Goal: Information Seeking & Learning: Understand process/instructions

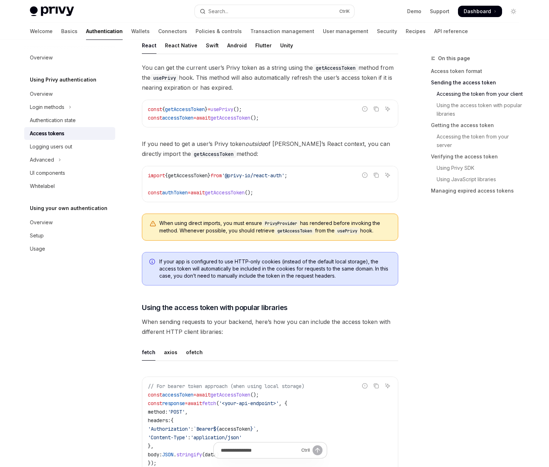
scroll to position [356, 0]
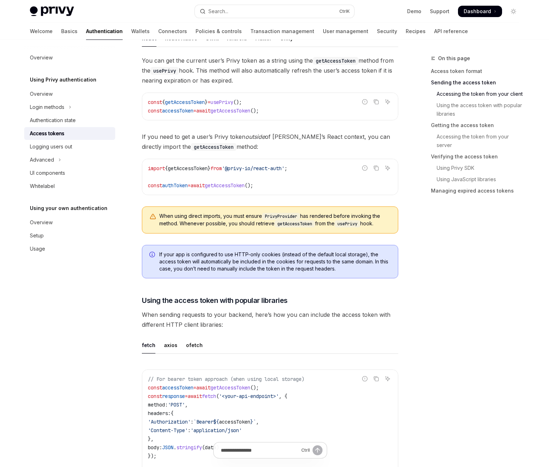
click at [208, 170] on span "getAccessToken" at bounding box center [188, 168] width 40 height 6
click at [245, 170] on span "'@privy-io/react-auth'" at bounding box center [253, 168] width 63 height 6
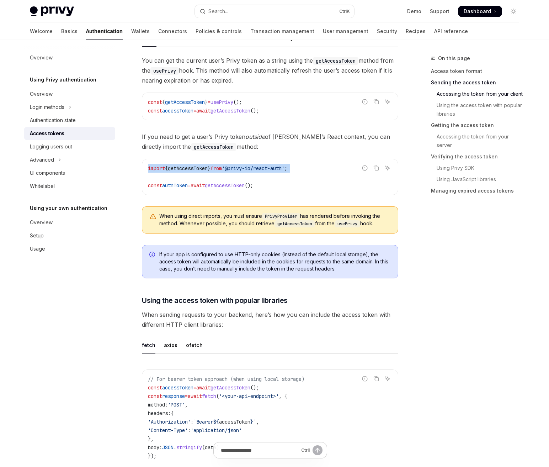
click at [228, 171] on code "import { getAccessToken } from '@privy-io/react-auth' ; const authToken = await…" at bounding box center [270, 177] width 244 height 26
click at [207, 169] on span "getAccessToken" at bounding box center [188, 168] width 40 height 6
click at [238, 180] on code "import { getAccessToken } from '@privy-io/react-auth' ; const authToken = await…" at bounding box center [270, 177] width 244 height 26
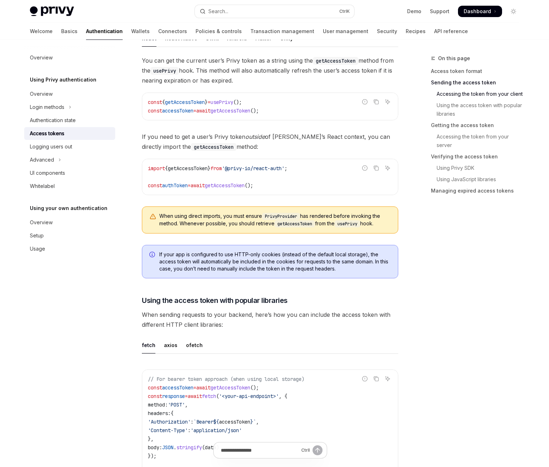
click at [200, 168] on span "getAccessToken" at bounding box center [188, 168] width 40 height 6
click at [275, 179] on code "import { getAccessToken } from '@privy-io/react-auth' ; const authToken = await…" at bounding box center [270, 177] width 244 height 26
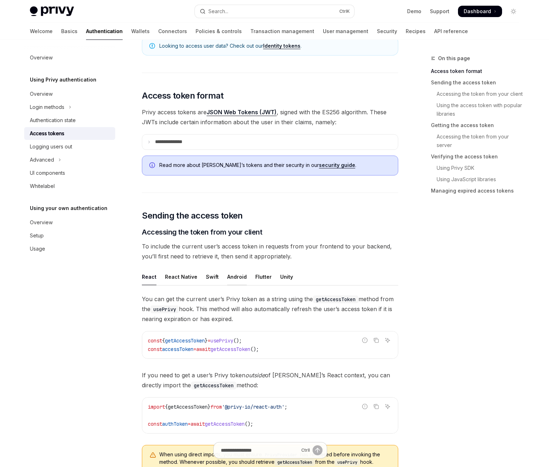
scroll to position [142, 0]
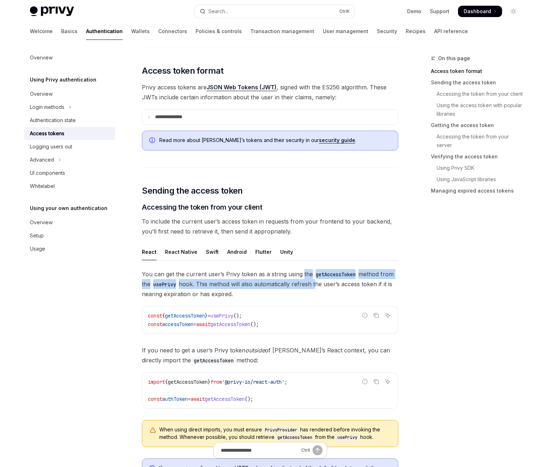
drag, startPoint x: 302, startPoint y: 275, endPoint x: 318, endPoint y: 287, distance: 20.3
click at [318, 287] on span "You can get the current user’s Privy token as a string using the getAccessToken…" at bounding box center [270, 284] width 256 height 30
click at [326, 289] on span "You can get the current user’s Privy token as a string using the getAccessToken…" at bounding box center [270, 284] width 256 height 30
drag, startPoint x: 238, startPoint y: 275, endPoint x: 276, endPoint y: 293, distance: 42.7
click at [275, 293] on span "You can get the current user’s Privy token as a string using the getAccessToken…" at bounding box center [270, 284] width 256 height 30
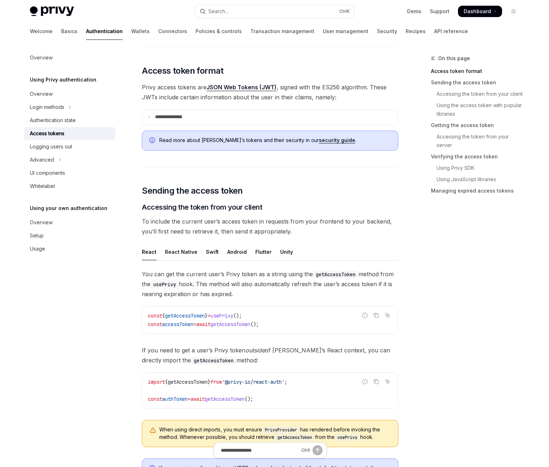
click at [276, 293] on span "You can get the current user’s Privy token as a string using the getAccessToken…" at bounding box center [270, 284] width 256 height 30
drag, startPoint x: 255, startPoint y: 277, endPoint x: 284, endPoint y: 291, distance: 32.6
click at [284, 291] on span "You can get the current user’s Privy token as a string using the getAccessToken…" at bounding box center [270, 284] width 256 height 30
drag, startPoint x: 249, startPoint y: 274, endPoint x: 281, endPoint y: 288, distance: 34.7
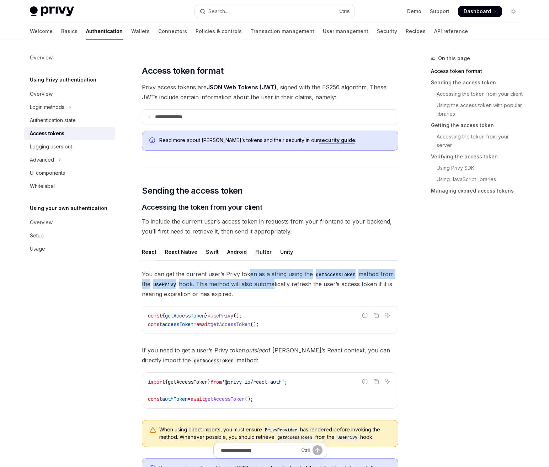
click at [277, 287] on span "You can get the current user’s Privy token as a string using the getAccessToken…" at bounding box center [270, 284] width 256 height 30
click at [281, 288] on span "You can get the current user’s Privy token as a string using the getAccessToken…" at bounding box center [270, 284] width 256 height 30
drag, startPoint x: 219, startPoint y: 277, endPoint x: 260, endPoint y: 291, distance: 43.0
click at [260, 291] on span "You can get the current user’s Privy token as a string using the getAccessToken…" at bounding box center [270, 284] width 256 height 30
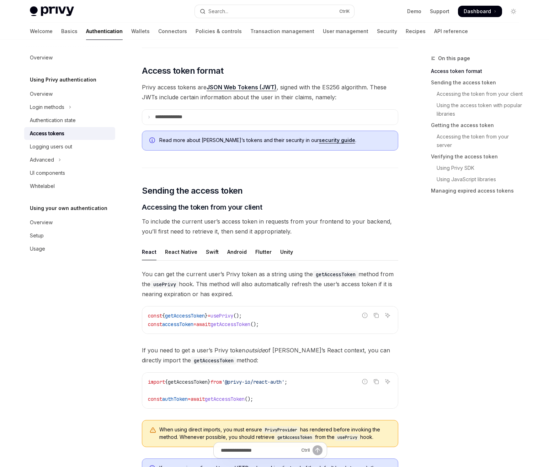
drag, startPoint x: 148, startPoint y: 272, endPoint x: 247, endPoint y: 294, distance: 100.7
click at [247, 294] on span "You can get the current user’s Privy token as a string using the getAccessToken…" at bounding box center [270, 284] width 256 height 30
drag, startPoint x: 260, startPoint y: 293, endPoint x: 137, endPoint y: 269, distance: 125.6
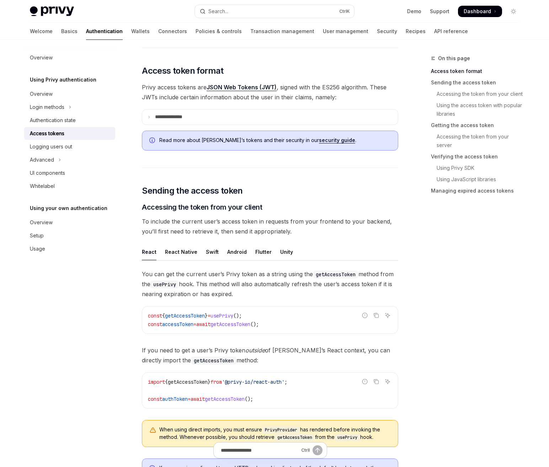
click at [255, 291] on span "You can get the current user’s Privy token as a string using the getAccessToken…" at bounding box center [270, 284] width 256 height 30
drag, startPoint x: 245, startPoint y: 292, endPoint x: 142, endPoint y: 273, distance: 105.2
click at [142, 273] on span "You can get the current user’s Privy token as a string using the getAccessToken…" at bounding box center [270, 284] width 256 height 30
click at [240, 290] on span "You can get the current user’s Privy token as a string using the getAccessToken…" at bounding box center [270, 284] width 256 height 30
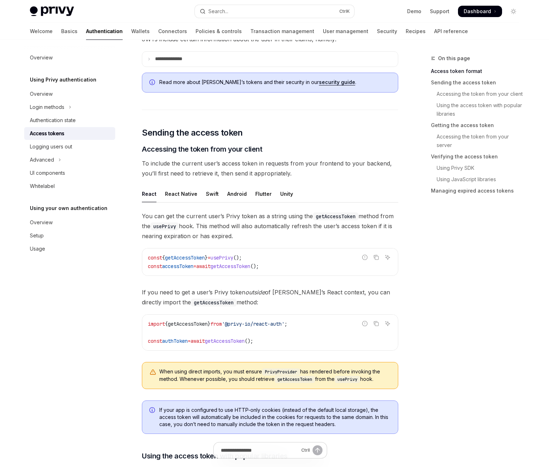
scroll to position [213, 0]
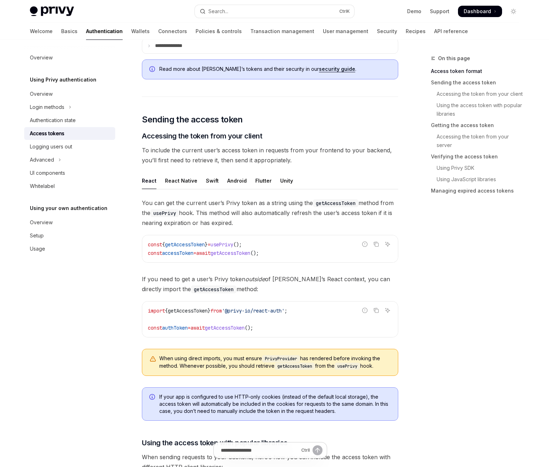
click at [214, 230] on div "You can get the current user’s Privy token as a string using the getAccessToken…" at bounding box center [270, 290] width 256 height 184
click at [195, 244] on span "getAccessToken" at bounding box center [185, 244] width 40 height 6
click at [187, 253] on span "accessToken" at bounding box center [177, 253] width 31 height 6
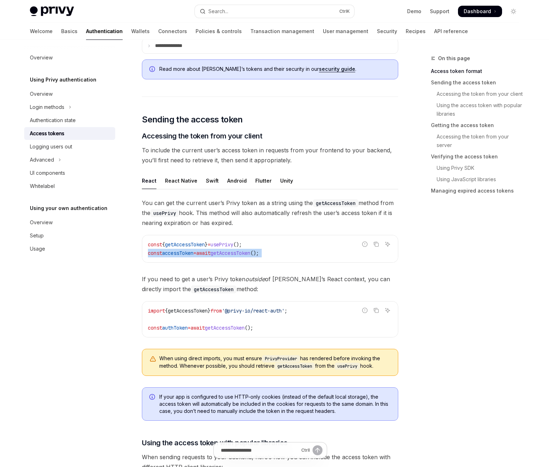
click at [187, 253] on span "accessToken" at bounding box center [177, 253] width 31 height 6
click at [283, 256] on code "const { getAccessToken } = usePrivy (); const accessToken = await getAccessToke…" at bounding box center [270, 248] width 244 height 17
drag, startPoint x: 289, startPoint y: 252, endPoint x: 139, endPoint y: 245, distance: 150.6
click at [173, 250] on span "accessToken" at bounding box center [177, 253] width 31 height 6
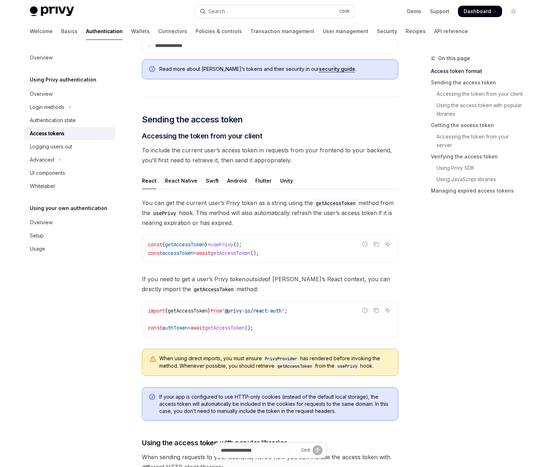
click at [174, 251] on span "accessToken" at bounding box center [177, 253] width 31 height 6
click at [187, 253] on span "accessToken" at bounding box center [177, 253] width 31 height 6
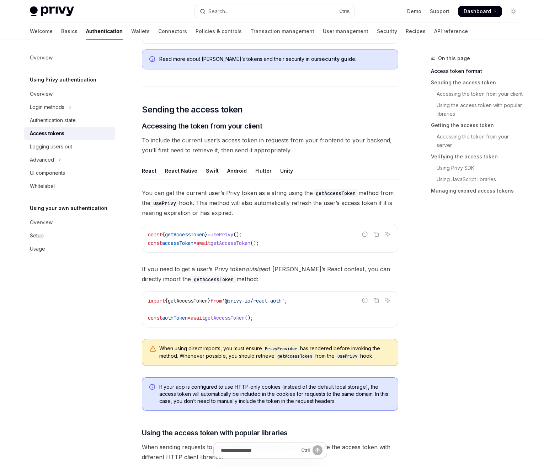
scroll to position [285, 0]
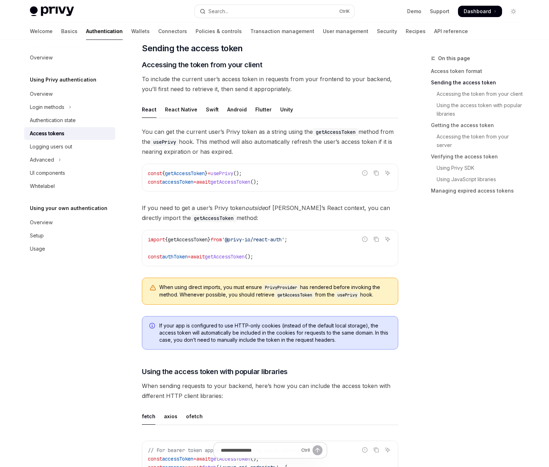
click at [180, 255] on span "authToken" at bounding box center [175, 256] width 26 height 6
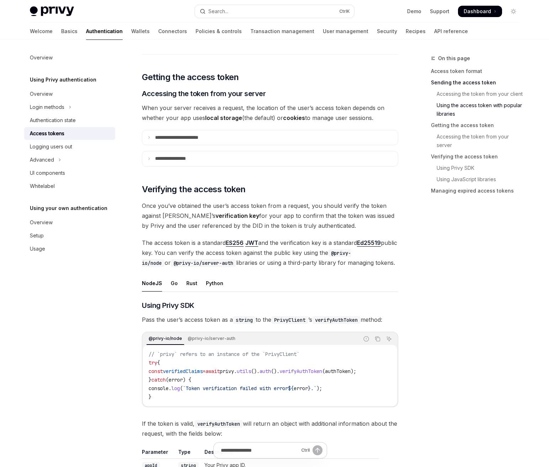
scroll to position [925, 0]
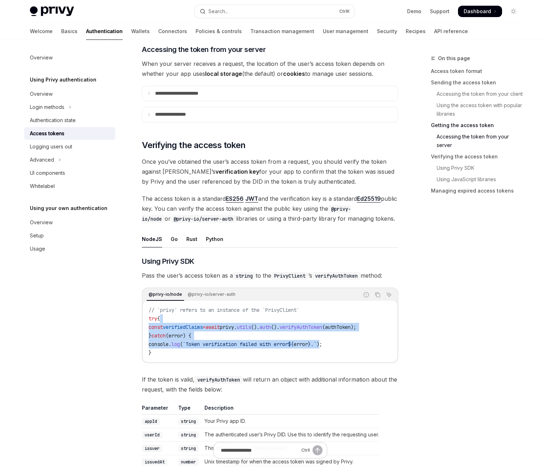
drag, startPoint x: 282, startPoint y: 318, endPoint x: 352, endPoint y: 345, distance: 75.7
click at [336, 346] on code "// `privy` refers to an instance of the `PrivyClient` try { const verifiedClaim…" at bounding box center [270, 331] width 243 height 51
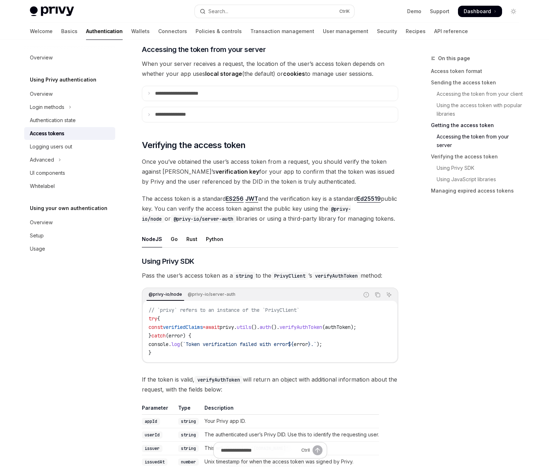
click at [352, 345] on code "// `privy` refers to an instance of the `PrivyClient` try { const verifiedClaim…" at bounding box center [270, 331] width 243 height 51
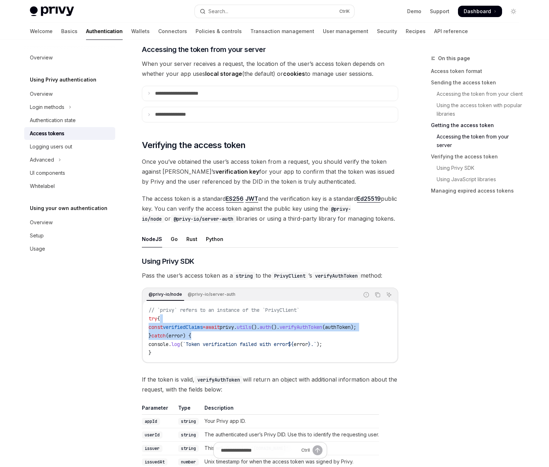
drag, startPoint x: 334, startPoint y: 334, endPoint x: 345, endPoint y: 341, distance: 13.2
click at [344, 340] on code "// `privy` refers to an instance of the `PrivyClient` try { const verifiedClaim…" at bounding box center [270, 331] width 243 height 51
click at [345, 341] on code "// `privy` refers to an instance of the `PrivyClient` try { const verifiedClaim…" at bounding box center [270, 331] width 243 height 51
drag, startPoint x: 328, startPoint y: 327, endPoint x: 346, endPoint y: 342, distance: 23.2
click at [345, 342] on code "// `privy` refers to an instance of the `PrivyClient` try { const verifiedClaim…" at bounding box center [270, 331] width 243 height 51
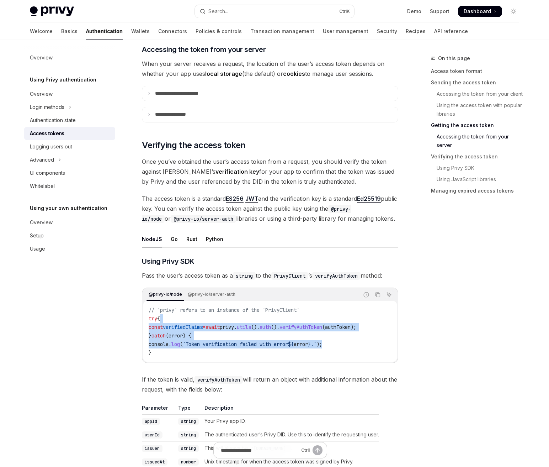
click at [346, 342] on code "// `privy` refers to an instance of the `PrivyClient` try { const verifiedClaim…" at bounding box center [270, 331] width 243 height 51
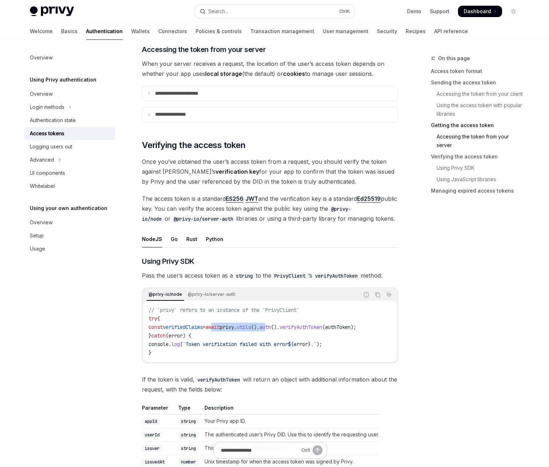
drag, startPoint x: 227, startPoint y: 323, endPoint x: 288, endPoint y: 329, distance: 61.5
click at [288, 329] on code "// `privy` refers to an instance of the `PrivyClient` try { const verifiedClaim…" at bounding box center [270, 331] width 243 height 51
click at [271, 329] on span "auth" at bounding box center [265, 327] width 11 height 6
click at [280, 328] on span "()." at bounding box center [275, 327] width 9 height 6
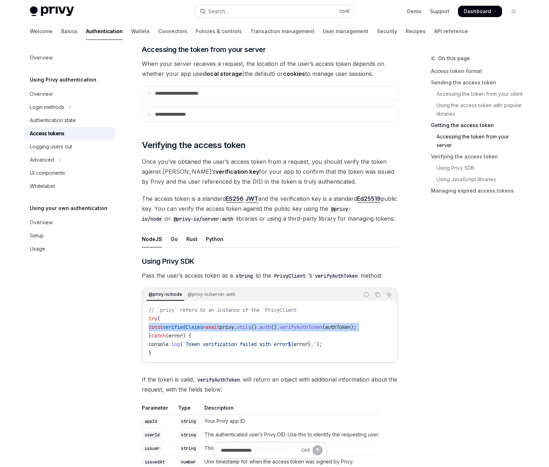
click at [280, 328] on span "()." at bounding box center [275, 327] width 9 height 6
click at [280, 329] on span "()." at bounding box center [275, 327] width 9 height 6
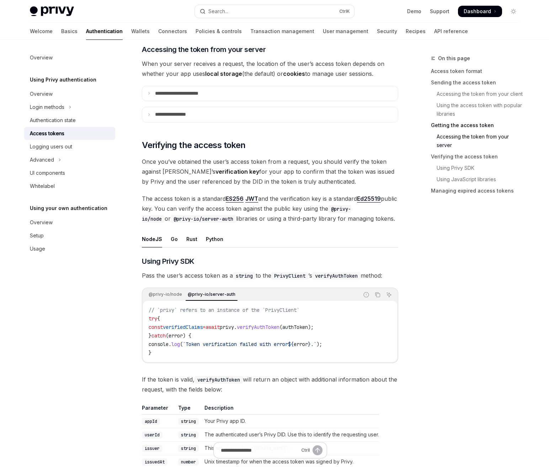
click at [234, 328] on span "privy" at bounding box center [227, 327] width 14 height 6
click at [281, 331] on code "// `privy` refers to an instance of the `PrivyClient` try { const verifiedClaim…" at bounding box center [270, 331] width 243 height 51
click at [282, 331] on code "// `privy` refers to an instance of the `PrivyClient` try { const verifiedClaim…" at bounding box center [270, 331] width 243 height 51
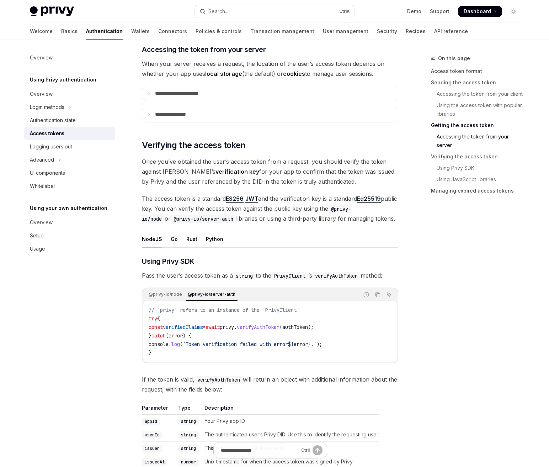
click at [202, 327] on span "verifiedClaims" at bounding box center [183, 327] width 40 height 6
click at [235, 333] on code "// `privy` refers to an instance of the `PrivyClient` try { const verifiedClaim…" at bounding box center [270, 331] width 243 height 51
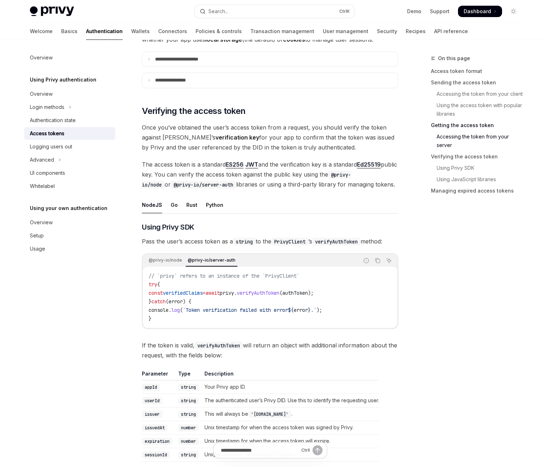
scroll to position [960, 0]
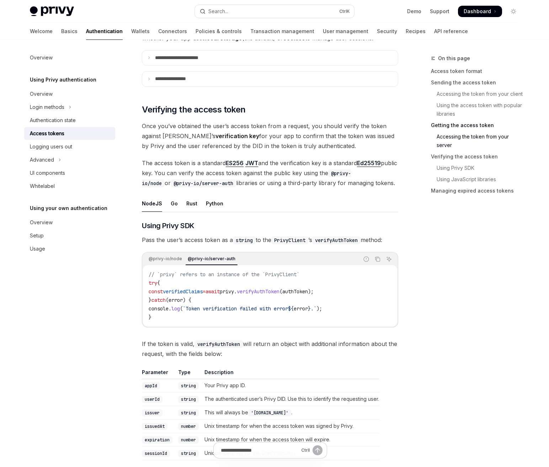
click at [202, 291] on span "verifiedClaims" at bounding box center [183, 291] width 40 height 6
click at [234, 292] on span "privy" at bounding box center [227, 291] width 14 height 6
click at [200, 291] on span "verifiedClaims" at bounding box center [183, 291] width 40 height 6
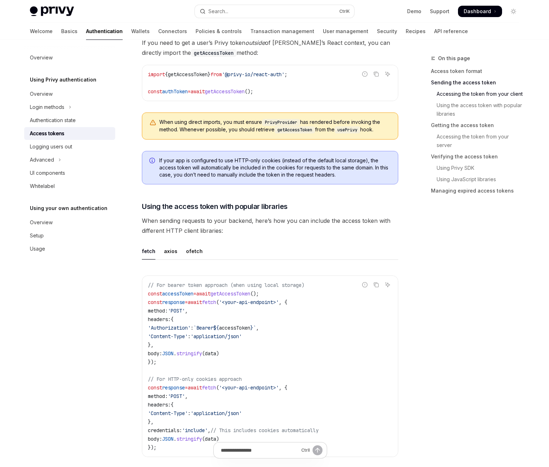
scroll to position [422, 0]
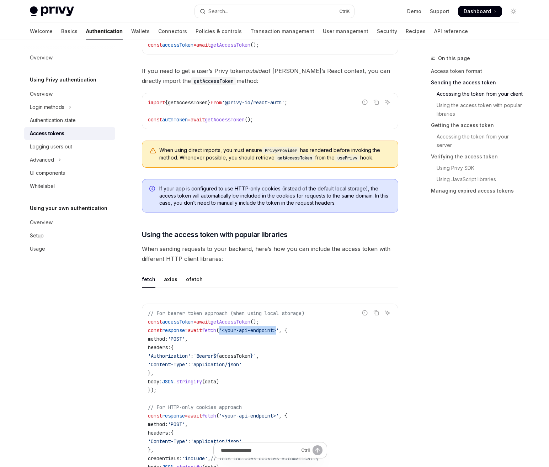
drag, startPoint x: 236, startPoint y: 331, endPoint x: 294, endPoint y: 332, distance: 57.6
click at [279, 332] on span "'<your-api-endpoint>'" at bounding box center [249, 330] width 60 height 6
click at [124, 267] on div "Overview Using Privy authentication Overview Login methods Authentication state…" at bounding box center [75, 253] width 102 height 427
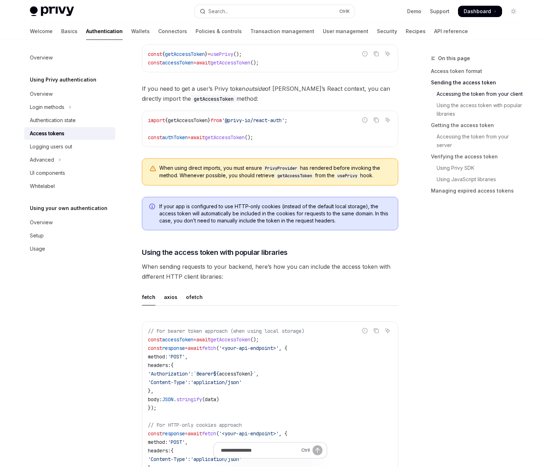
scroll to position [315, 0]
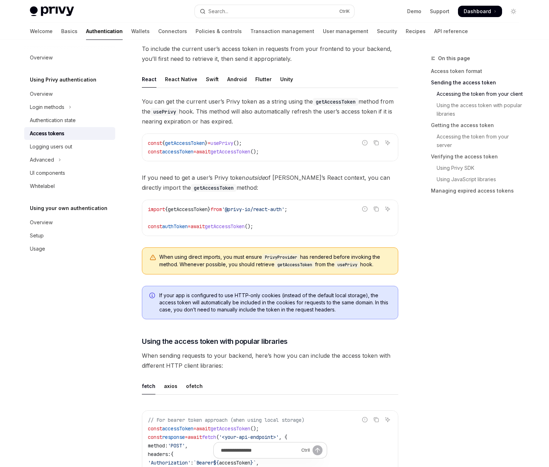
click at [253, 224] on span "();" at bounding box center [249, 226] width 9 height 6
click at [293, 222] on code "import { getAccessToken } from '@privy-io/react-auth' ; const authToken = await…" at bounding box center [270, 218] width 244 height 26
click at [271, 224] on code "import { getAccessToken } from '@privy-io/react-auth' ; const authToken = await…" at bounding box center [270, 218] width 244 height 26
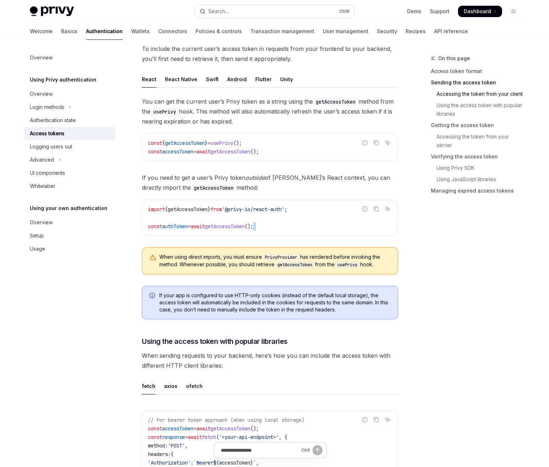
click at [271, 224] on code "import { getAccessToken } from '@privy-io/react-auth' ; const authToken = await…" at bounding box center [270, 218] width 244 height 26
click at [289, 223] on code "import { getAccessToken } from '@privy-io/react-auth' ; const authToken = await…" at bounding box center [270, 218] width 244 height 26
click at [253, 225] on span "();" at bounding box center [249, 226] width 9 height 6
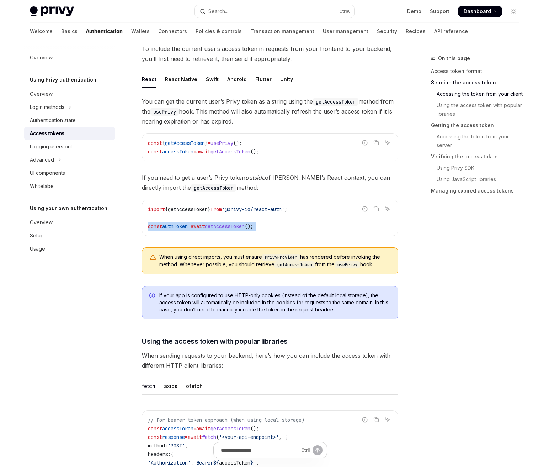
click at [253, 225] on span "();" at bounding box center [249, 226] width 9 height 6
click at [295, 225] on code "import { getAccessToken } from '@privy-io/react-auth' ; const authToken = await…" at bounding box center [270, 218] width 244 height 26
click at [253, 227] on span "();" at bounding box center [249, 226] width 9 height 6
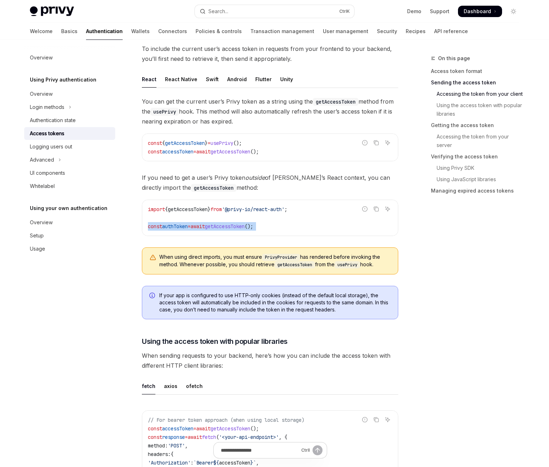
click at [285, 227] on code "import { getAccessToken } from '@privy-io/react-auth' ; const authToken = await…" at bounding box center [270, 218] width 244 height 26
click at [245, 227] on span "getAccessToken" at bounding box center [225, 226] width 40 height 6
click at [289, 224] on code "import { getAccessToken } from '@privy-io/react-auth' ; const authToken = await…" at bounding box center [270, 218] width 244 height 26
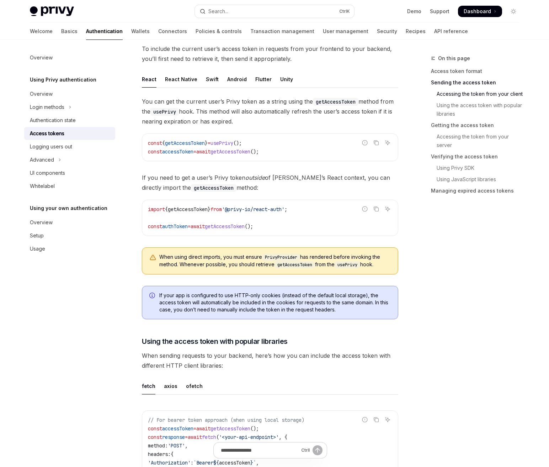
click at [245, 226] on span "getAccessToken" at bounding box center [225, 226] width 40 height 6
copy div "const authToken = await getAccessToken ();"
click at [311, 221] on code "import { getAccessToken } from '@privy-io/react-auth' ; const authToken = await…" at bounding box center [270, 218] width 244 height 26
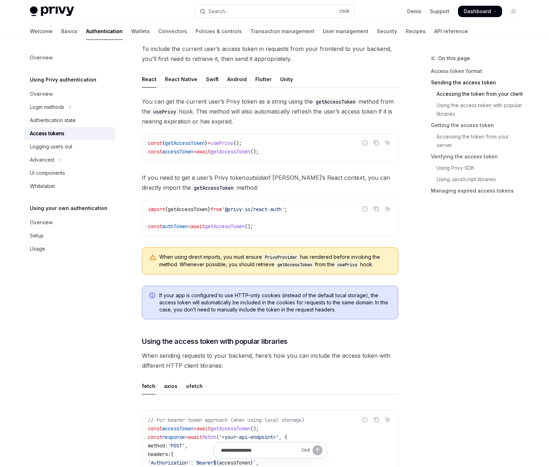
click at [306, 228] on code "import { getAccessToken } from '@privy-io/react-auth' ; const authToken = await…" at bounding box center [270, 218] width 244 height 26
drag, startPoint x: 237, startPoint y: 224, endPoint x: 129, endPoint y: 205, distance: 110.1
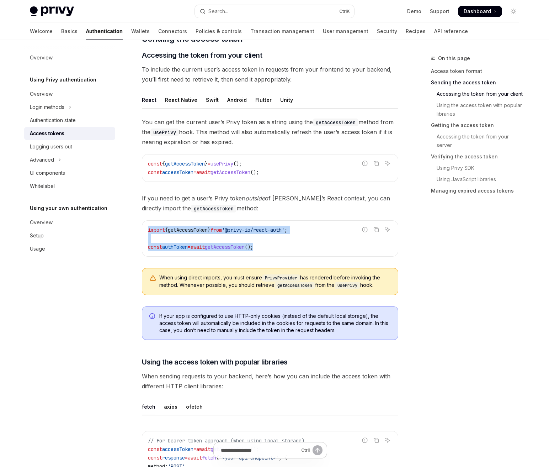
scroll to position [244, 0]
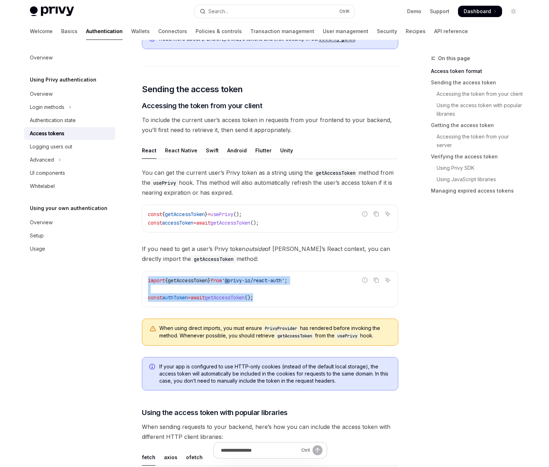
click at [250, 302] on div "import { getAccessToken } from '@privy-io/react-auth' ; const authToken = await…" at bounding box center [270, 289] width 256 height 36
click at [240, 296] on span "getAccessToken" at bounding box center [225, 297] width 40 height 6
click at [281, 297] on code "import { getAccessToken } from '@privy-io/react-auth' ; const authToken = await…" at bounding box center [270, 289] width 244 height 26
drag, startPoint x: 288, startPoint y: 297, endPoint x: 127, endPoint y: 279, distance: 162.6
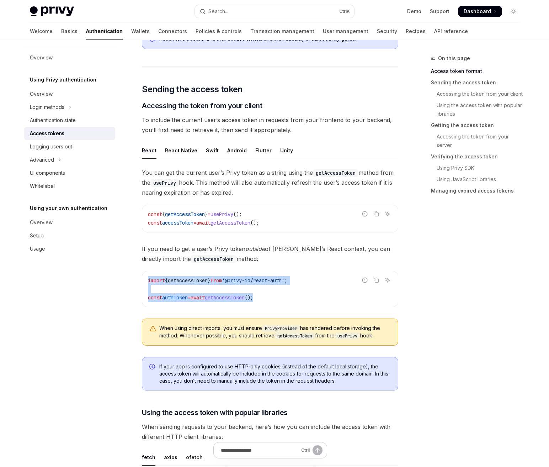
copy code "import { getAccessToken } from '@privy-io/react-auth' ; const authToken = await…"
click at [283, 289] on code "import { getAccessToken } from '@privy-io/react-auth' ; const authToken = await…" at bounding box center [270, 289] width 244 height 26
drag, startPoint x: 280, startPoint y: 298, endPoint x: 133, endPoint y: 281, distance: 147.9
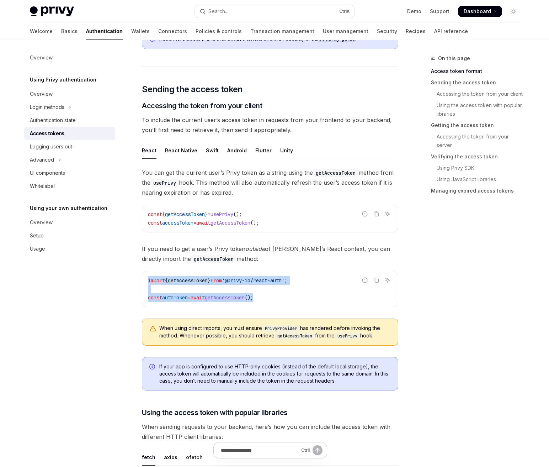
copy code "import { getAccessToken } from '@privy-io/react-auth' ; const authToken = await…"
click at [259, 220] on span "();" at bounding box center [254, 222] width 9 height 6
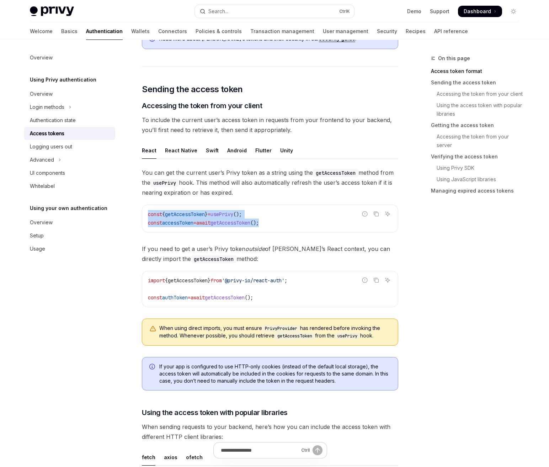
drag, startPoint x: 276, startPoint y: 220, endPoint x: 146, endPoint y: 212, distance: 130.4
click at [146, 212] on div "const { getAccessToken } = usePrivy (); const accessToken = await getAccessToke…" at bounding box center [270, 218] width 256 height 27
copy code "const { getAccessToken } = usePrivy (); const accessToken = await getAccessToke…"
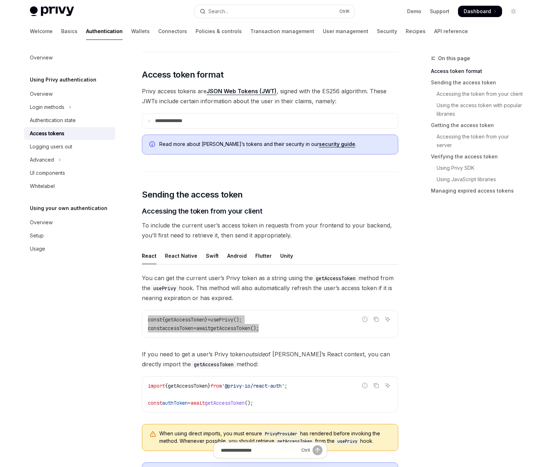
scroll to position [137, 0]
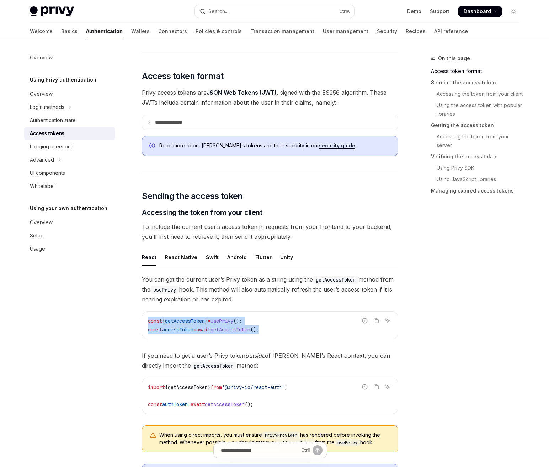
click at [237, 326] on code "const { getAccessToken } = usePrivy (); const accessToken = await getAccessToke…" at bounding box center [270, 325] width 244 height 17
click at [208, 322] on span "}" at bounding box center [206, 321] width 3 height 6
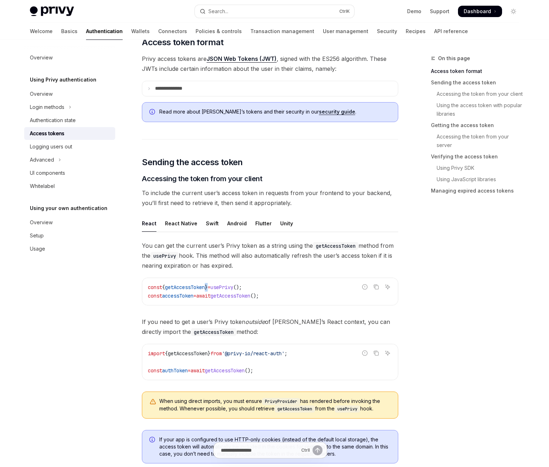
scroll to position [173, 0]
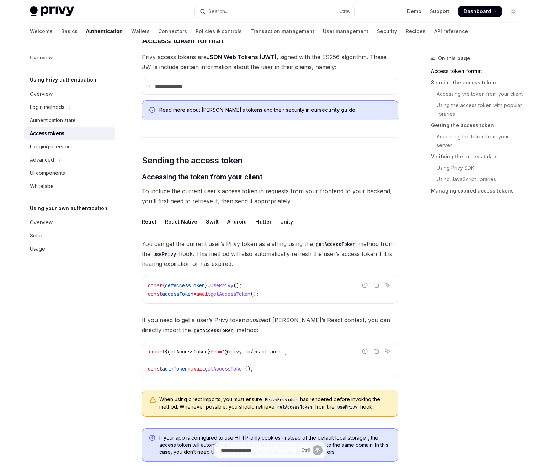
click at [235, 368] on span "getAccessToken" at bounding box center [225, 368] width 40 height 6
click at [285, 370] on code "import { getAccessToken } from '@privy-io/react-auth' ; const authToken = await…" at bounding box center [270, 360] width 244 height 26
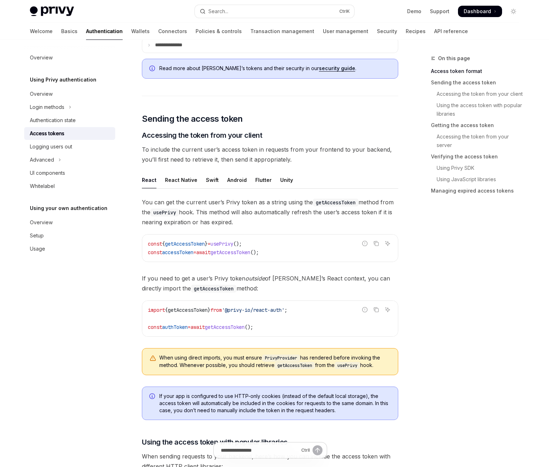
scroll to position [244, 0]
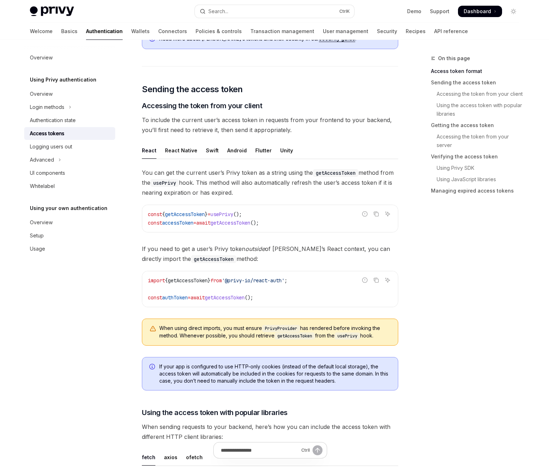
click at [334, 127] on span "To include the current user’s access token in requests from your frontend to yo…" at bounding box center [270, 125] width 256 height 20
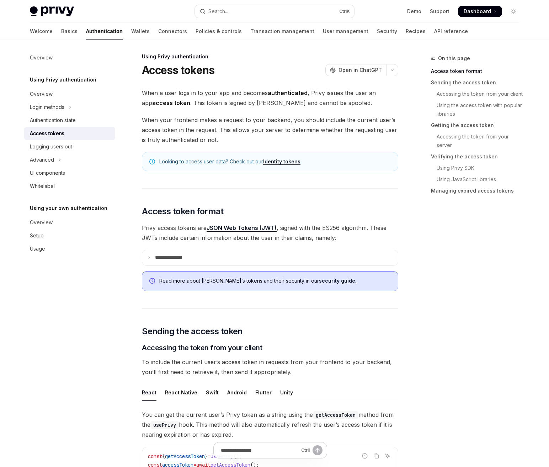
scroll to position [0, 0]
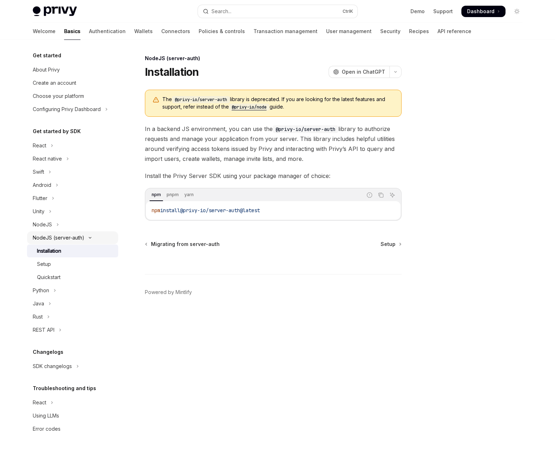
click at [78, 239] on div "NodeJS (server-auth)" at bounding box center [59, 237] width 52 height 9
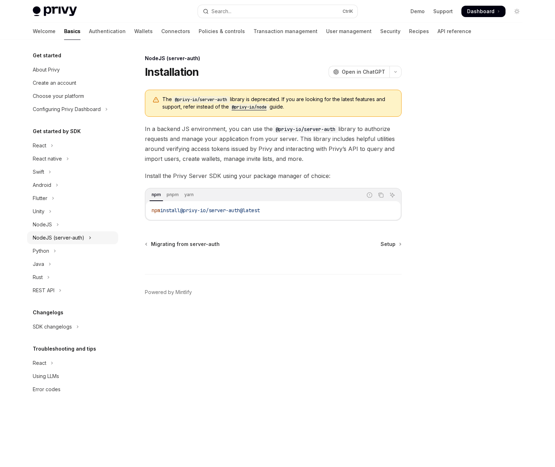
click at [78, 239] on div "NodeJS (server-auth)" at bounding box center [59, 237] width 52 height 9
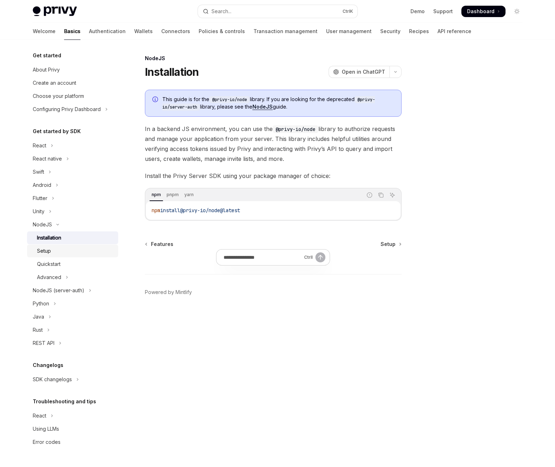
click at [67, 249] on div "Setup" at bounding box center [75, 251] width 77 height 9
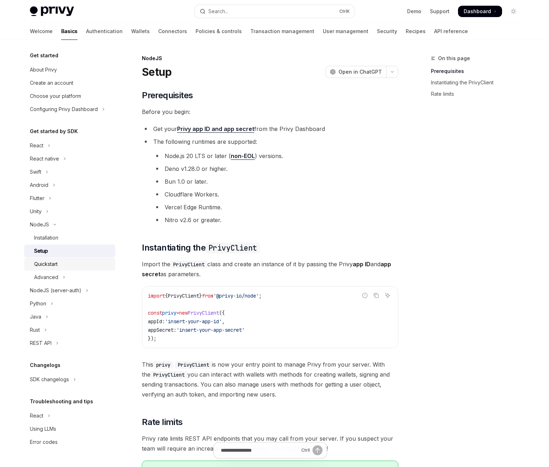
click at [35, 263] on div "Quickstart" at bounding box center [45, 264] width 23 height 9
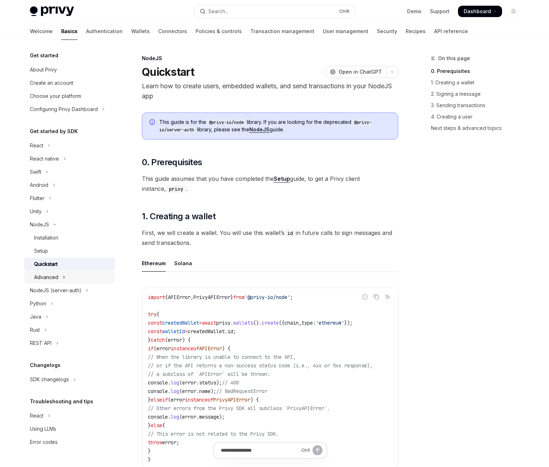
click at [55, 273] on div "Advanced" at bounding box center [46, 277] width 24 height 9
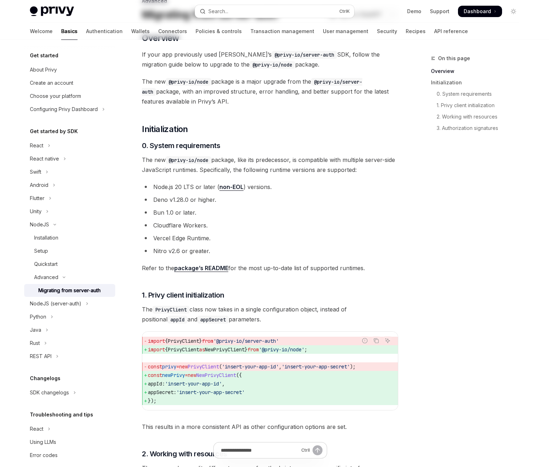
scroll to position [71, 0]
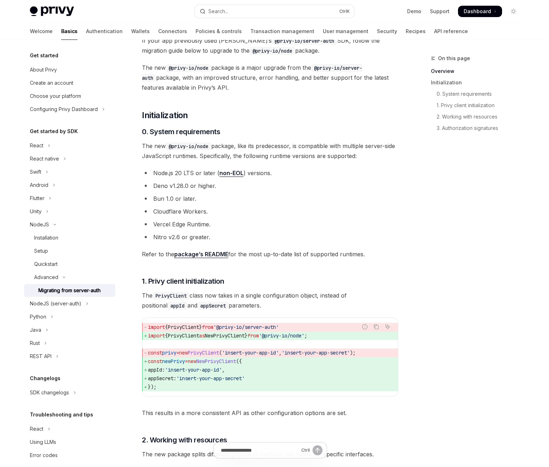
click at [69, 294] on div "Migrating from server-auth" at bounding box center [69, 290] width 62 height 9
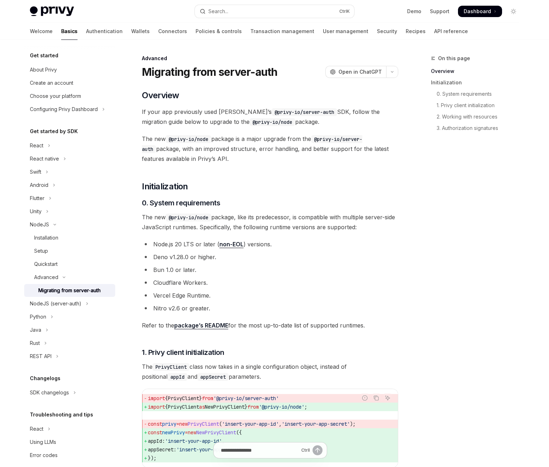
click at [69, 292] on div "Migrating from server-auth" at bounding box center [69, 290] width 62 height 9
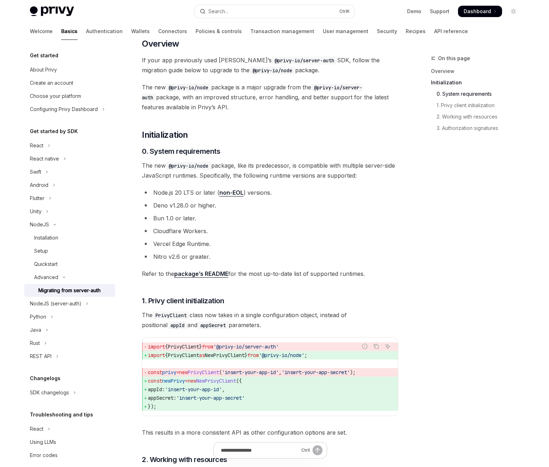
scroll to position [178, 0]
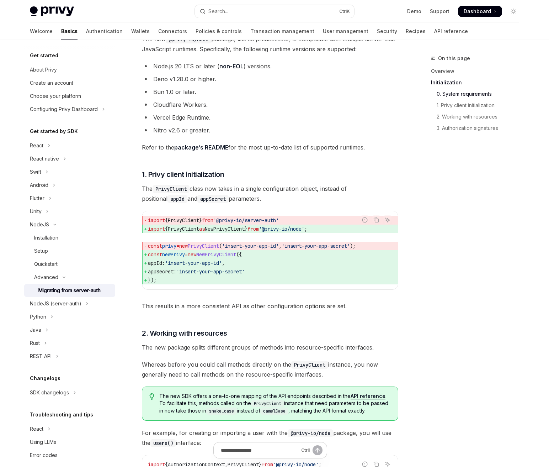
click at [279, 221] on span "'@privy-io/server-auth'" at bounding box center [245, 220] width 65 height 6
click at [302, 223] on span "import { PrivyClient } from '@privy-io/server-auth'" at bounding box center [270, 220] width 244 height 9
drag, startPoint x: 301, startPoint y: 228, endPoint x: 289, endPoint y: 230, distance: 12.2
click at [300, 229] on span "'@privy-io/node'" at bounding box center [282, 229] width 46 height 6
drag, startPoint x: 283, startPoint y: 230, endPoint x: 325, endPoint y: 227, distance: 41.7
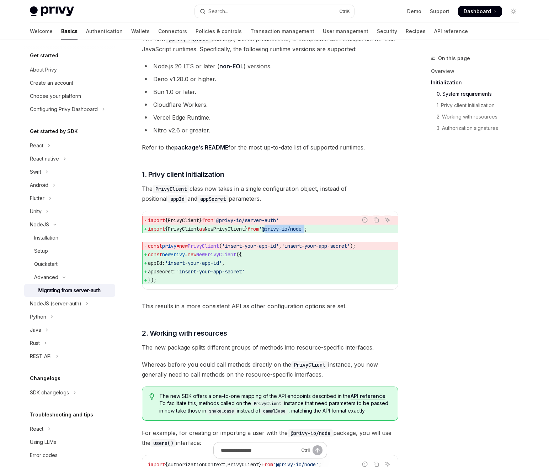
click at [304, 227] on span "'@privy-io/node'" at bounding box center [282, 229] width 46 height 6
copy span "@privy-io/node"
click at [236, 257] on span "NewPrivyClient" at bounding box center [216, 254] width 40 height 6
drag, startPoint x: 232, startPoint y: 251, endPoint x: 281, endPoint y: 269, distance: 51.4
click at [260, 266] on code "import { PrivyClient } from '@privy-io/server-auth' import { PrivyClient as New…" at bounding box center [270, 250] width 244 height 68
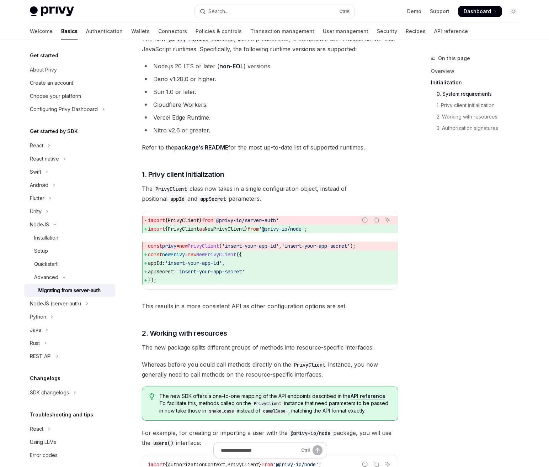
click at [282, 269] on span "appSecret: 'insert-your-app-secret'" at bounding box center [270, 271] width 244 height 9
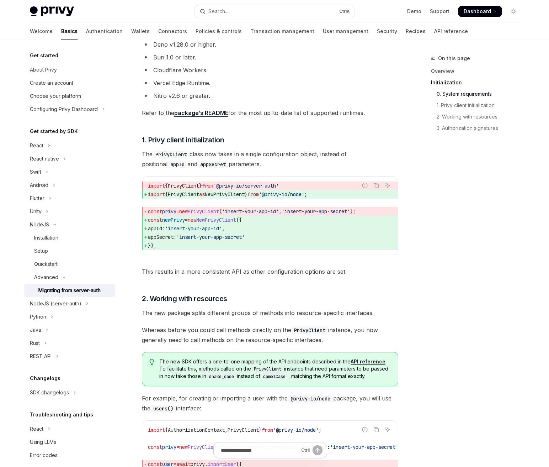
scroll to position [213, 0]
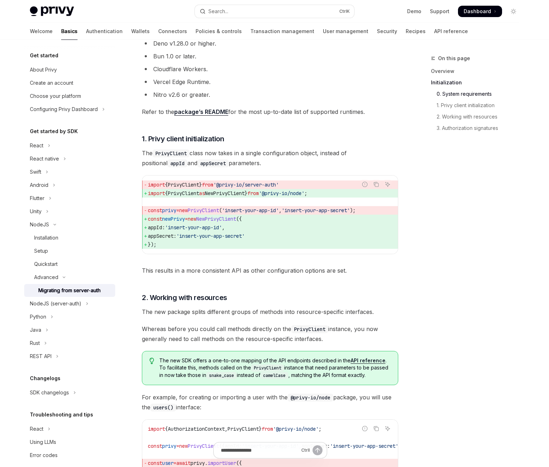
drag, startPoint x: 185, startPoint y: 243, endPoint x: 131, endPoint y: 219, distance: 58.5
click at [205, 191] on span "as" at bounding box center [202, 193] width 6 height 6
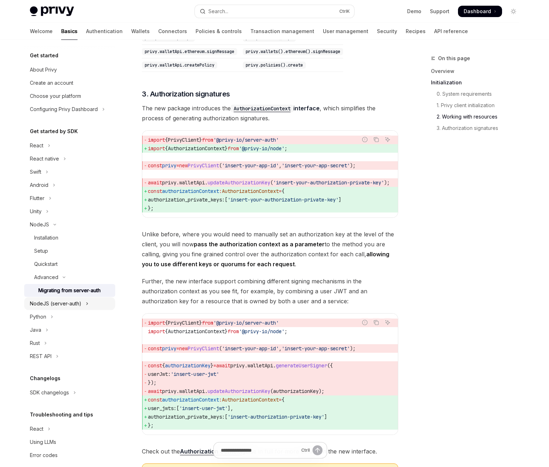
scroll to position [783, 0]
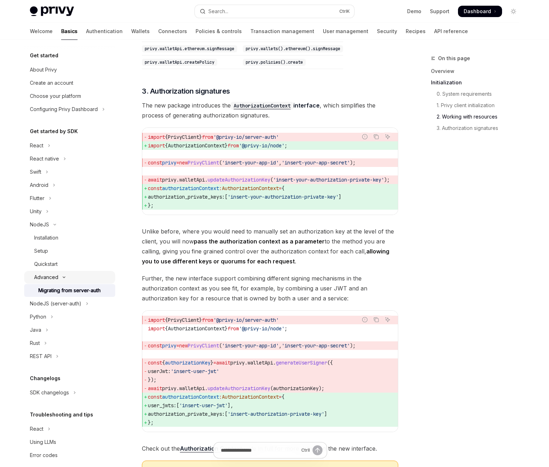
click at [59, 279] on button "Advanced" at bounding box center [69, 277] width 91 height 13
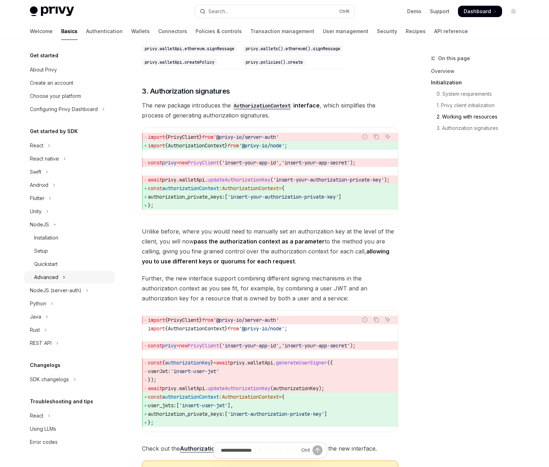
click at [60, 279] on button "Advanced" at bounding box center [69, 277] width 91 height 13
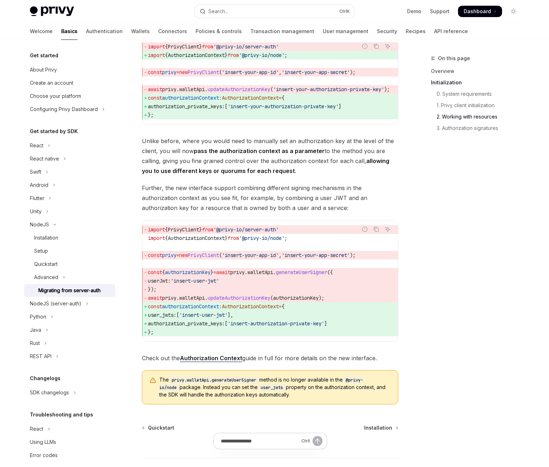
scroll to position [889, 0]
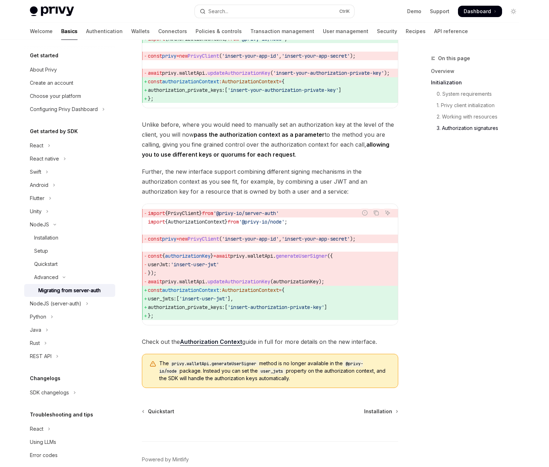
click at [249, 286] on span "await privy . walletApi . updateAuthorizationKey ( authorizationKey );" at bounding box center [270, 281] width 244 height 9
click at [245, 293] on span "AuthorizationContext" at bounding box center [250, 290] width 57 height 6
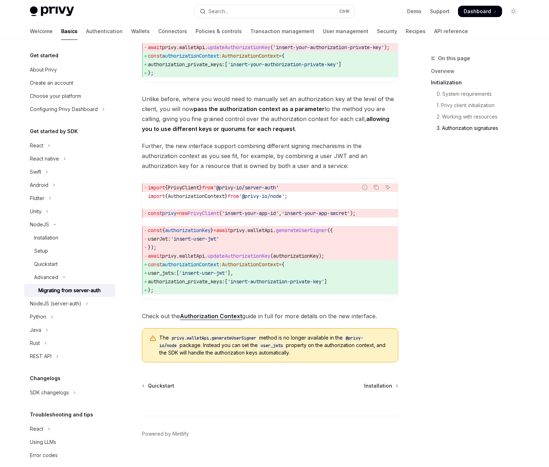
scroll to position [944, 0]
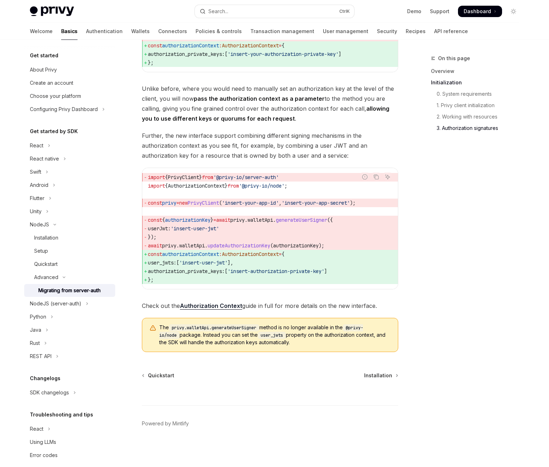
click at [224, 306] on link "Authorization Context" at bounding box center [211, 305] width 62 height 7
type textarea "*"
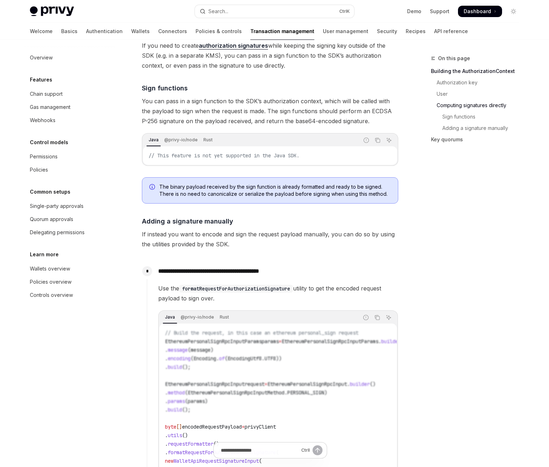
scroll to position [462, 0]
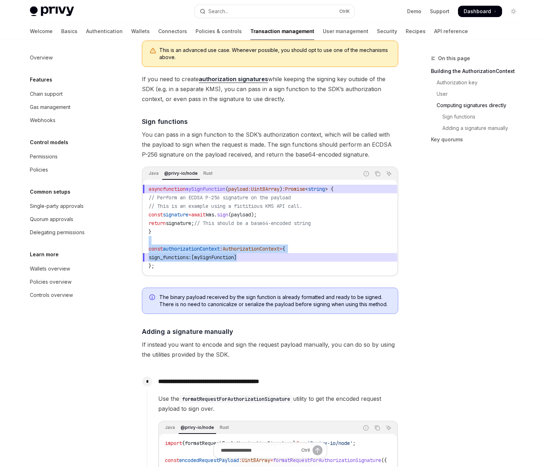
drag, startPoint x: 248, startPoint y: 250, endPoint x: 268, endPoint y: 271, distance: 29.2
click at [268, 270] on code "async function mySignFunction ( payload : Uint8Array ) : Promise < string > { /…" at bounding box center [270, 227] width 243 height 85
click at [271, 270] on code "async function mySignFunction ( payload : Uint8Array ) : Promise < string > { /…" at bounding box center [270, 227] width 243 height 85
drag, startPoint x: 227, startPoint y: 256, endPoint x: 259, endPoint y: 279, distance: 39.4
click at [255, 270] on code "async function mySignFunction ( payload : Uint8Array ) : Promise < string > { /…" at bounding box center [270, 227] width 243 height 85
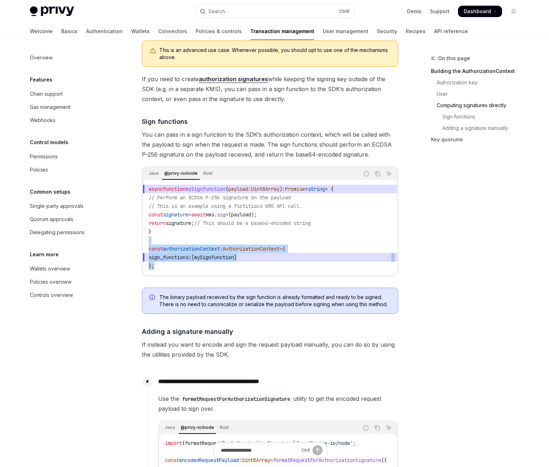
click at [260, 270] on code "async function mySignFunction ( payload : Uint8Array ) : Promise < string > { /…" at bounding box center [270, 227] width 243 height 85
drag, startPoint x: 253, startPoint y: 265, endPoint x: 265, endPoint y: 278, distance: 17.9
click at [265, 270] on code "async function mySignFunction ( payload : Uint8Array ) : Promise < string > { /…" at bounding box center [270, 227] width 243 height 85
drag, startPoint x: 245, startPoint y: 248, endPoint x: 265, endPoint y: 270, distance: 29.7
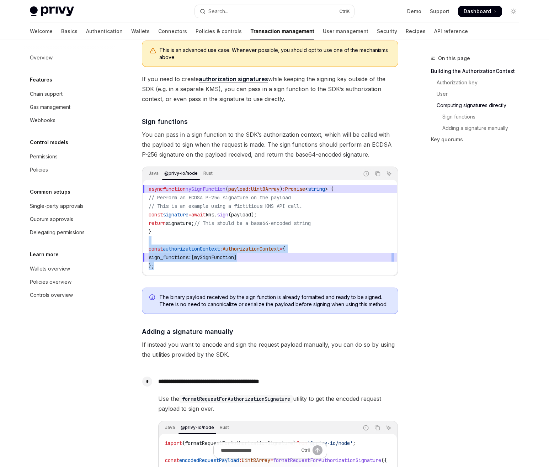
click at [266, 270] on code "async function mySignFunction ( payload : Uint8Array ) : Promise < string > { /…" at bounding box center [270, 227] width 243 height 85
click at [248, 243] on code "async function mySignFunction ( payload : Uint8Array ) : Promise < string > { /…" at bounding box center [270, 227] width 243 height 85
drag, startPoint x: 238, startPoint y: 249, endPoint x: 262, endPoint y: 277, distance: 36.8
click at [262, 270] on code "async function mySignFunction ( payload : Uint8Array ) : Promise < string > { /…" at bounding box center [270, 227] width 243 height 85
click at [252, 249] on code "async function mySignFunction ( payload : Uint8Array ) : Promise < string > { /…" at bounding box center [270, 227] width 243 height 85
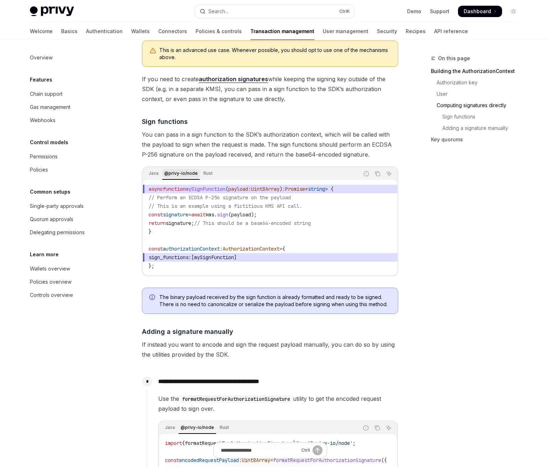
click at [181, 177] on div "@privy-io/node" at bounding box center [181, 173] width 38 height 9
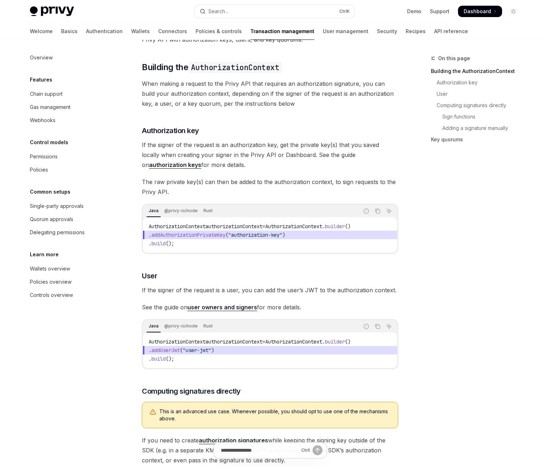
scroll to position [71, 0]
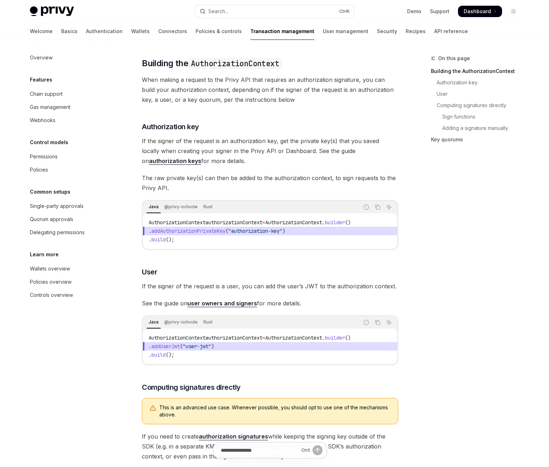
click at [442, 392] on div "On this page Building the AuthorizationContext Authorization key User Computing…" at bounding box center [471, 260] width 108 height 413
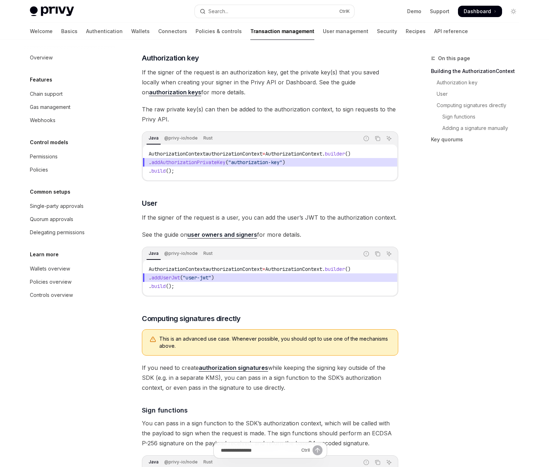
scroll to position [142, 0]
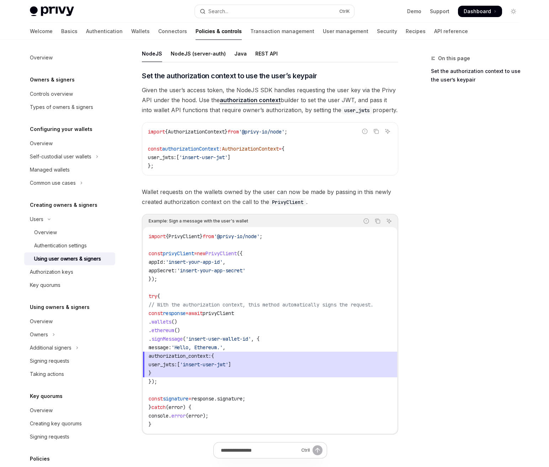
scroll to position [320, 0]
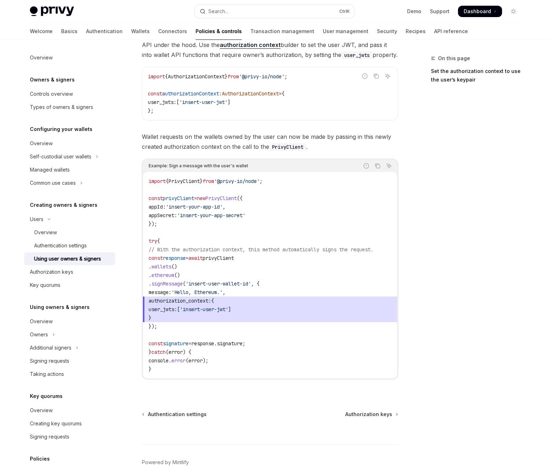
click at [243, 340] on span "signature" at bounding box center [230, 343] width 26 height 6
click at [210, 341] on span "response" at bounding box center [202, 343] width 23 height 6
click at [189, 341] on span "signature" at bounding box center [176, 343] width 26 height 6
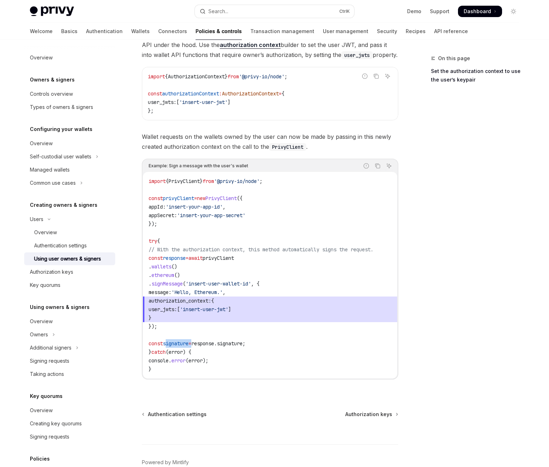
click at [189, 341] on span "signature" at bounding box center [176, 343] width 26 height 6
click at [210, 341] on span "response" at bounding box center [202, 343] width 23 height 6
click at [214, 343] on span "response" at bounding box center [202, 343] width 23 height 6
drag, startPoint x: 222, startPoint y: 343, endPoint x: 239, endPoint y: 343, distance: 17.4
click at [214, 343] on span "response" at bounding box center [202, 343] width 23 height 6
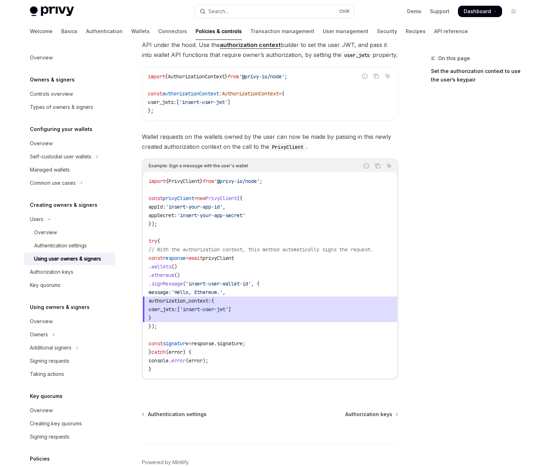
click at [239, 343] on span "signature" at bounding box center [230, 343] width 26 height 6
click at [206, 336] on code "import { PrivyClient } from '@privy-io/node' ; const privyClient = new PrivyCli…" at bounding box center [270, 275] width 243 height 196
drag, startPoint x: 161, startPoint y: 264, endPoint x: 244, endPoint y: 331, distance: 106.7
click at [244, 331] on code "import { PrivyClient } from '@privy-io/node' ; const privyClient = new PrivyCli…" at bounding box center [270, 275] width 243 height 196
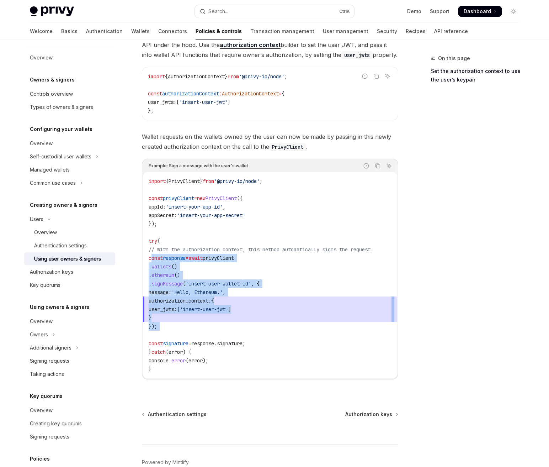
click at [252, 334] on code "import { PrivyClient } from '@privy-io/node' ; const privyClient = new PrivyCli…" at bounding box center [270, 275] width 243 height 196
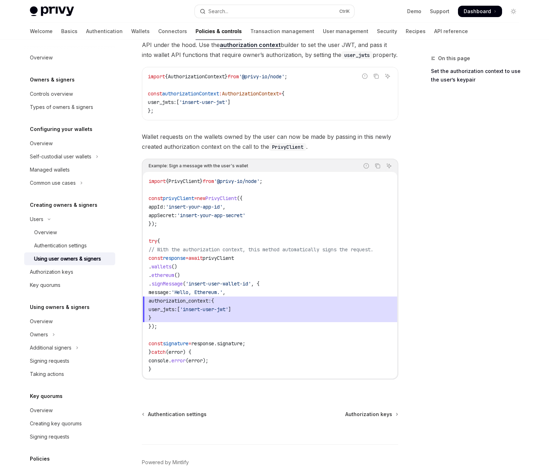
click at [276, 341] on code "import { PrivyClient } from '@privy-io/node' ; const privyClient = new PrivyCli…" at bounding box center [270, 275] width 243 height 196
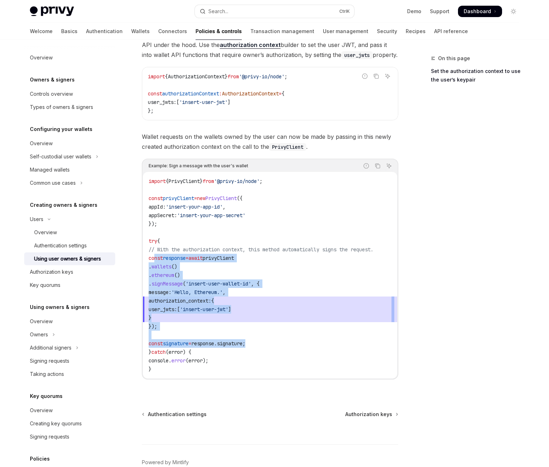
drag, startPoint x: 270, startPoint y: 340, endPoint x: 156, endPoint y: 258, distance: 140.4
click at [156, 258] on code "import { PrivyClient } from '@privy-io/node' ; const privyClient = new PrivyCli…" at bounding box center [270, 275] width 243 height 196
copy code "const response = await privyClient . wallets () . ethereum () . signMessage ( '…"
click at [228, 306] on span "'insert-user-jwt'" at bounding box center [204, 309] width 48 height 6
click at [266, 339] on code "import { PrivyClient } from '@privy-io/node' ; const privyClient = new PrivyCli…" at bounding box center [270, 275] width 243 height 196
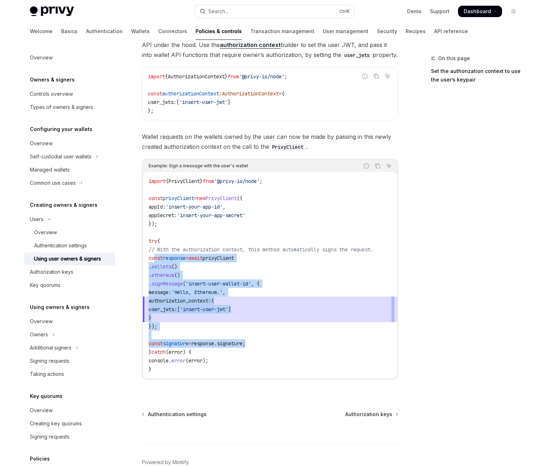
drag, startPoint x: 269, startPoint y: 343, endPoint x: 155, endPoint y: 256, distance: 144.1
click at [155, 256] on code "import { PrivyClient } from '@privy-io/node' ; const privyClient = new PrivyCli…" at bounding box center [270, 275] width 243 height 196
copy code "const response = await privyClient . wallets () . ethereum () . signMessage ( '…"
click at [292, 271] on code "import { PrivyClient } from '@privy-io/node' ; const privyClient = new PrivyCli…" at bounding box center [270, 275] width 243 height 196
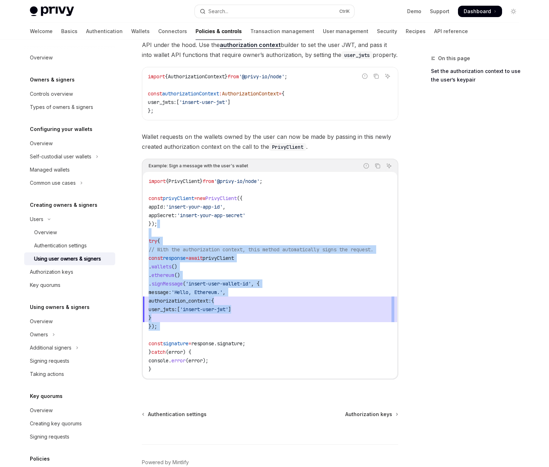
drag, startPoint x: 269, startPoint y: 227, endPoint x: 312, endPoint y: 336, distance: 117.8
click at [312, 336] on code "import { PrivyClient } from '@privy-io/node' ; const privyClient = new PrivyCli…" at bounding box center [270, 275] width 243 height 196
drag, startPoint x: 312, startPoint y: 336, endPoint x: 313, endPoint y: 333, distance: 3.7
click at [312, 336] on code "import { PrivyClient } from '@privy-io/node' ; const privyClient = new PrivyCli…" at bounding box center [270, 275] width 243 height 196
click at [276, 259] on code "import { PrivyClient } from '@privy-io/node' ; const privyClient = new PrivyCli…" at bounding box center [270, 275] width 243 height 196
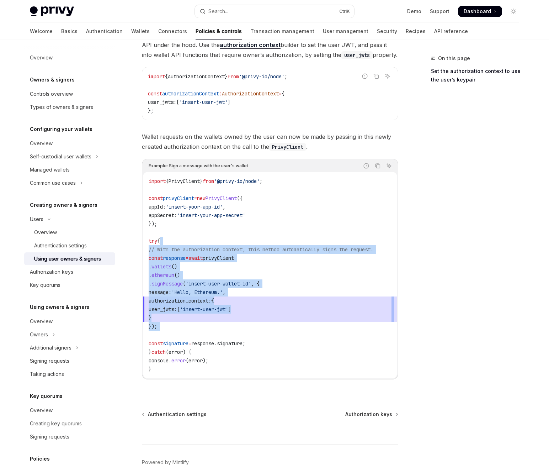
drag, startPoint x: 244, startPoint y: 237, endPoint x: 301, endPoint y: 337, distance: 115.5
click at [301, 337] on code "import { PrivyClient } from '@privy-io/node' ; const privyClient = new PrivyCli…" at bounding box center [270, 275] width 243 height 196
click at [302, 329] on code "import { PrivyClient } from '@privy-io/node' ; const privyClient = new PrivyCli…" at bounding box center [270, 275] width 243 height 196
drag, startPoint x: 227, startPoint y: 234, endPoint x: 286, endPoint y: 367, distance: 144.6
click at [293, 369] on code "import { PrivyClient } from '@privy-io/node' ; const privyClient = new PrivyCli…" at bounding box center [270, 275] width 243 height 196
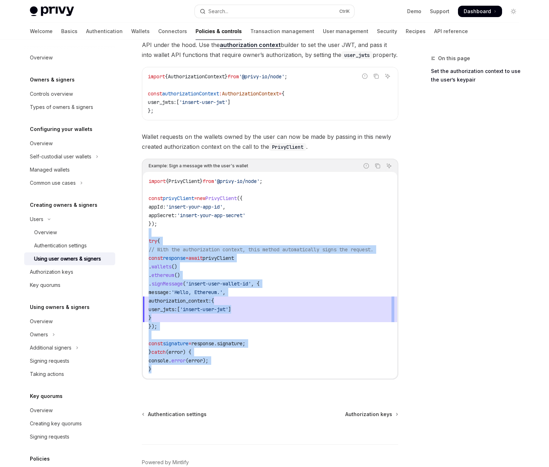
click at [284, 367] on code "import { PrivyClient } from '@privy-io/node' ; const privyClient = new PrivyCli…" at bounding box center [270, 275] width 243 height 196
drag, startPoint x: 185, startPoint y: 236, endPoint x: 230, endPoint y: 367, distance: 139.1
click at [230, 367] on code "import { PrivyClient } from '@privy-io/node' ; const privyClient = new PrivyCli…" at bounding box center [270, 275] width 243 height 196
click at [245, 351] on code "import { PrivyClient } from '@privy-io/node' ; const privyClient = new PrivyCli…" at bounding box center [270, 275] width 243 height 196
drag, startPoint x: 173, startPoint y: 324, endPoint x: 153, endPoint y: 258, distance: 69.2
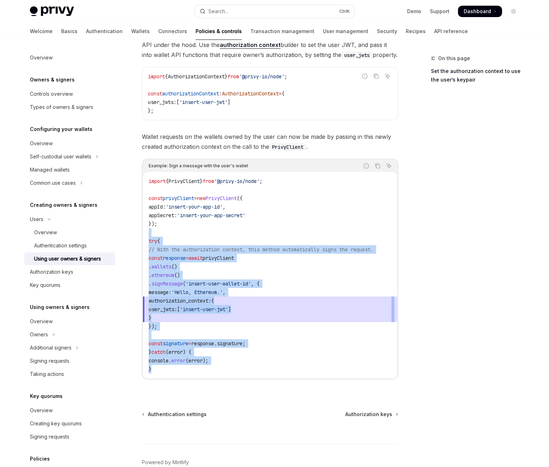
click at [153, 258] on code "import { PrivyClient } from '@privy-io/node' ; const privyClient = new PrivyCli…" at bounding box center [270, 275] width 243 height 196
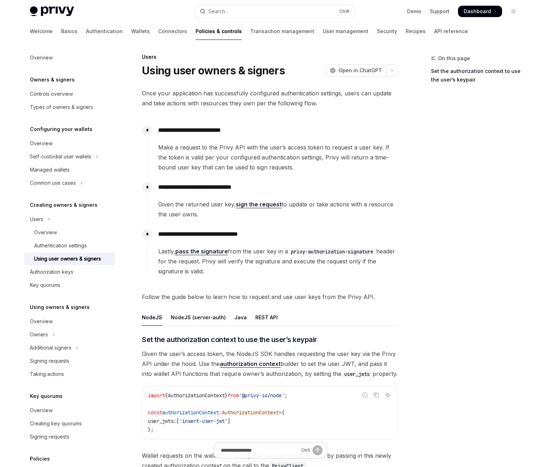
scroll to position [0, 0]
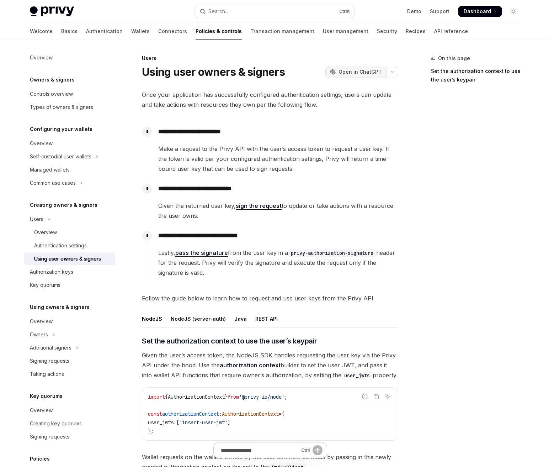
click at [361, 70] on span "Open in ChatGPT" at bounding box center [360, 71] width 43 height 7
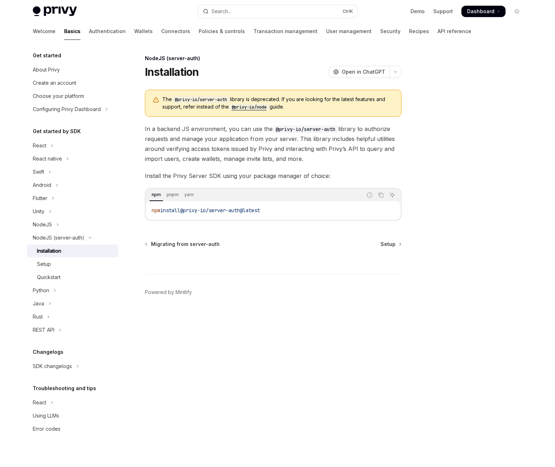
click at [251, 108] on code "@privy-io/node" at bounding box center [249, 107] width 41 height 7
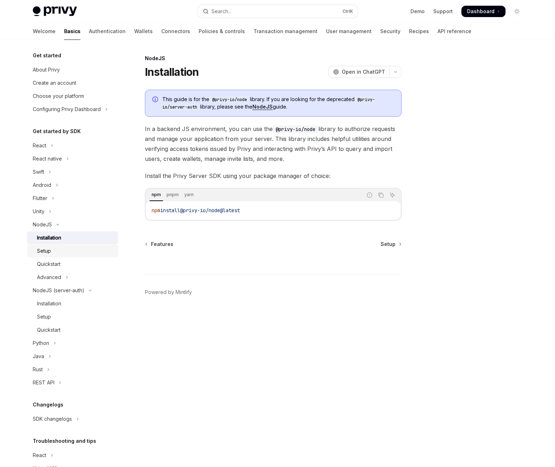
click at [55, 250] on div "Setup" at bounding box center [75, 251] width 77 height 9
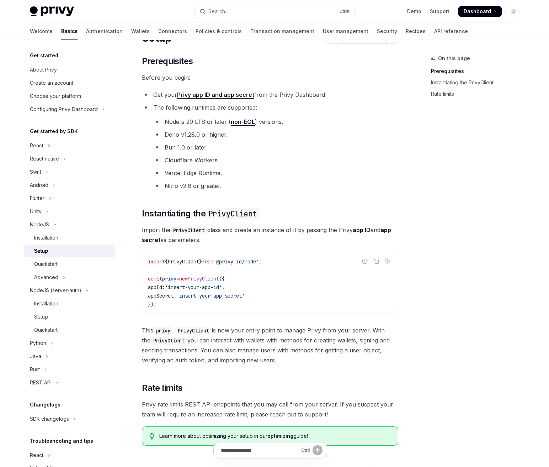
scroll to position [21, 0]
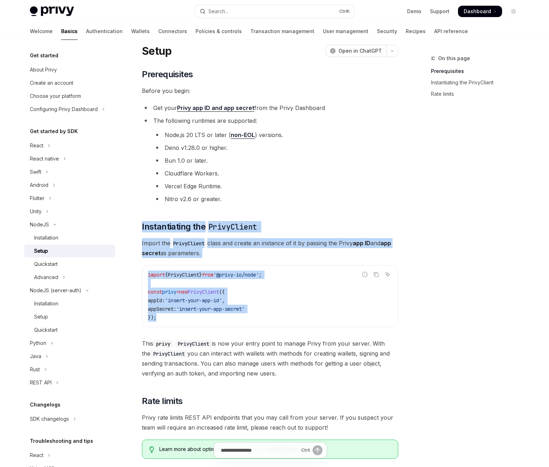
drag, startPoint x: 142, startPoint y: 213, endPoint x: 392, endPoint y: 312, distance: 268.8
click at [378, 322] on div "​ Prerequisites Before you begin: Get your Privy app ID and app secret from the…" at bounding box center [270, 264] width 256 height 390
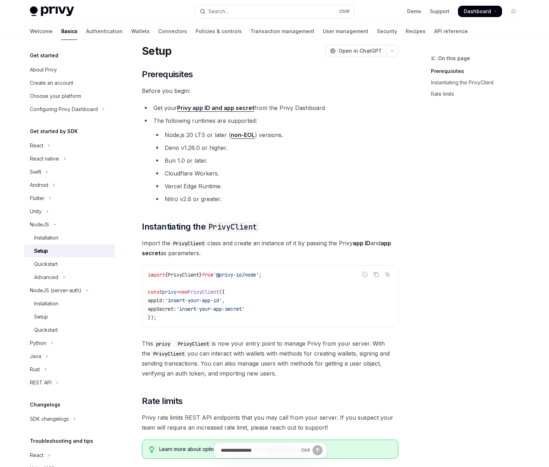
click at [440, 289] on div "On this page Prerequisites Instantiating the PrivyClient Rate limits" at bounding box center [471, 260] width 108 height 413
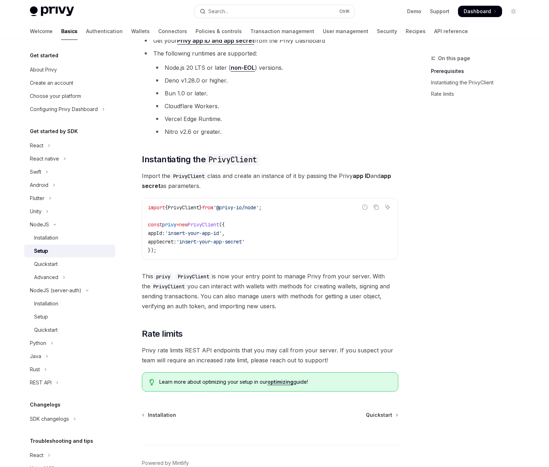
scroll to position [128, 0]
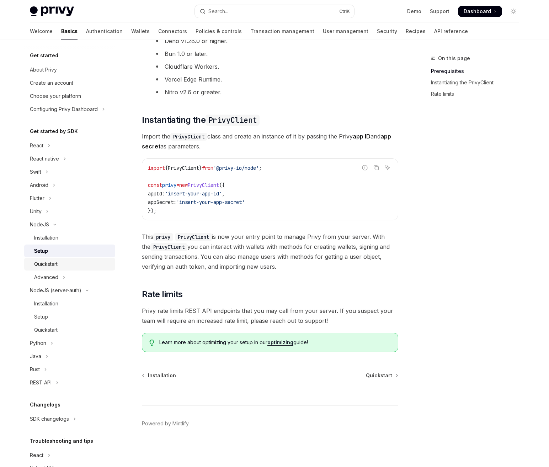
click at [47, 263] on div "Quickstart" at bounding box center [45, 264] width 23 height 9
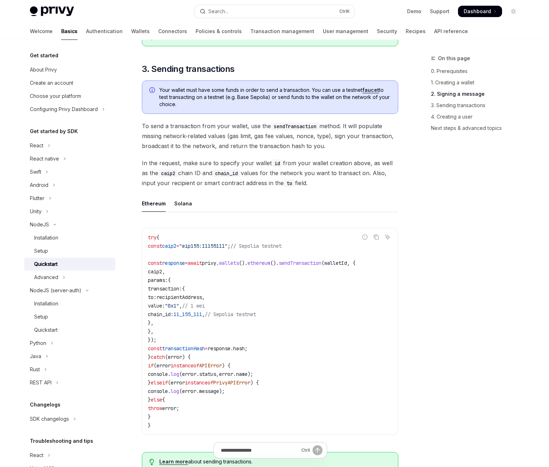
scroll to position [783, 0]
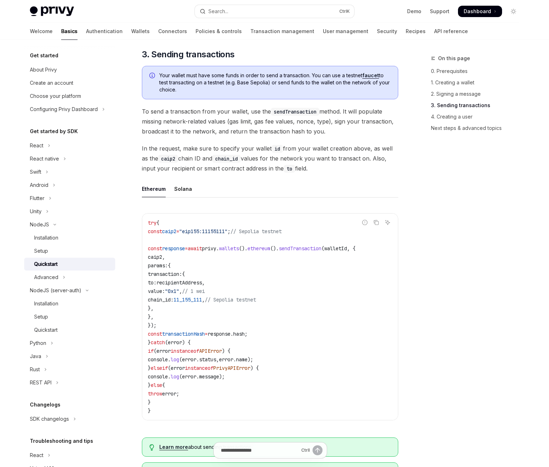
click at [322, 251] on span "sendTransaction" at bounding box center [300, 248] width 43 height 6
copy span "sendTransaction"
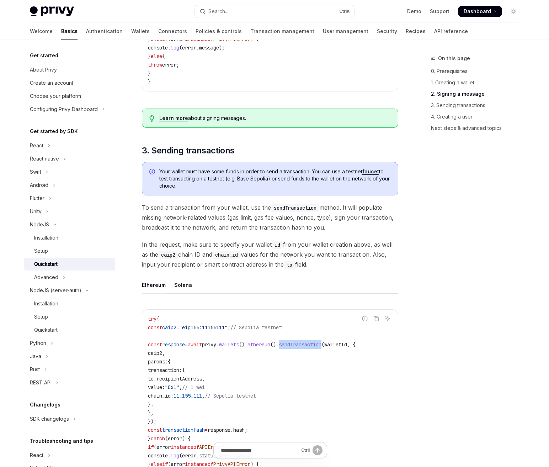
scroll to position [676, 0]
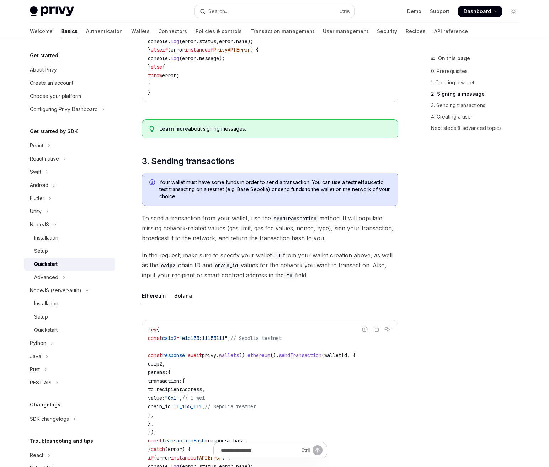
click at [176, 298] on div "Solana" at bounding box center [183, 295] width 18 height 17
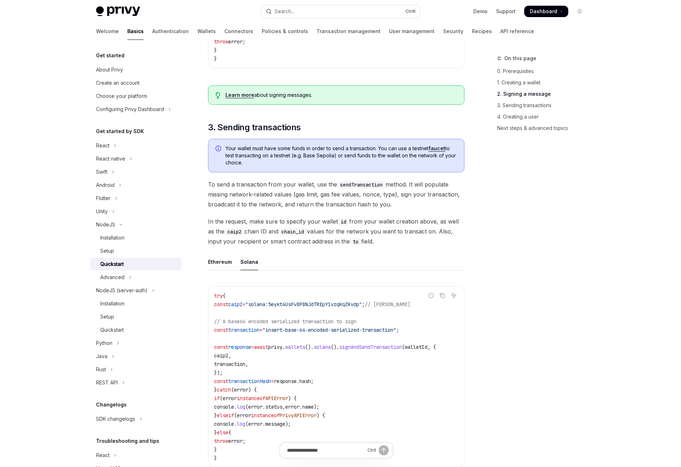
scroll to position [711, 0]
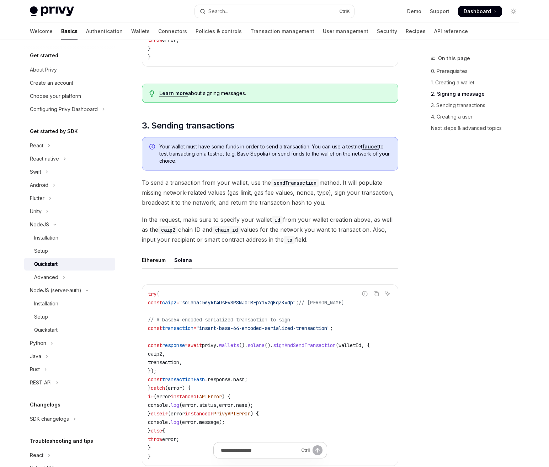
click at [336, 348] on span "signAndSendTransaction" at bounding box center [304, 345] width 63 height 6
copy span "signAndSendTransaction"
click at [289, 366] on code "try { const caip2 = "solana:5eykt4UsFv8P8NJdTREpY1vzqKqZKvdp" ; // Solana Mainn…" at bounding box center [270, 375] width 244 height 171
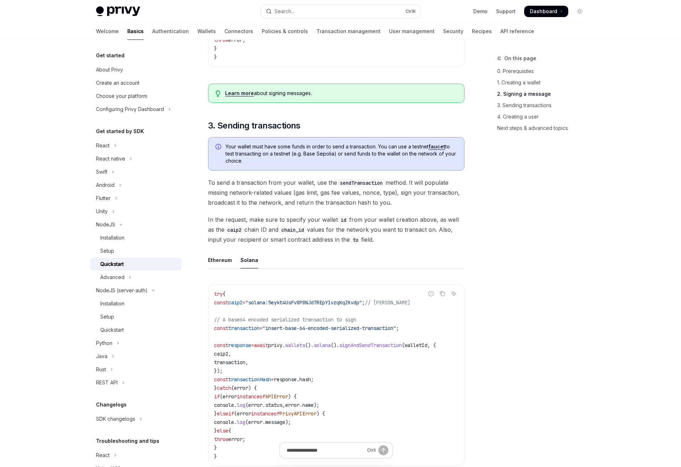
click at [245, 365] on span "transaction" at bounding box center [229, 362] width 31 height 6
click at [382, 331] on span ""insert-base-64-encoded-serialized-transaction"" at bounding box center [330, 328] width 134 height 6
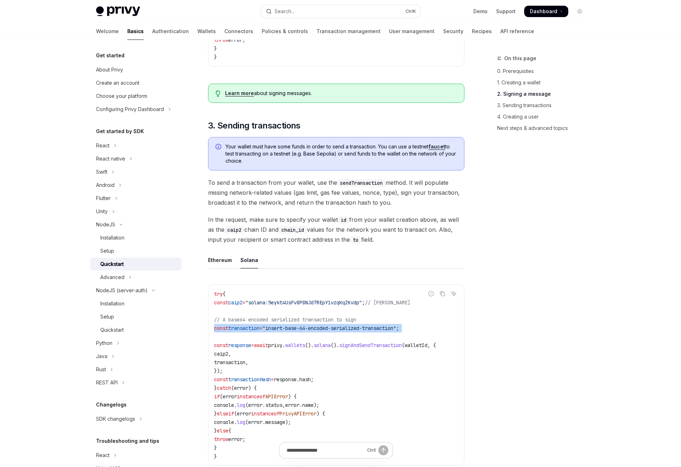
click at [379, 344] on code "try { const caip2 = "solana:5eykt4UsFv8P8NJdTREpY1vzqKqZKvdp" ; // Solana Mainn…" at bounding box center [336, 375] width 244 height 171
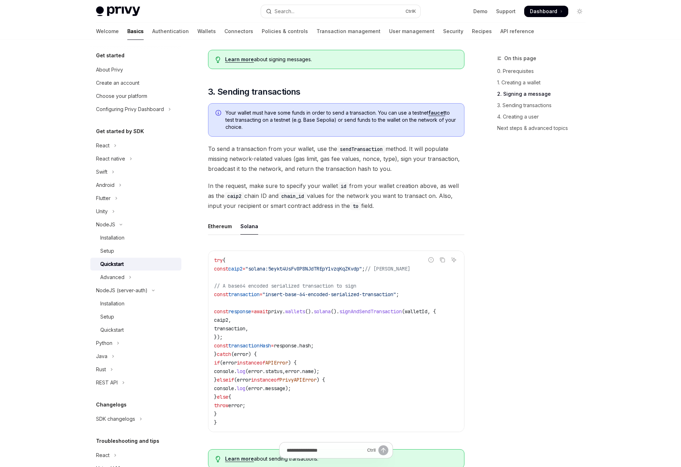
scroll to position [747, 0]
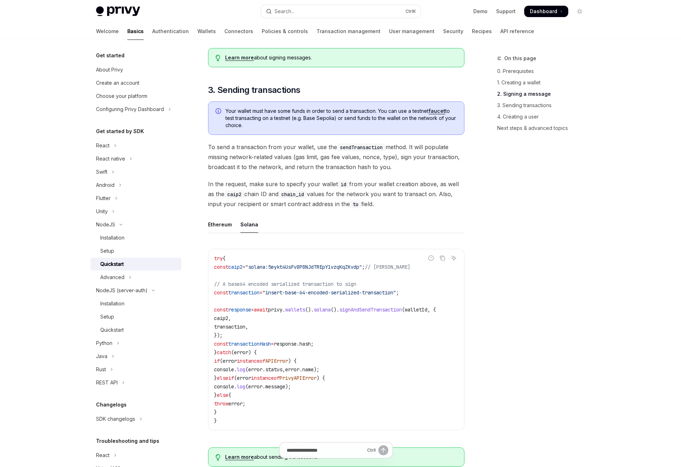
drag, startPoint x: 396, startPoint y: 433, endPoint x: 402, endPoint y: 435, distance: 6.4
click at [397, 430] on div "try { const caip2 = "solana:5eykt4UsFv8P8NJdTREpY1vzqKqZKvdp" ; // Solana Mainn…" at bounding box center [336, 339] width 256 height 181
drag, startPoint x: 295, startPoint y: 315, endPoint x: 435, endPoint y: 317, distance: 139.5
click at [435, 313] on span "const response = await privy . wallets (). solana (). signAndSendTransaction ( …" at bounding box center [325, 309] width 222 height 6
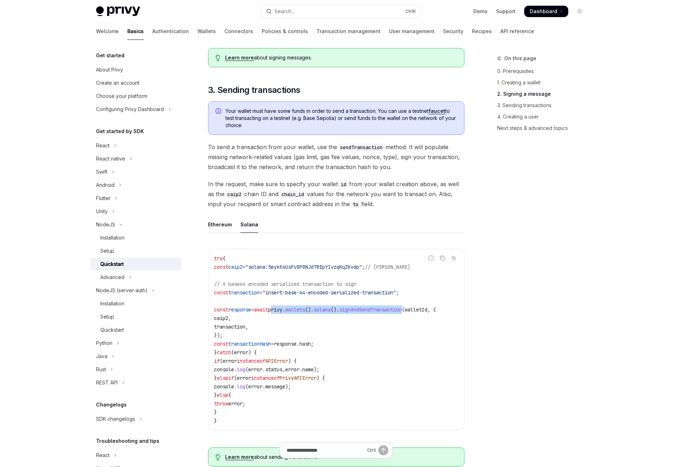
copy span "privy . wallets (). solana (). signAndSendTransaction"
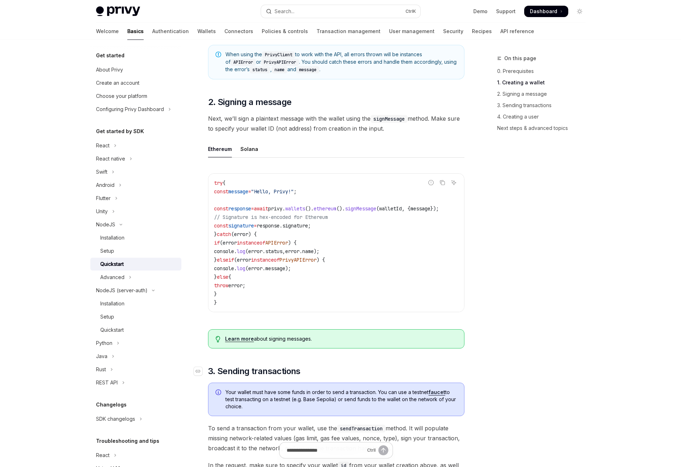
scroll to position [462, 0]
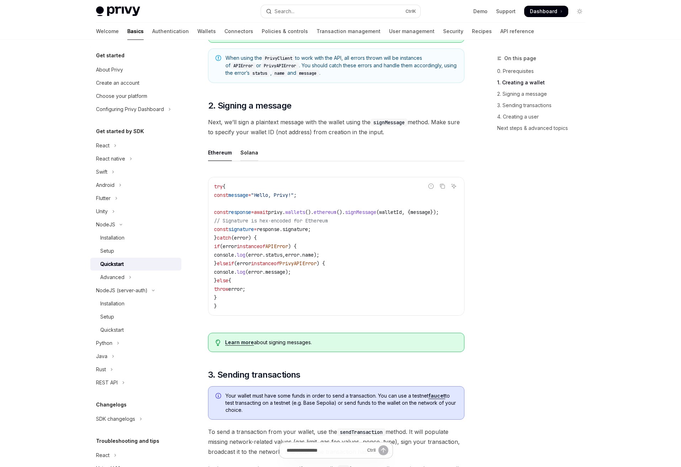
click at [252, 154] on div "Solana" at bounding box center [249, 152] width 18 height 17
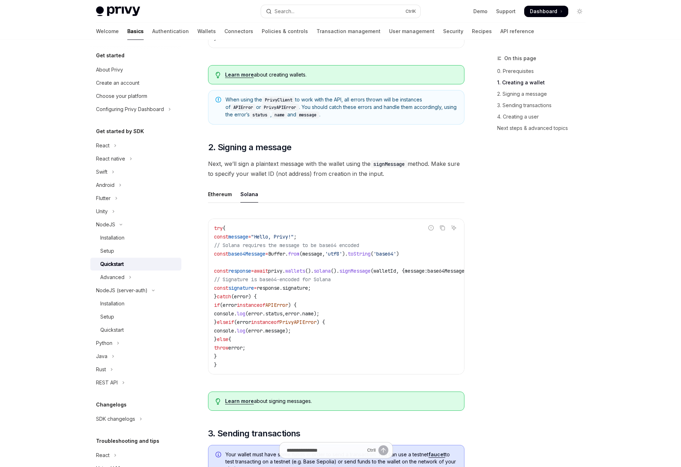
scroll to position [427, 0]
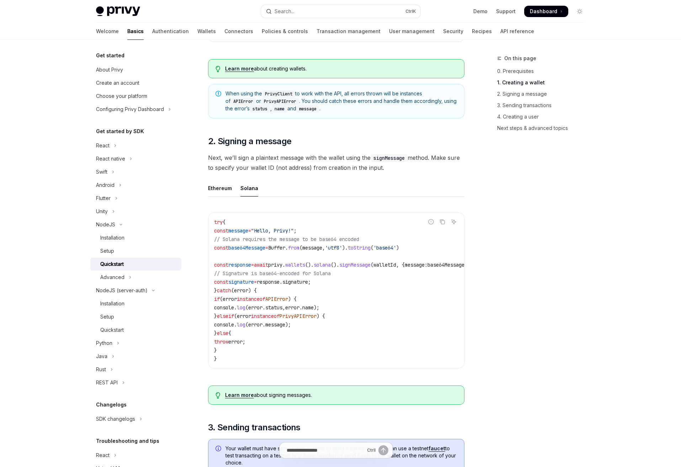
drag, startPoint x: 214, startPoint y: 245, endPoint x: 309, endPoint y: 312, distance: 116.7
click at [283, 304] on code "try { const message = "Hello, Privy!" ; // Solana requires the message to be ba…" at bounding box center [352, 290] width 276 height 145
click at [300, 311] on span "error" at bounding box center [292, 307] width 14 height 6
drag, startPoint x: 246, startPoint y: 356, endPoint x: 248, endPoint y: 300, distance: 56.2
click at [239, 281] on code "try { const message = "Hello, Privy!" ; // Solana requires the message to be ba…" at bounding box center [352, 290] width 276 height 145
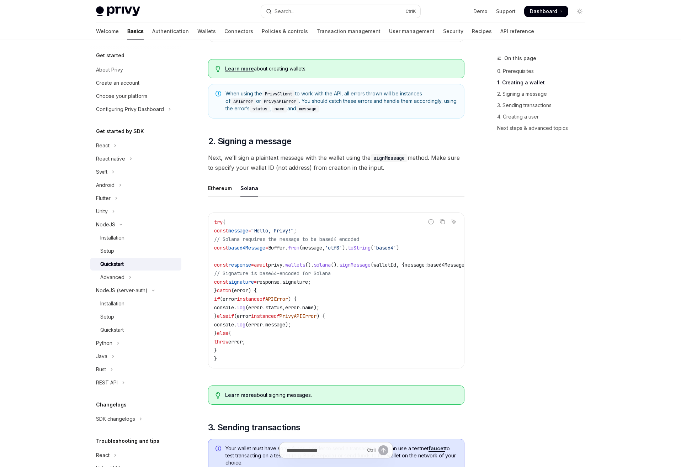
click at [260, 334] on code "try { const message = "Hello, Privy!" ; // Solana requires the message to be ba…" at bounding box center [352, 290] width 276 height 145
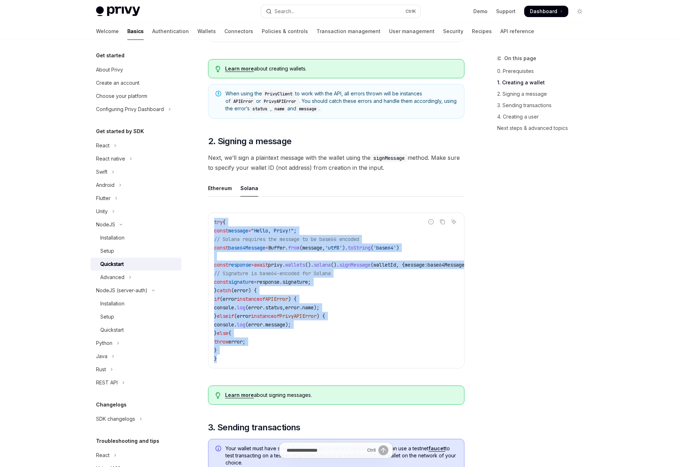
drag, startPoint x: 239, startPoint y: 362, endPoint x: 206, endPoint y: 224, distance: 141.6
copy code "try { const message = "Hello, Privy!" ; // Solana requires the message to be ba…"
click at [311, 222] on code "try { const message = "Hello, Privy!" ; // Solana requires the message to be ba…" at bounding box center [352, 290] width 276 height 145
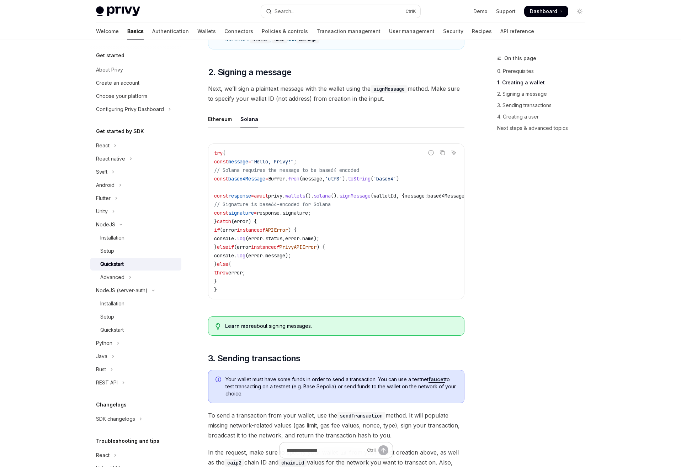
scroll to position [498, 0]
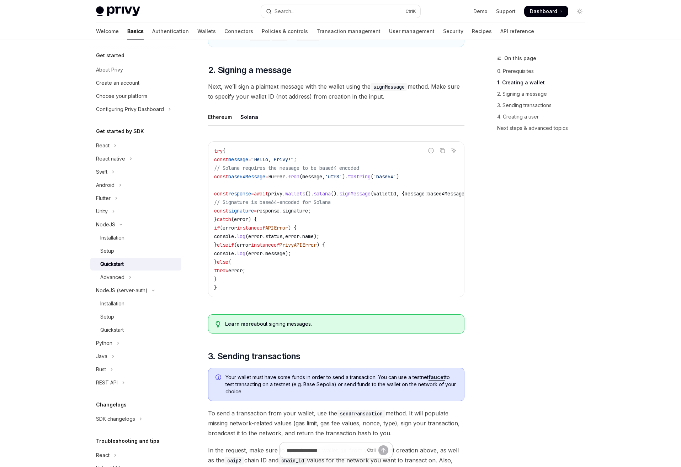
click at [305, 194] on span "wallets" at bounding box center [295, 193] width 20 height 6
click at [371, 195] on span "signMessage" at bounding box center [354, 193] width 31 height 6
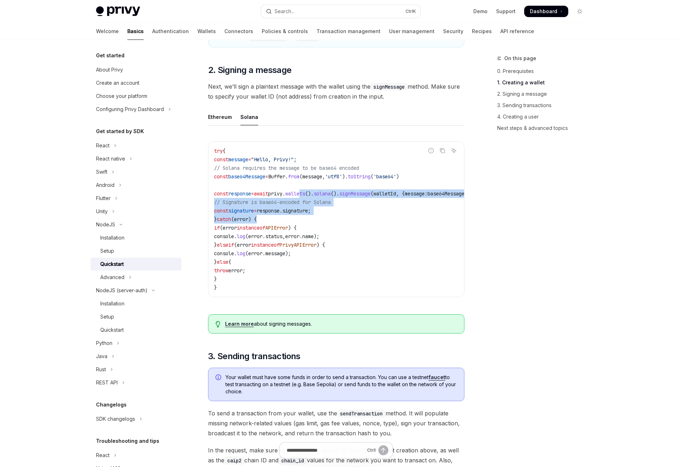
drag, startPoint x: 320, startPoint y: 193, endPoint x: 384, endPoint y: 224, distance: 70.5
click at [380, 222] on code "try { const message = "Hello, Privy!" ; // Solana requires the message to be ba…" at bounding box center [352, 219] width 276 height 145
click at [384, 224] on code "try { const message = "Hello, Privy!" ; // Solana requires the message to be ba…" at bounding box center [352, 219] width 276 height 145
drag, startPoint x: 329, startPoint y: 205, endPoint x: 356, endPoint y: 227, distance: 34.3
click at [355, 227] on code "try { const message = "Hello, Privy!" ; // Solana requires the message to be ba…" at bounding box center [352, 219] width 276 height 145
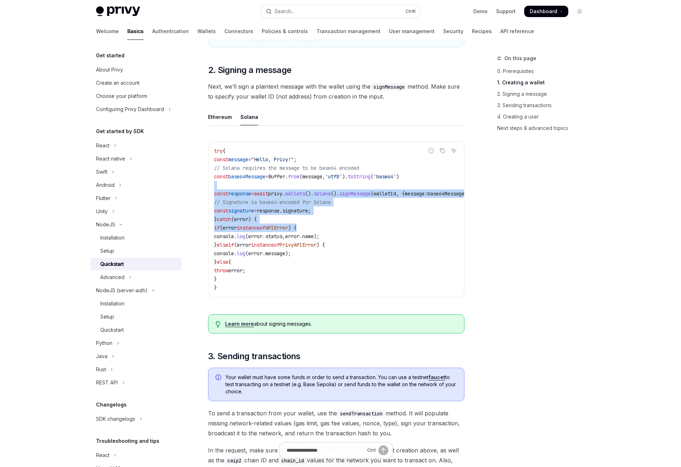
click at [356, 227] on code "try { const message = "Hello, Privy!" ; // Solana requires the message to be ba…" at bounding box center [352, 219] width 276 height 145
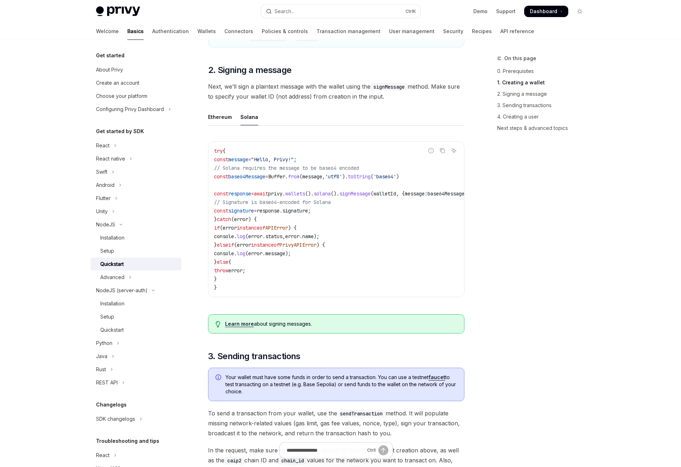
click at [249, 214] on span "signature" at bounding box center [241, 210] width 26 height 6
click at [254, 214] on span "signature" at bounding box center [241, 210] width 26 height 6
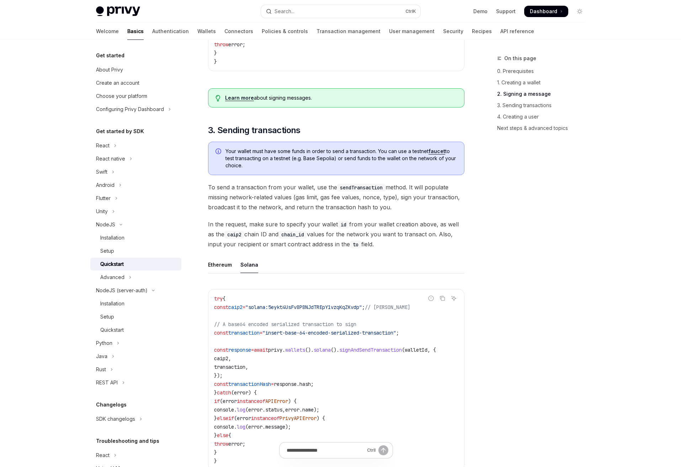
scroll to position [747, 0]
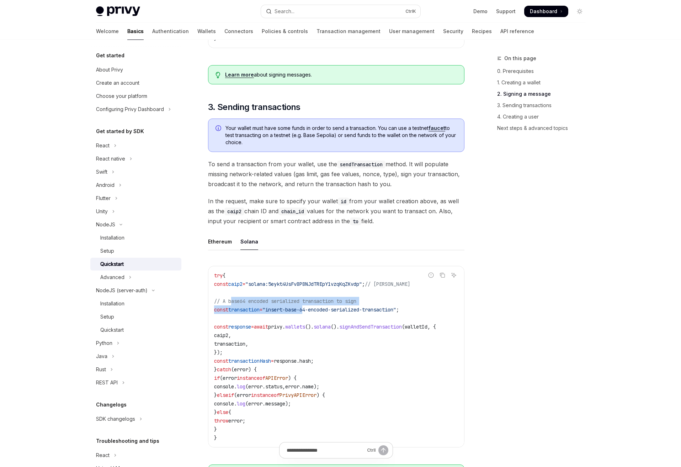
drag, startPoint x: 233, startPoint y: 308, endPoint x: 323, endPoint y: 317, distance: 90.9
click at [323, 317] on code "try { const caip2 = "solana:5eykt4UsFv8P8NJdTREpY1vzqKqZKvdp" ; // Solana Mainn…" at bounding box center [336, 356] width 244 height 171
click at [245, 347] on span "transaction" at bounding box center [229, 343] width 31 height 6
click at [251, 330] on span "response" at bounding box center [239, 326] width 23 height 6
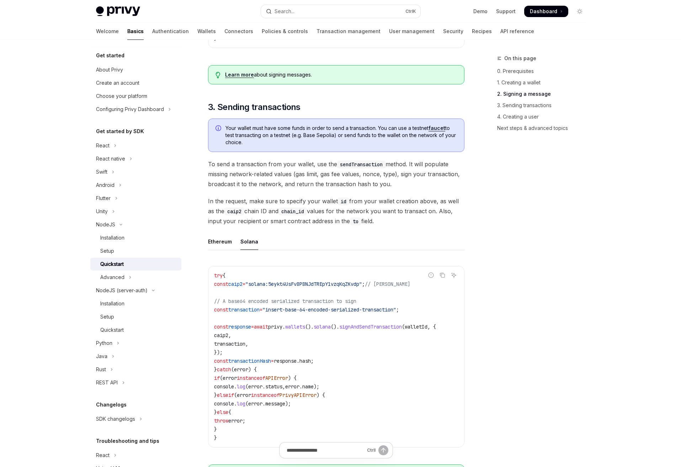
drag, startPoint x: 244, startPoint y: 356, endPoint x: 225, endPoint y: 334, distance: 28.7
click at [225, 334] on code "try { const caip2 = "solana:5eykt4UsFv8P8NJdTREpY1vzqKqZKvdp" ; // Solana Mainn…" at bounding box center [336, 356] width 244 height 171
copy code "const response = await privy . wallets (). solana (). signAndSendTransaction ( …"
click at [305, 330] on span "wallets" at bounding box center [295, 326] width 20 height 6
click at [353, 210] on span "In the request, make sure to specify your wallet id from your wallet creation a…" at bounding box center [336, 211] width 256 height 30
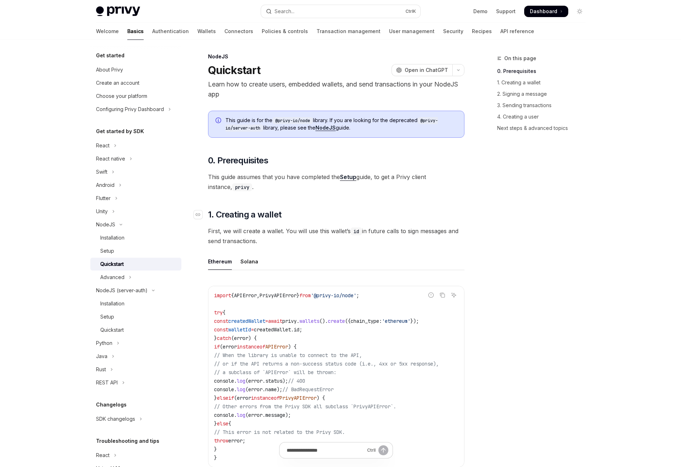
scroll to position [0, 0]
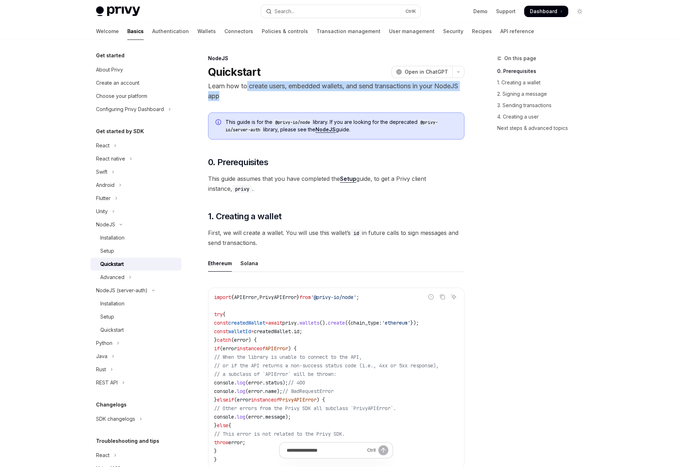
click at [325, 91] on p "Learn how to create users, embedded wallets, and send transactions in your Node…" at bounding box center [336, 91] width 256 height 20
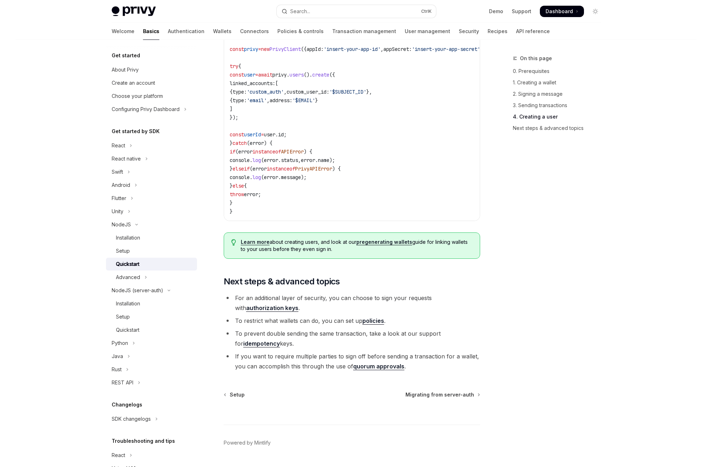
scroll to position [1349, 0]
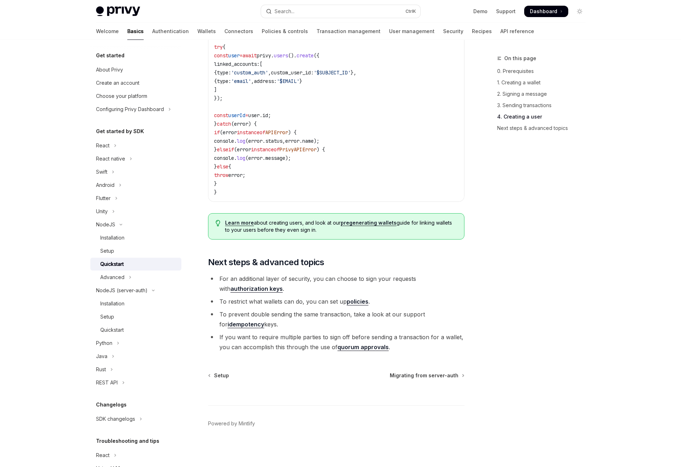
type textarea "*"
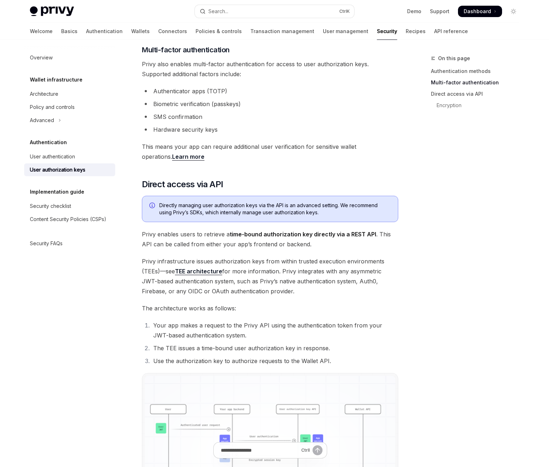
scroll to position [195, 0]
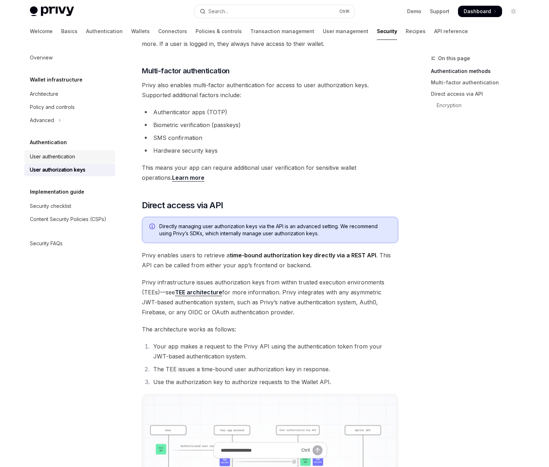
click at [78, 158] on div "User authentication" at bounding box center [70, 156] width 81 height 9
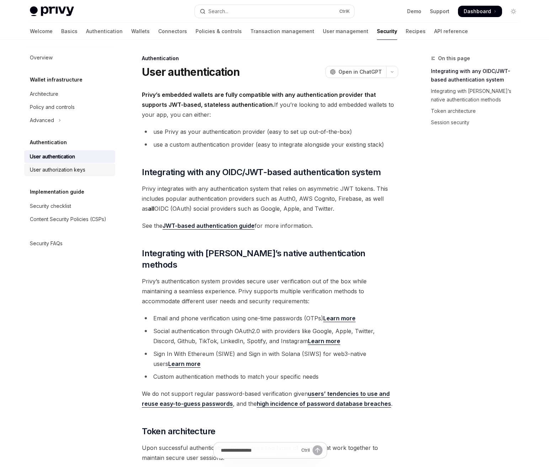
click at [79, 166] on div "User authorization keys" at bounding box center [57, 169] width 55 height 9
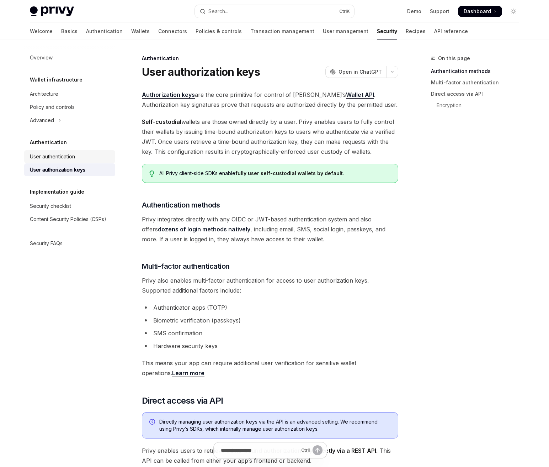
click at [73, 160] on div "User authentication" at bounding box center [52, 156] width 45 height 9
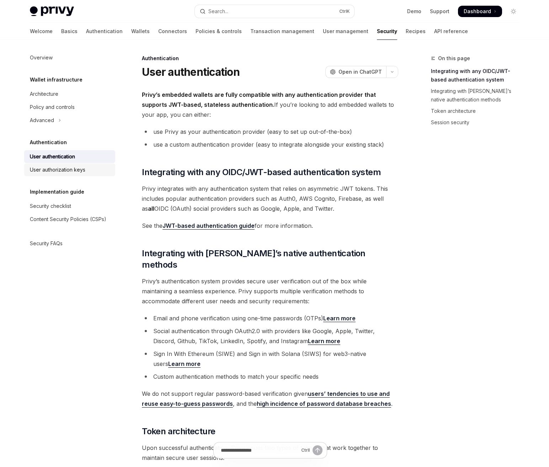
click at [73, 166] on div "User authorization keys" at bounding box center [57, 169] width 55 height 9
type textarea "*"
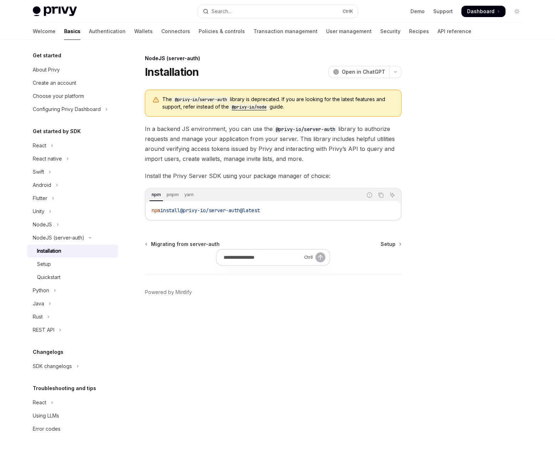
type textarea "*"
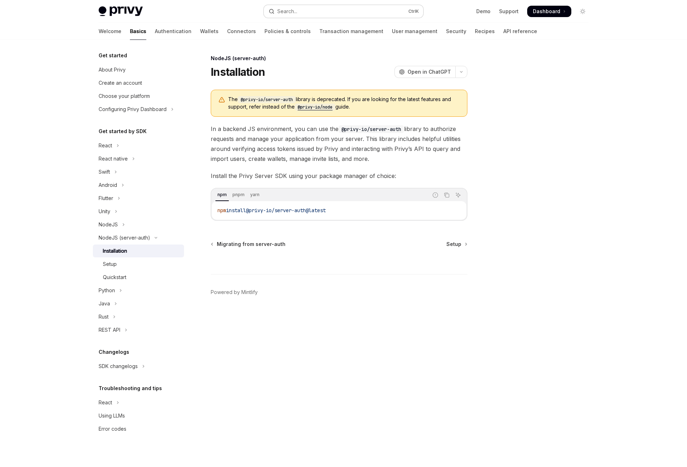
click at [359, 12] on button "Search... Ctrl K" at bounding box center [343, 11] width 159 height 13
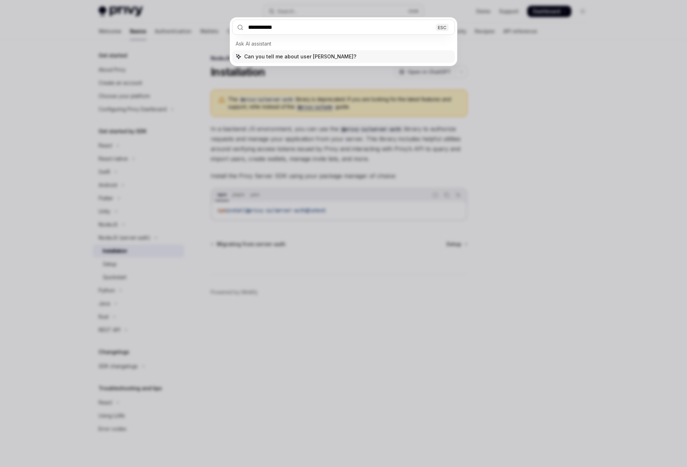
type input "**********"
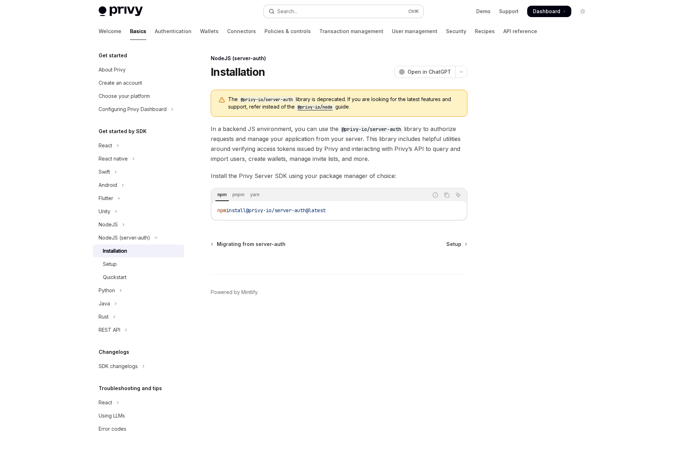
type textarea "*"
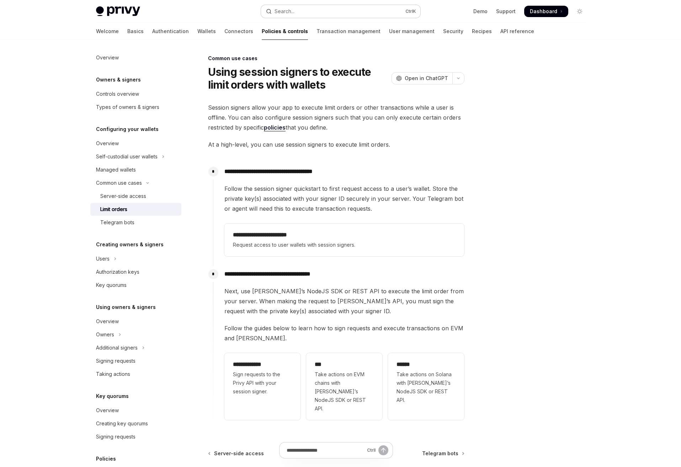
click at [286, 15] on div "Search..." at bounding box center [285, 11] width 20 height 9
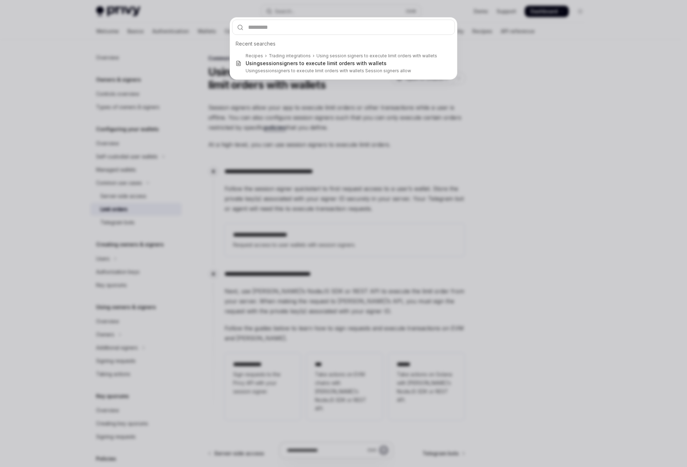
click at [318, 29] on input "text" at bounding box center [343, 27] width 223 height 15
click at [306, 29] on input "text" at bounding box center [343, 27] width 223 height 15
paste input "**********"
type input "**********"
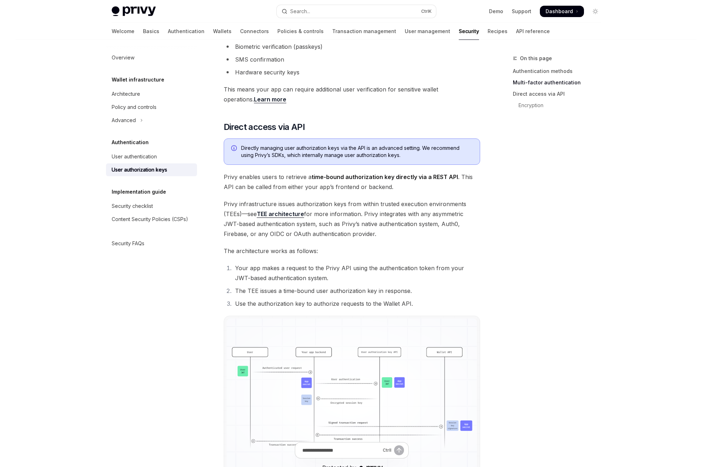
scroll to position [360, 0]
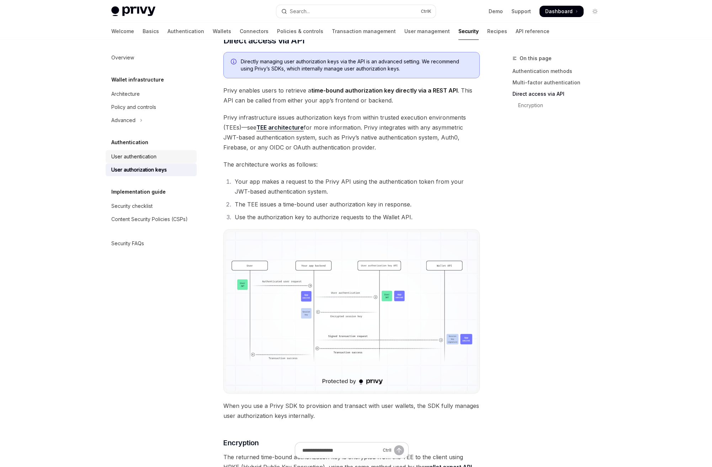
click at [148, 159] on div "User authentication" at bounding box center [133, 156] width 45 height 9
type textarea "*"
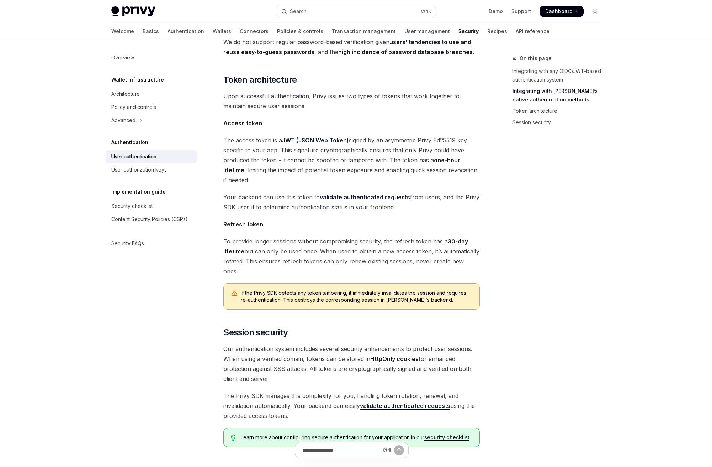
scroll to position [389, 0]
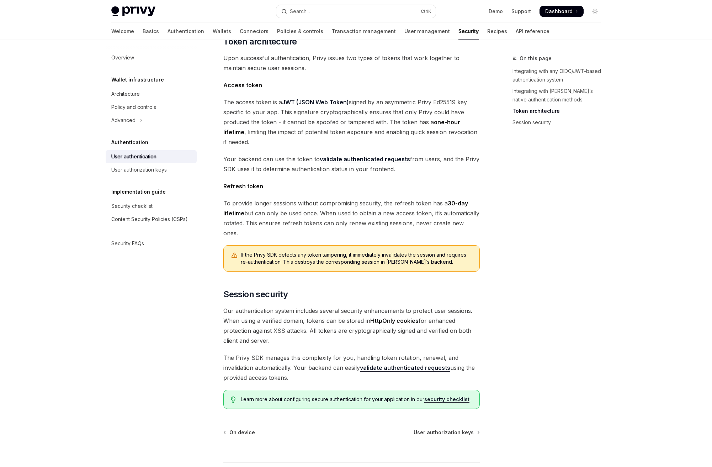
click at [354, 279] on div "Privy’s embedded wallets are fully compatible with any authentication provider …" at bounding box center [351, 54] width 256 height 709
click at [231, 306] on span "Our authentication system includes several security enhancements to protect use…" at bounding box center [351, 326] width 256 height 40
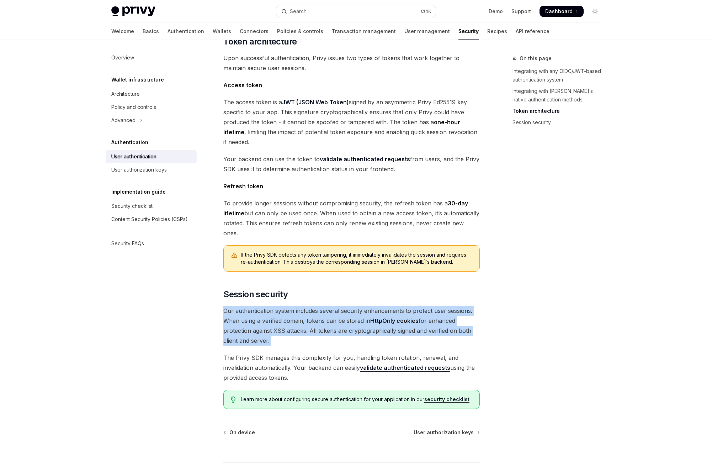
click at [231, 306] on span "Our authentication system includes several security enhancements to protect use…" at bounding box center [351, 326] width 256 height 40
click at [280, 306] on span "Our authentication system includes several security enhancements to protect use…" at bounding box center [351, 326] width 256 height 40
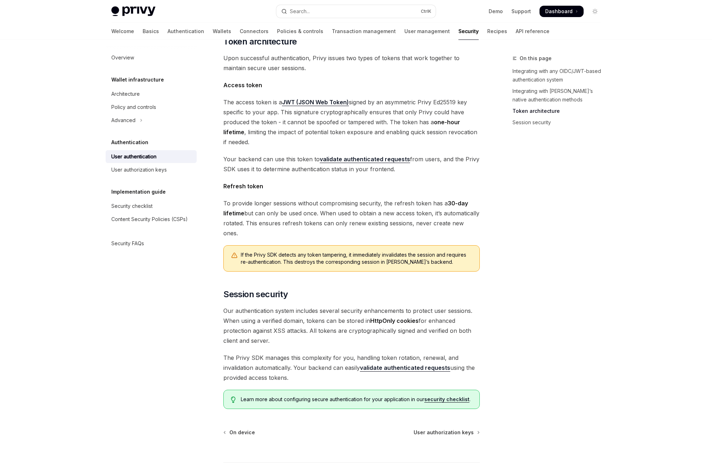
drag, startPoint x: 281, startPoint y: 288, endPoint x: 332, endPoint y: 320, distance: 60.0
click at [332, 320] on span "Our authentication system includes several security enhancements to protect use…" at bounding box center [351, 326] width 256 height 40
click at [343, 322] on span "Our authentication system includes several security enhancements to protect use…" at bounding box center [351, 326] width 256 height 40
drag, startPoint x: 223, startPoint y: 300, endPoint x: 293, endPoint y: 316, distance: 71.9
click at [293, 316] on span "Our authentication system includes several security enhancements to protect use…" at bounding box center [351, 326] width 256 height 40
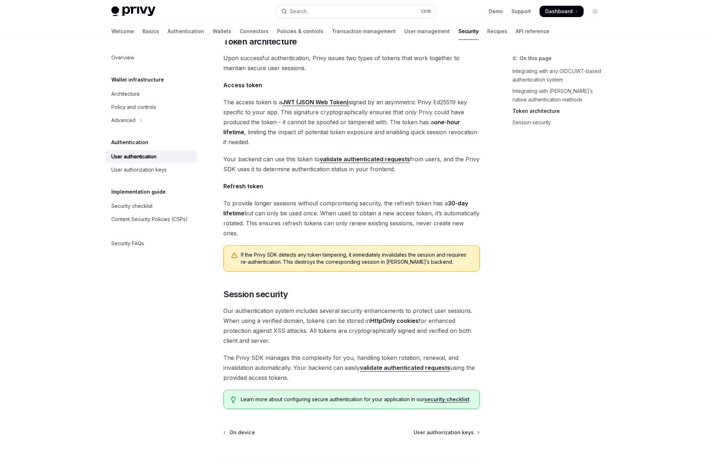
click at [327, 320] on span "Our authentication system includes several security enhancements to protect use…" at bounding box center [351, 326] width 256 height 40
drag, startPoint x: 302, startPoint y: 296, endPoint x: 336, endPoint y: 320, distance: 42.1
click at [336, 320] on span "Our authentication system includes several security enhancements to protect use…" at bounding box center [351, 326] width 256 height 40
click at [337, 321] on span "Our authentication system includes several security enhancements to protect use…" at bounding box center [351, 326] width 256 height 40
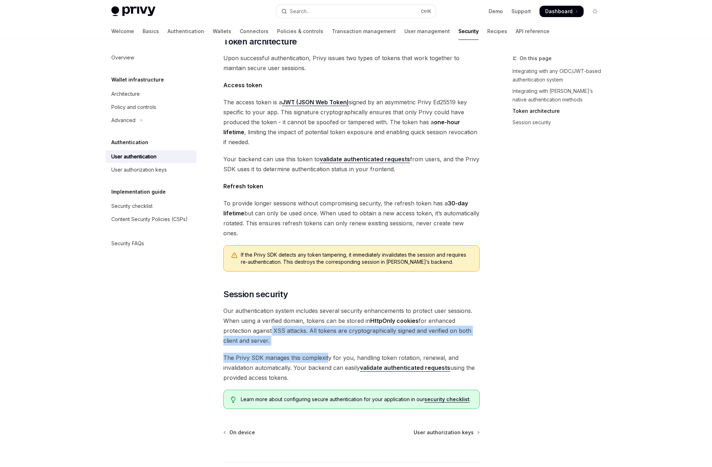
drag, startPoint x: 270, startPoint y: 309, endPoint x: 328, endPoint y: 324, distance: 59.6
click at [328, 324] on div "Privy’s embedded wallets are fully compatible with any authentication provider …" at bounding box center [351, 54] width 256 height 709
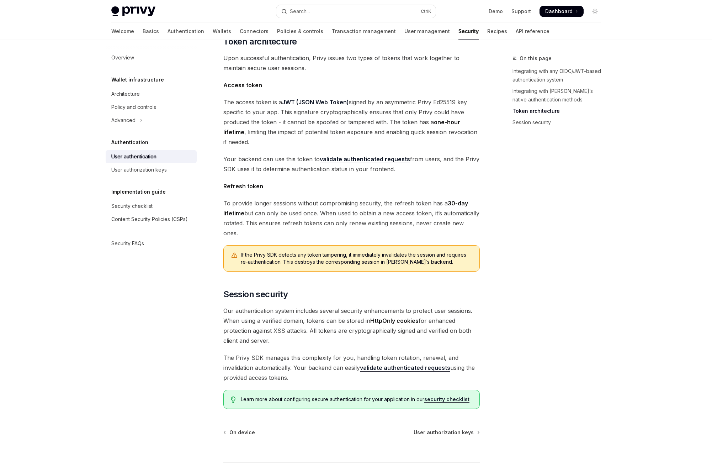
drag, startPoint x: 278, startPoint y: 308, endPoint x: 323, endPoint y: 320, distance: 46.1
click at [321, 320] on span "Our authentication system includes several security enhancements to protect use…" at bounding box center [351, 326] width 256 height 40
click at [323, 320] on span "Our authentication system includes several security enhancements to protect use…" at bounding box center [351, 326] width 256 height 40
drag, startPoint x: 308, startPoint y: 306, endPoint x: 340, endPoint y: 319, distance: 34.6
click at [336, 318] on span "Our authentication system includes several security enhancements to protect use…" at bounding box center [351, 326] width 256 height 40
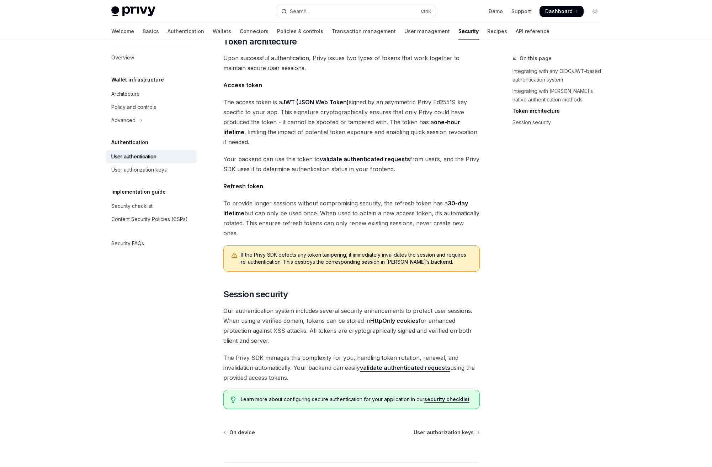
click at [340, 319] on span "Our authentication system includes several security enhancements to protect use…" at bounding box center [351, 326] width 256 height 40
drag, startPoint x: 322, startPoint y: 306, endPoint x: 350, endPoint y: 319, distance: 31.7
click at [348, 318] on span "Our authentication system includes several security enhancements to protect use…" at bounding box center [351, 326] width 256 height 40
click at [356, 321] on span "Our authentication system includes several security enhancements to protect use…" at bounding box center [351, 326] width 256 height 40
drag, startPoint x: 224, startPoint y: 333, endPoint x: 308, endPoint y: 358, distance: 88.0
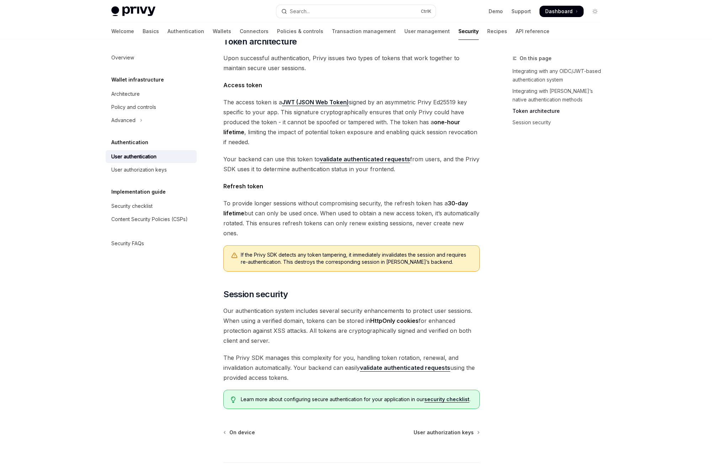
click at [308, 358] on span "The Privy SDK manages this complexity for you, handling token rotation, renewal…" at bounding box center [351, 368] width 256 height 30
click at [314, 330] on div "Privy’s embedded wallets are fully compatible with any authentication provider …" at bounding box center [351, 54] width 256 height 709
drag, startPoint x: 290, startPoint y: 334, endPoint x: 344, endPoint y: 356, distance: 58.5
click at [344, 356] on span "The Privy SDK manages this complexity for you, handling token rotation, renewal…" at bounding box center [351, 368] width 256 height 30
click at [337, 327] on div "Privy’s embedded wallets are fully compatible with any authentication provider …" at bounding box center [351, 54] width 256 height 709
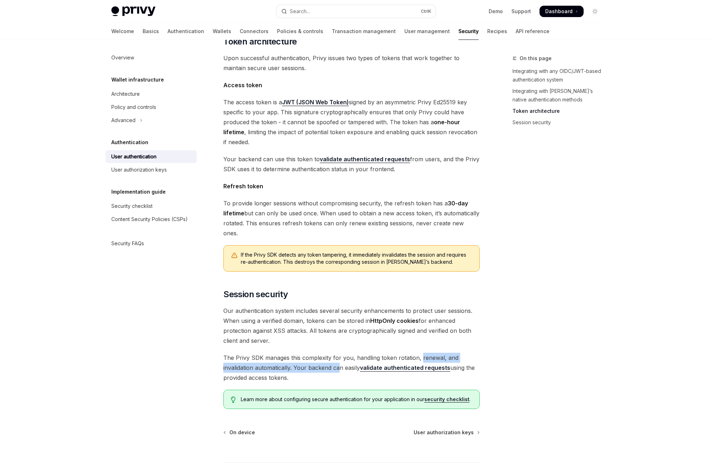
drag, startPoint x: 420, startPoint y: 336, endPoint x: 341, endPoint y: 350, distance: 80.5
click at [341, 353] on span "The Privy SDK manages this complexity for you, handling token rotation, renewal…" at bounding box center [351, 368] width 256 height 30
click at [343, 355] on span "The Privy SDK manages this complexity for you, handling token rotation, renewal…" at bounding box center [351, 368] width 256 height 30
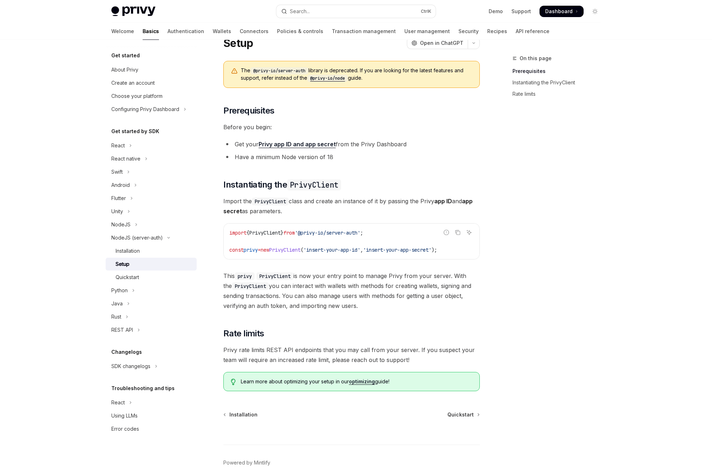
scroll to position [36, 0]
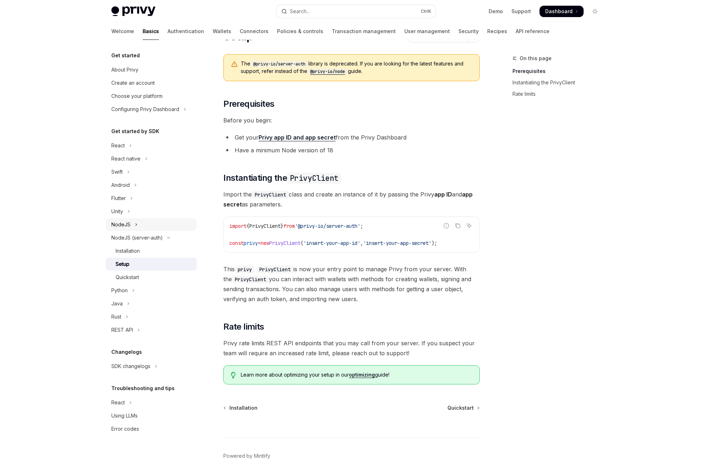
click at [138, 224] on button "NodeJS" at bounding box center [151, 224] width 91 height 13
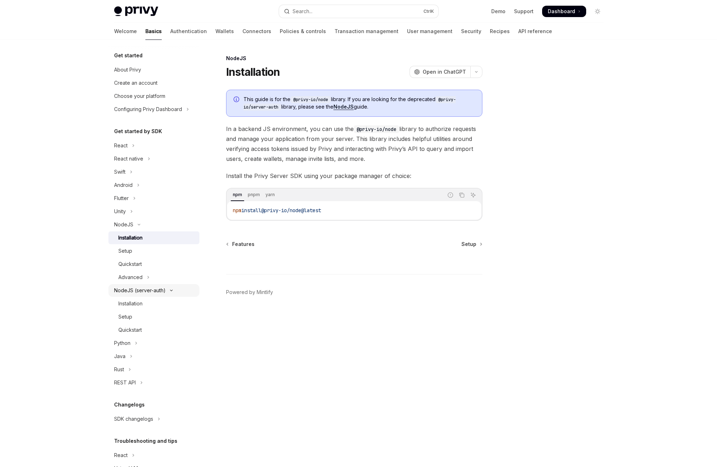
click at [139, 288] on div "NodeJS (server-auth)" at bounding box center [140, 290] width 52 height 9
click at [351, 107] on link "NodeJS" at bounding box center [344, 107] width 20 height 6
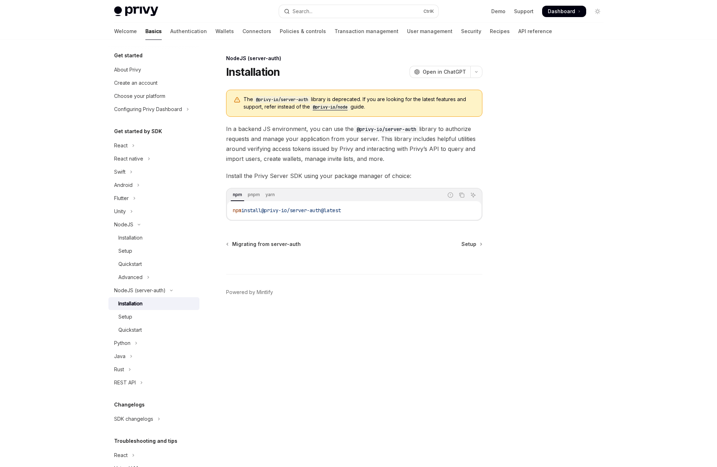
click at [325, 108] on code "@privy-io/node" at bounding box center [330, 107] width 41 height 7
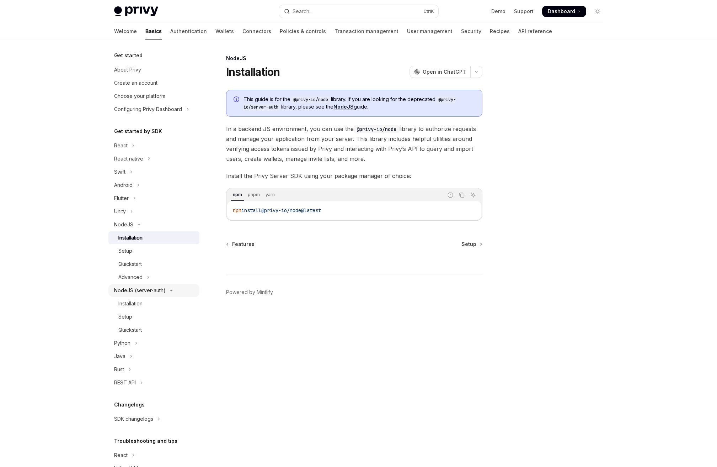
click at [150, 290] on div "NodeJS (server-auth)" at bounding box center [140, 290] width 52 height 9
click at [151, 290] on div "NodeJS (server-auth)" at bounding box center [140, 290] width 52 height 9
click at [139, 303] on div "Installation" at bounding box center [130, 303] width 24 height 9
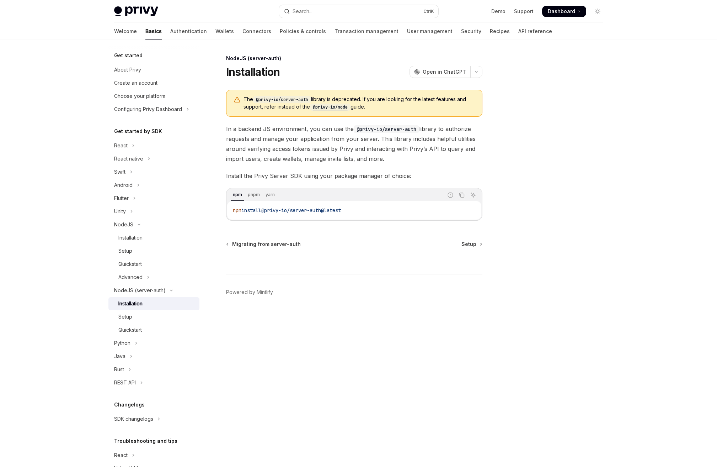
click at [326, 106] on code "@privy-io/node" at bounding box center [330, 107] width 41 height 7
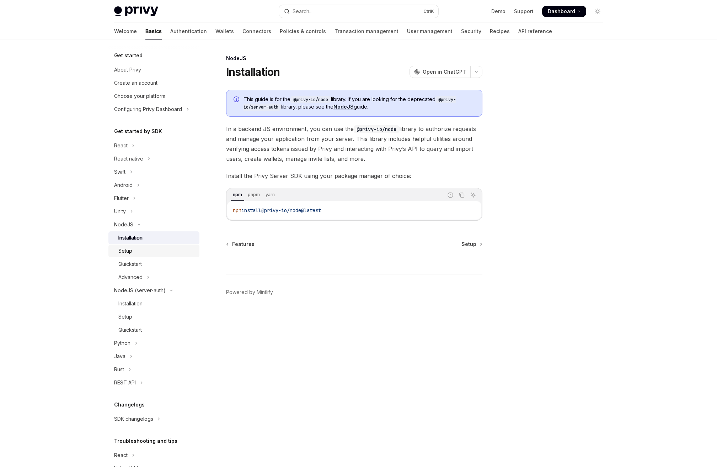
click at [137, 249] on div "Setup" at bounding box center [156, 251] width 77 height 9
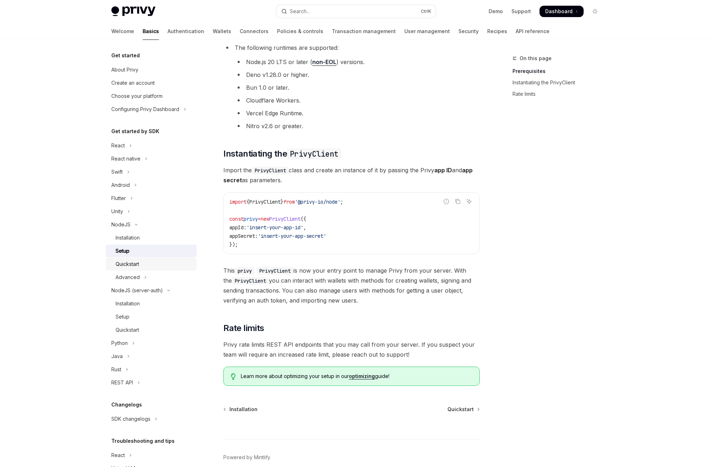
scroll to position [92, 0]
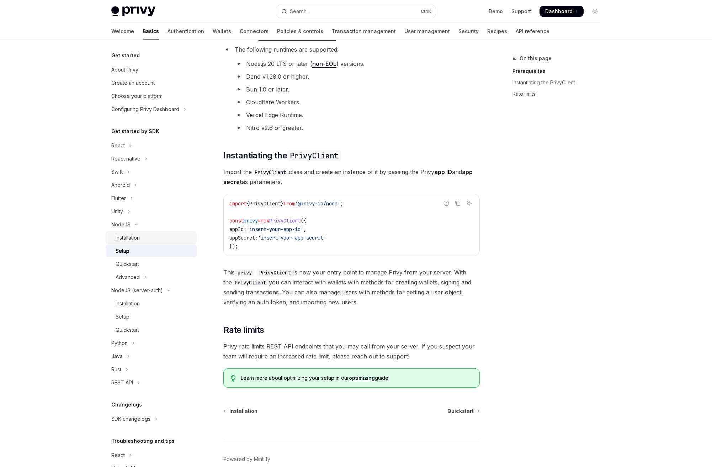
click at [145, 241] on div "Installation" at bounding box center [154, 237] width 77 height 9
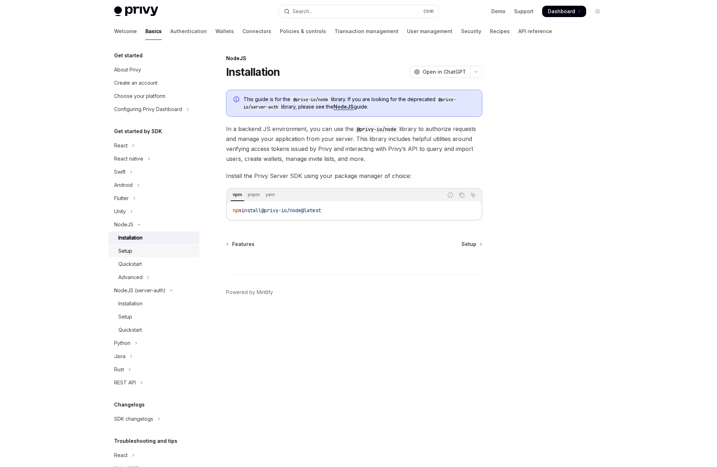
click at [145, 253] on div "Setup" at bounding box center [156, 251] width 77 height 9
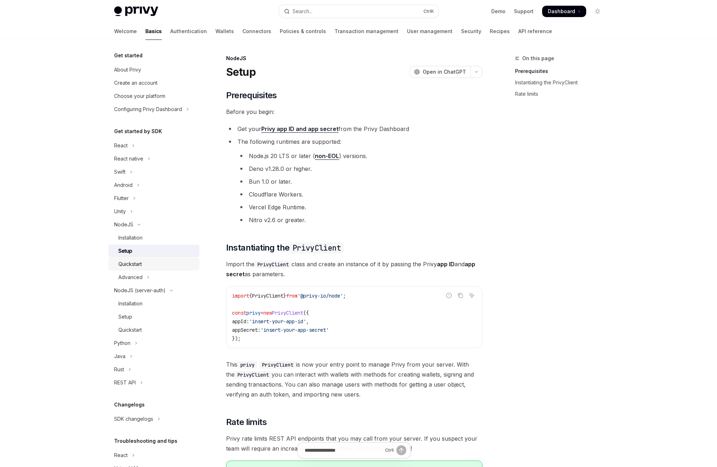
click at [143, 263] on div "Quickstart" at bounding box center [156, 264] width 77 height 9
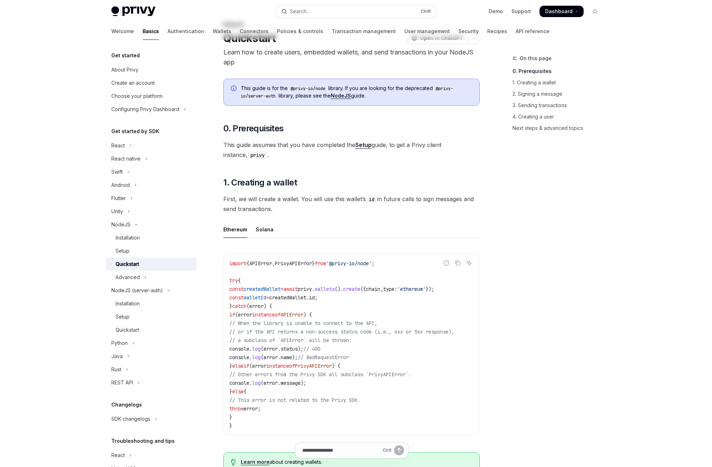
scroll to position [36, 0]
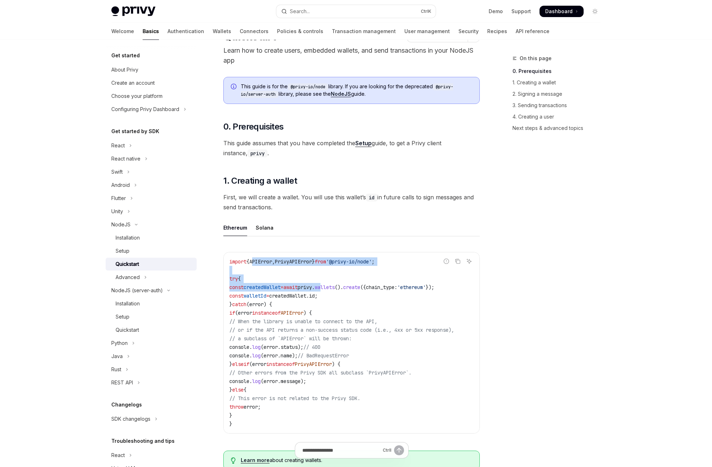
drag, startPoint x: 260, startPoint y: 260, endPoint x: 343, endPoint y: 287, distance: 86.5
click at [343, 287] on code "import { APIError , PrivyAPIError } from '@privy-io/node' ; try { const created…" at bounding box center [351, 342] width 244 height 171
click at [335, 287] on span "wallets" at bounding box center [325, 287] width 20 height 6
click at [272, 263] on span "APIError" at bounding box center [260, 261] width 23 height 6
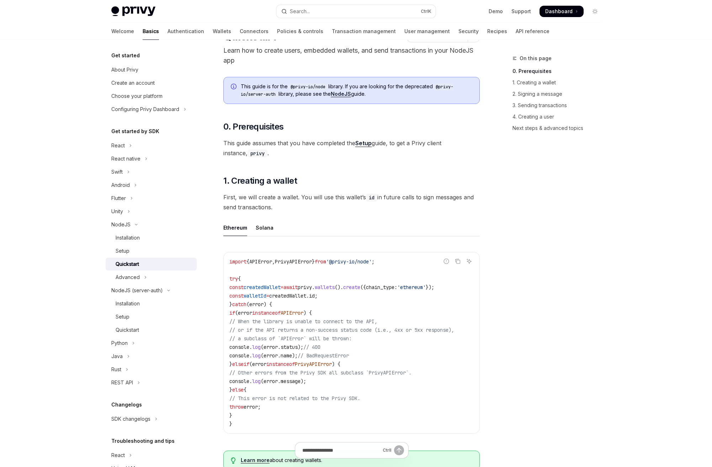
click at [312, 266] on code "import { APIError , PrivyAPIError } from '@privy-io/node' ; try { const created…" at bounding box center [351, 342] width 244 height 171
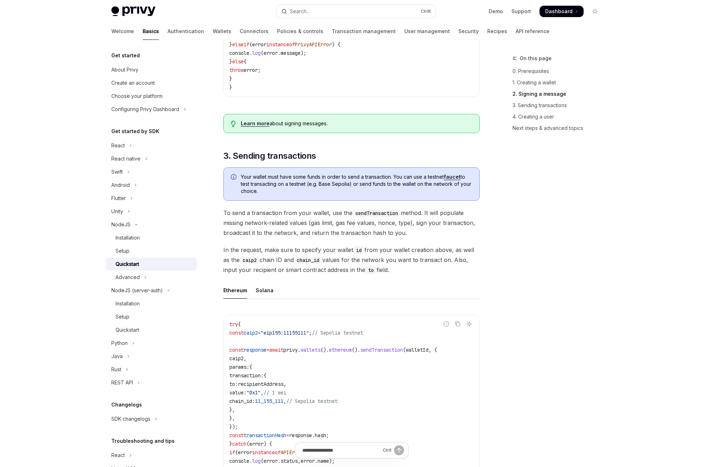
scroll to position [569, 0]
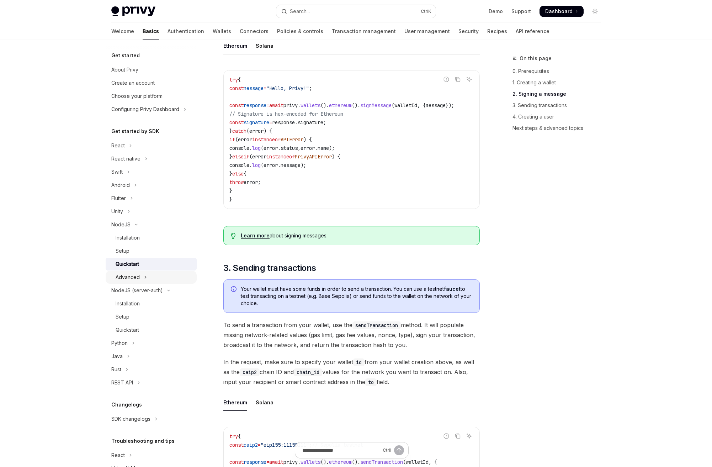
click at [153, 277] on button "Advanced" at bounding box center [151, 277] width 91 height 13
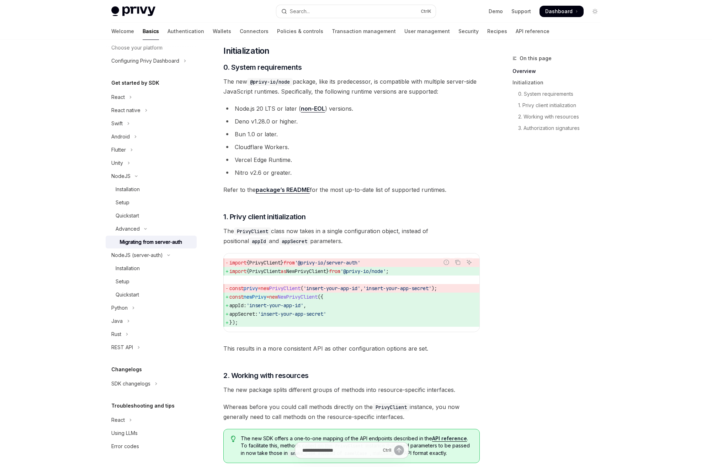
scroll to position [249, 0]
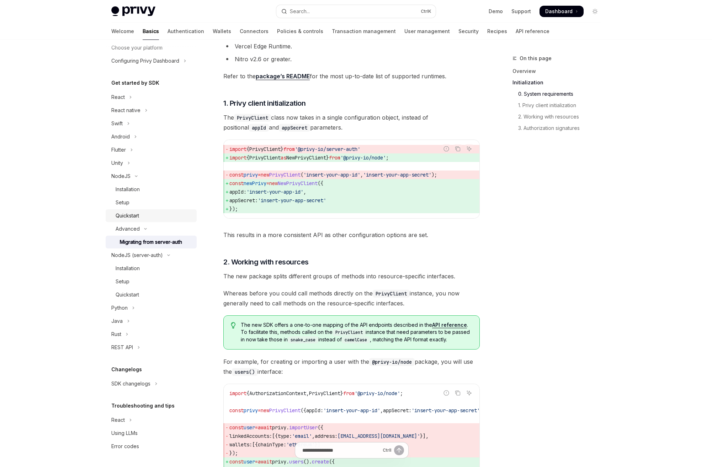
click at [148, 218] on div "Quickstart" at bounding box center [154, 215] width 77 height 9
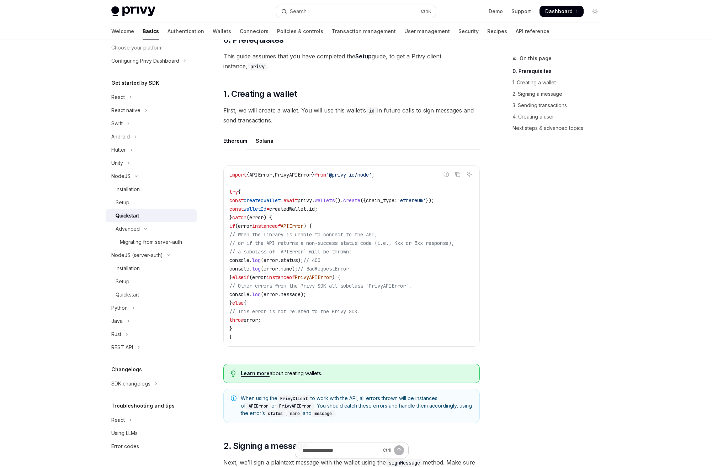
scroll to position [142, 0]
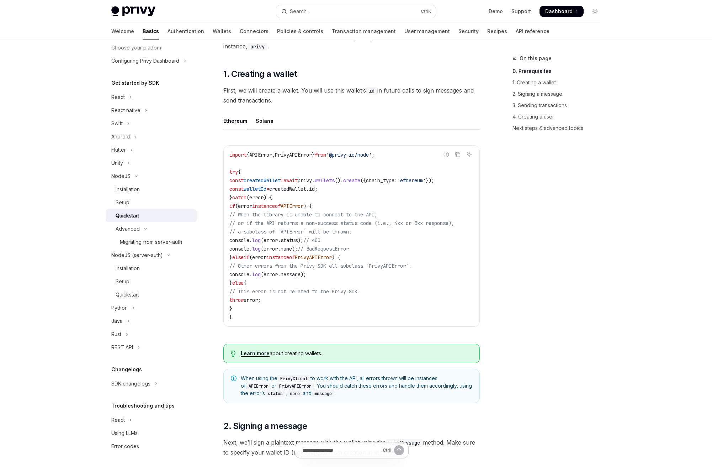
click at [263, 123] on div "Solana" at bounding box center [265, 120] width 18 height 17
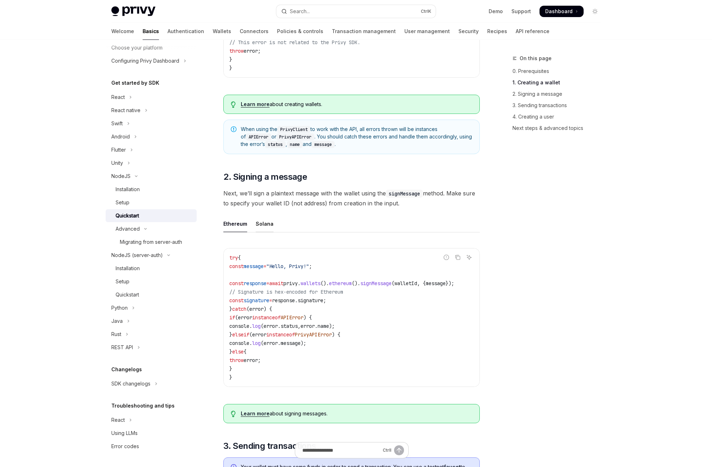
click at [263, 222] on div "Solana" at bounding box center [265, 223] width 18 height 17
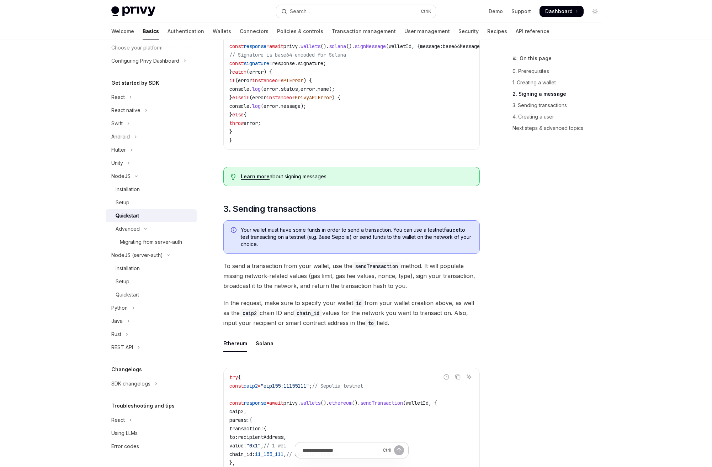
scroll to position [676, 0]
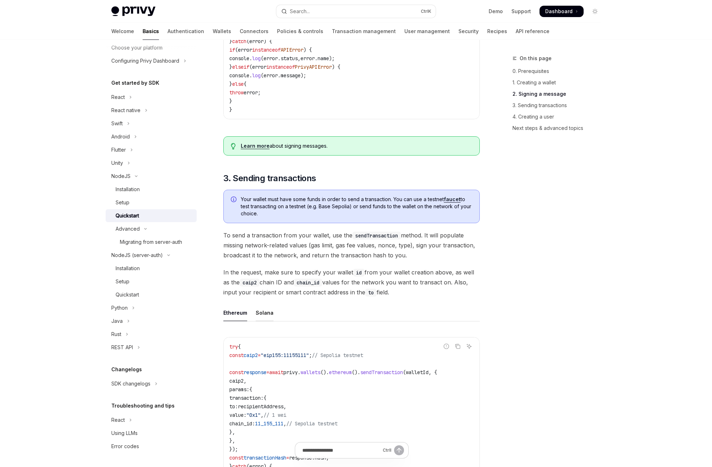
click at [267, 317] on div "Solana" at bounding box center [265, 312] width 18 height 17
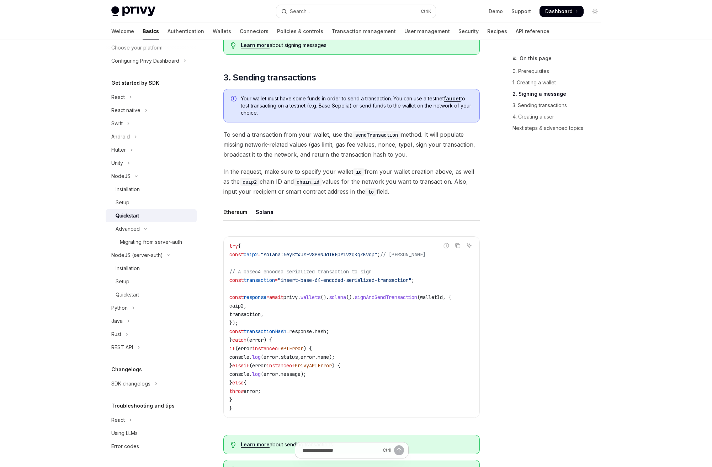
scroll to position [818, 0]
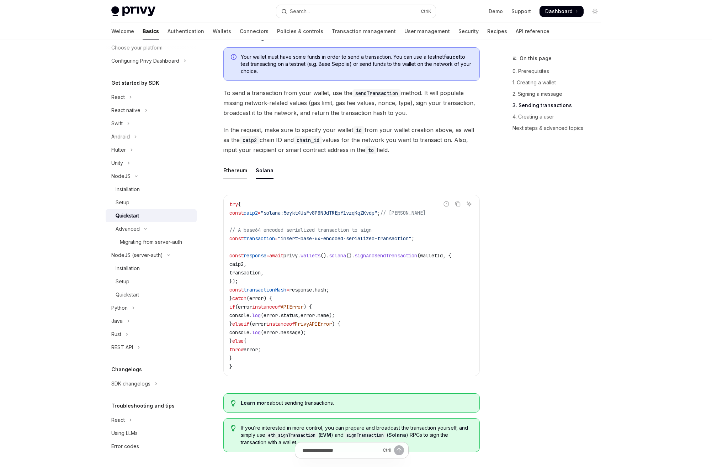
click at [243, 176] on div "Ethereum" at bounding box center [235, 170] width 24 height 17
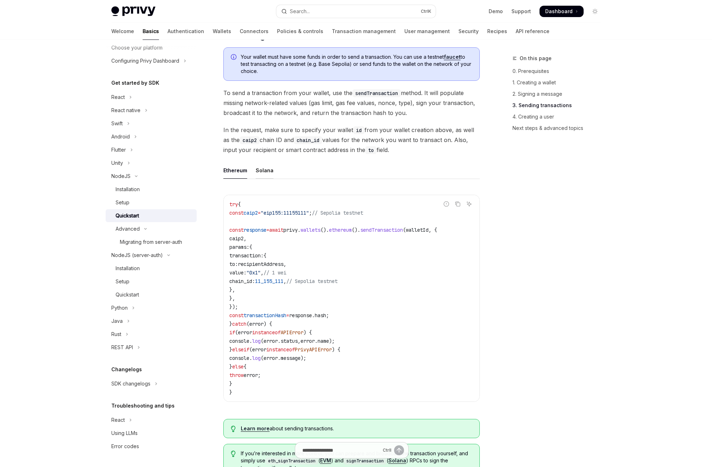
click at [259, 178] on div "Solana" at bounding box center [265, 170] width 18 height 17
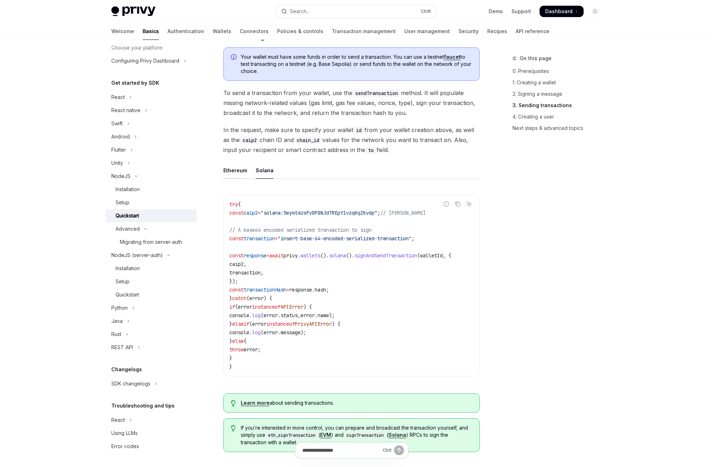
click at [232, 176] on div "Ethereum" at bounding box center [235, 170] width 24 height 17
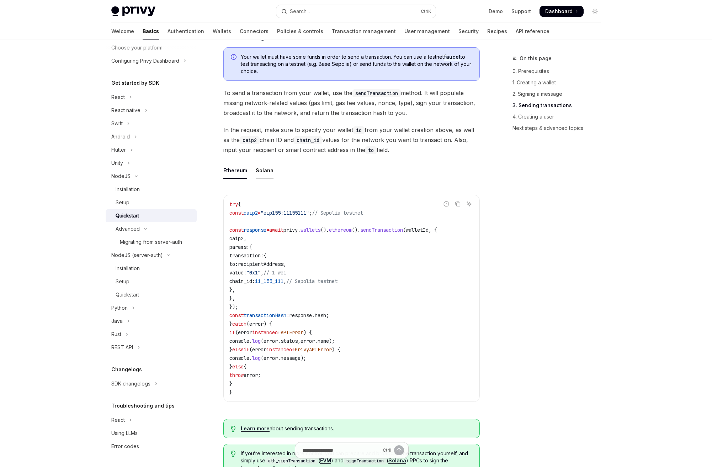
click at [261, 175] on div "Solana" at bounding box center [265, 170] width 18 height 17
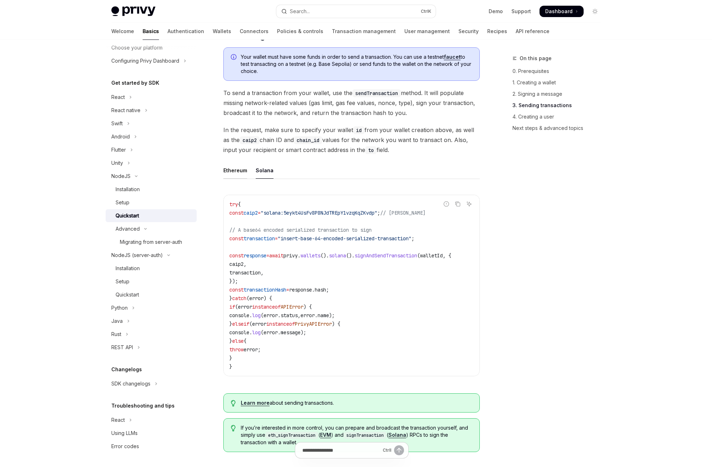
click at [225, 175] on div "Ethereum" at bounding box center [235, 170] width 24 height 17
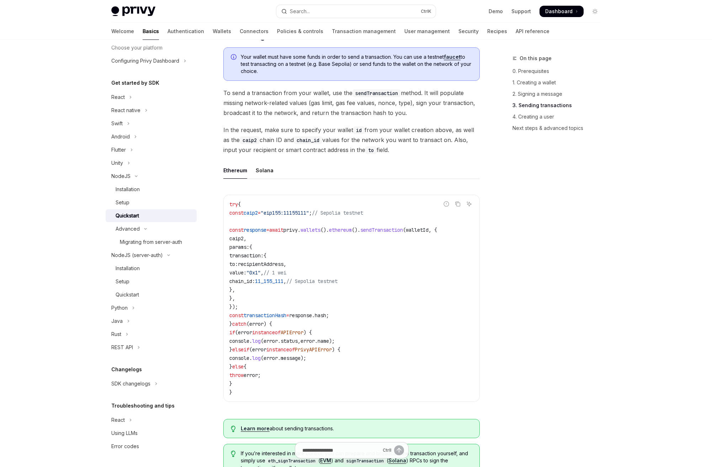
click at [253, 174] on ul "Ethereum Solana" at bounding box center [351, 170] width 256 height 17
click at [255, 175] on ul "Ethereum Solana" at bounding box center [351, 170] width 256 height 17
click at [260, 176] on div "Solana" at bounding box center [265, 170] width 18 height 17
type textarea "*"
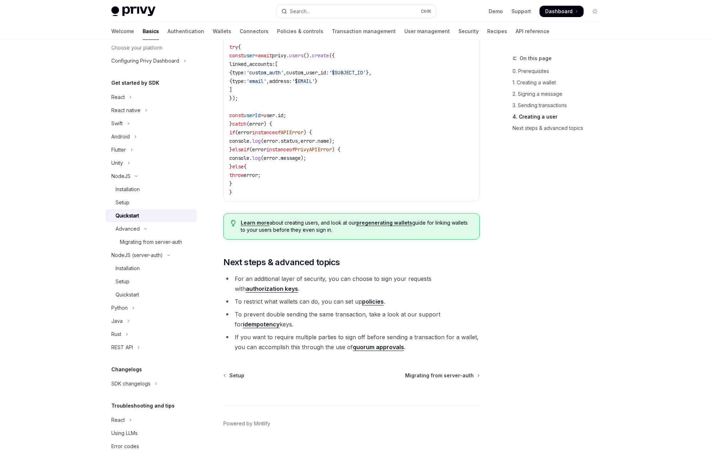
scroll to position [1349, 0]
click at [295, 280] on li "For an additional layer of security, you can choose to sign your requests with …" at bounding box center [351, 284] width 256 height 20
click at [295, 281] on li "For an additional layer of security, you can choose to sign your requests with …" at bounding box center [351, 284] width 256 height 20
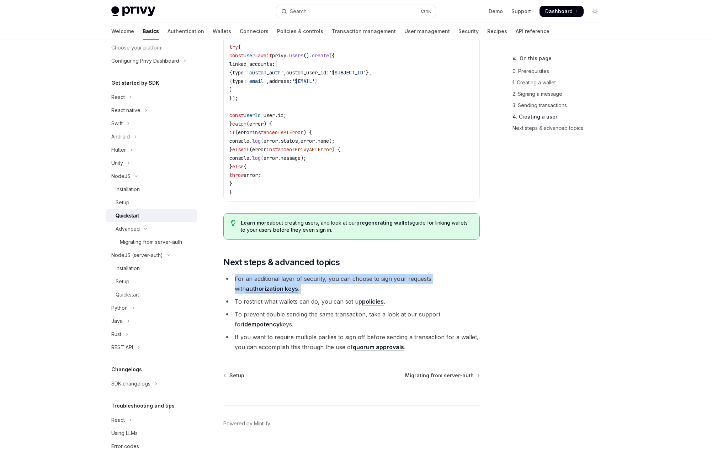
click at [296, 281] on li "For an additional layer of security, you can choose to sign your requests with …" at bounding box center [351, 284] width 256 height 20
click at [436, 284] on li "For an additional layer of security, you can choose to sign your requests with …" at bounding box center [351, 284] width 256 height 20
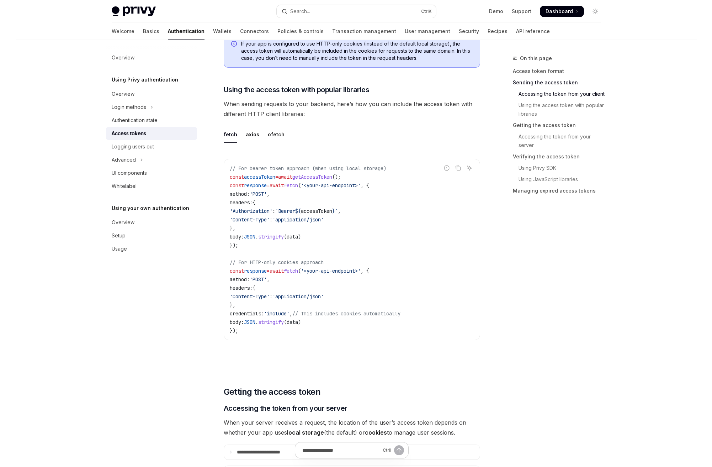
scroll to position [569, 0]
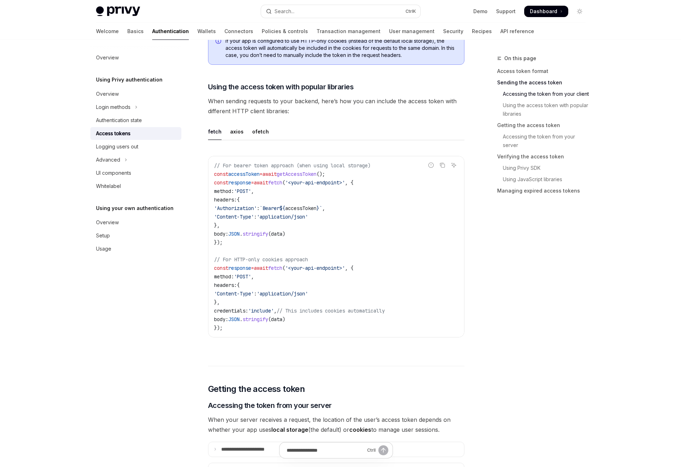
type textarea "*"
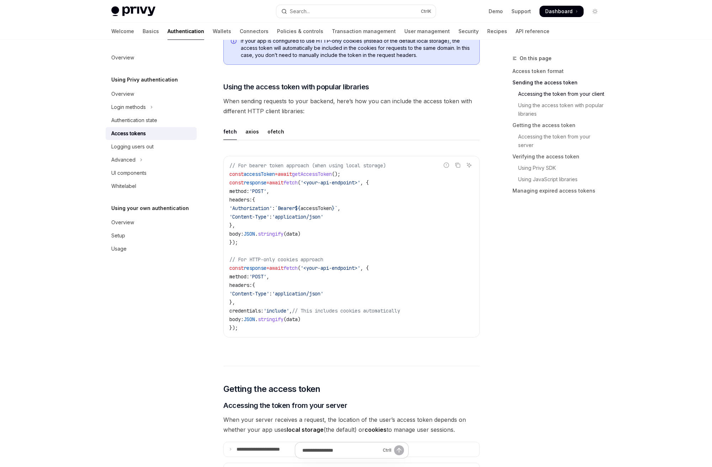
click at [365, 144] on div "fetch axios ofetch Report incorrect code Copy Ask AI // For bearer token approa…" at bounding box center [351, 236] width 256 height 226
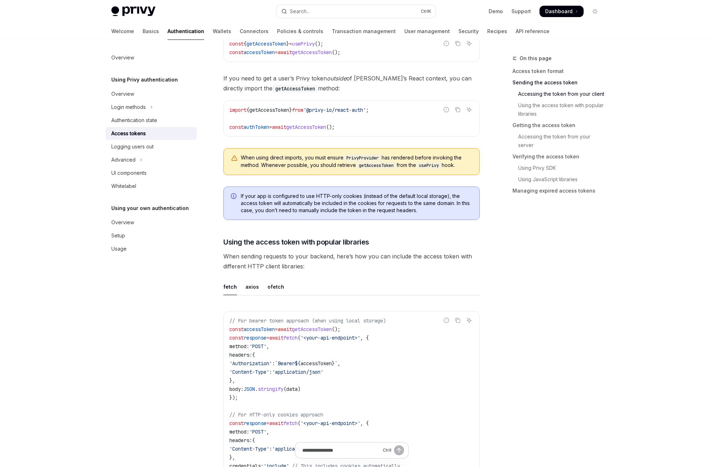
scroll to position [462, 0]
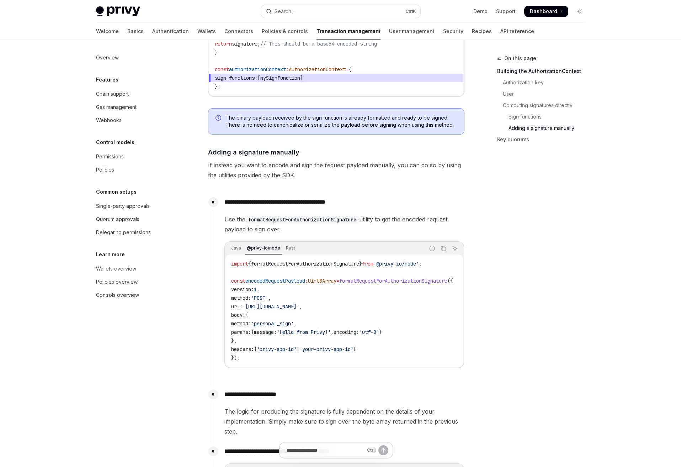
scroll to position [640, 0]
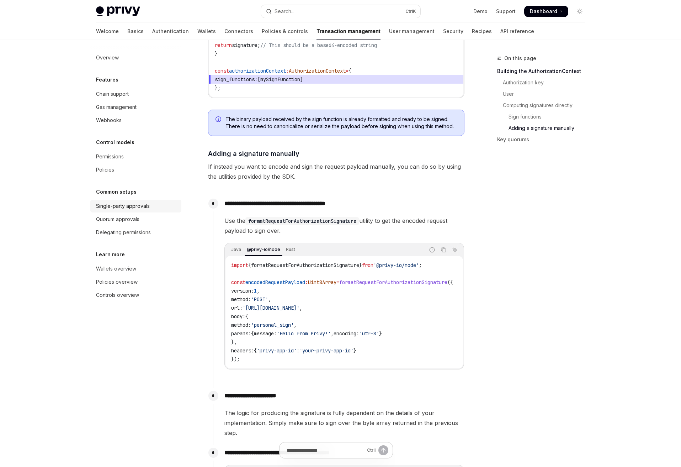
click at [146, 206] on div "Single-party approvals" at bounding box center [123, 206] width 54 height 9
type textarea "*"
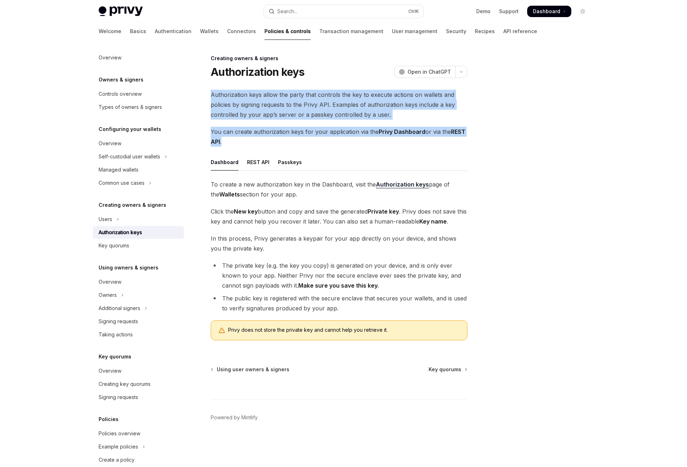
drag, startPoint x: 211, startPoint y: 94, endPoint x: 267, endPoint y: 141, distance: 72.7
click at [267, 141] on div "Authorization keys allow the party that controls the key to execute actions on …" at bounding box center [339, 218] width 256 height 256
click at [264, 146] on span "You can create authorization keys for your application via the Privy Dashboard …" at bounding box center [339, 137] width 256 height 20
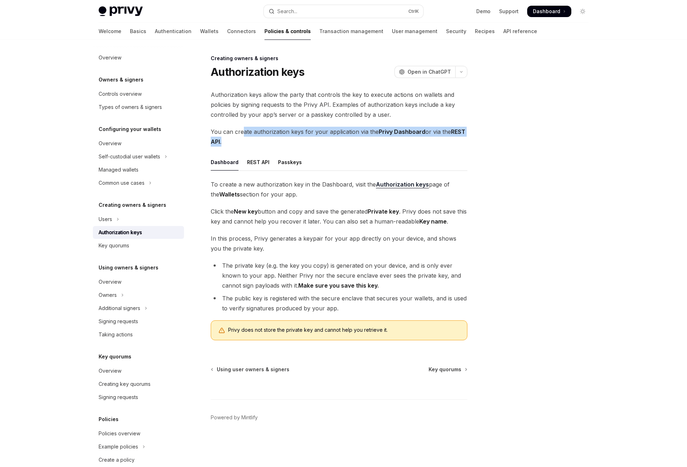
drag, startPoint x: 251, startPoint y: 144, endPoint x: 249, endPoint y: 129, distance: 15.4
click at [242, 123] on div "Authorization keys allow the party that controls the key to execute actions on …" at bounding box center [339, 218] width 256 height 256
click at [258, 135] on span "You can create authorization keys for your application via the Privy Dashboard …" at bounding box center [339, 137] width 256 height 20
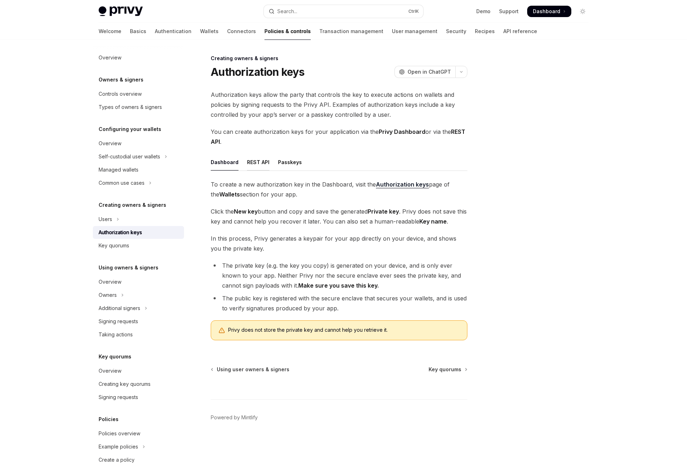
click at [255, 164] on div "REST API" at bounding box center [258, 162] width 22 height 17
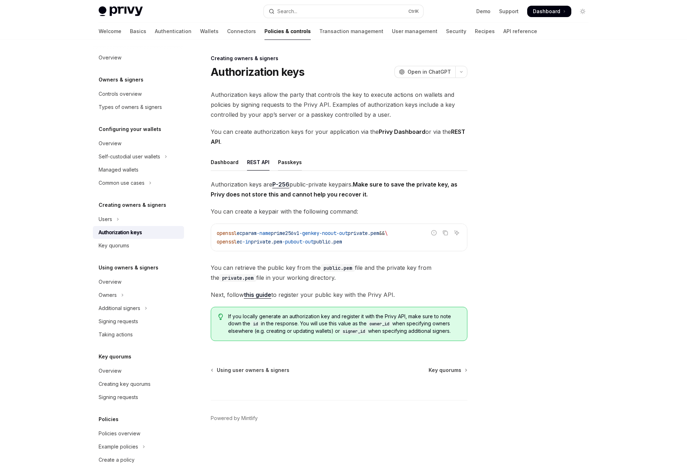
click at [287, 163] on div "Passkeys" at bounding box center [290, 162] width 24 height 17
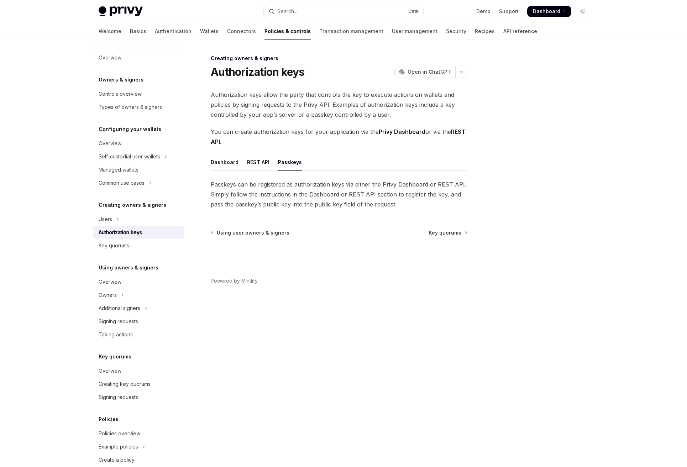
click at [272, 164] on ul "Dashboard REST API Passkeys" at bounding box center [339, 162] width 256 height 17
click at [237, 164] on div "Dashboard" at bounding box center [225, 162] width 28 height 17
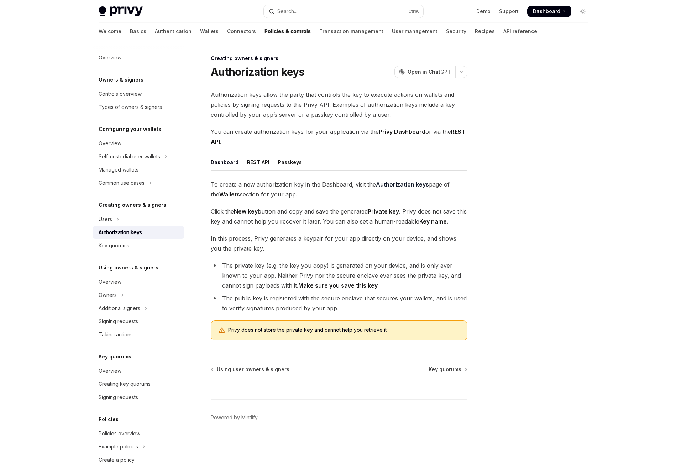
click at [256, 164] on div "REST API" at bounding box center [258, 162] width 22 height 17
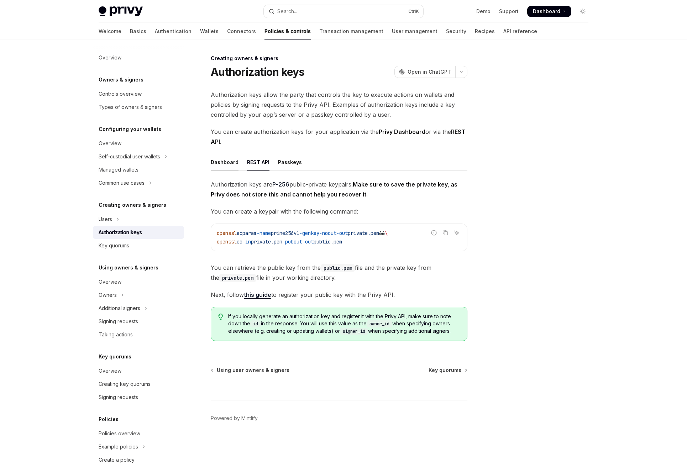
click at [225, 162] on div "Dashboard" at bounding box center [225, 162] width 28 height 17
type textarea "*"
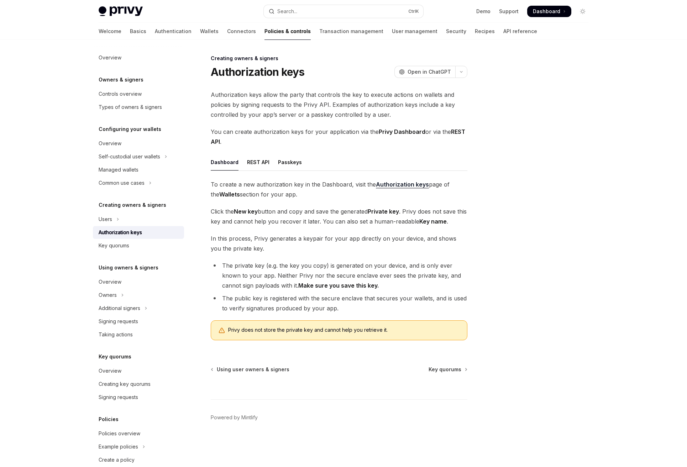
click at [230, 186] on span "To create a new authorization key in the Dashboard, visit the Authorization key…" at bounding box center [339, 189] width 256 height 20
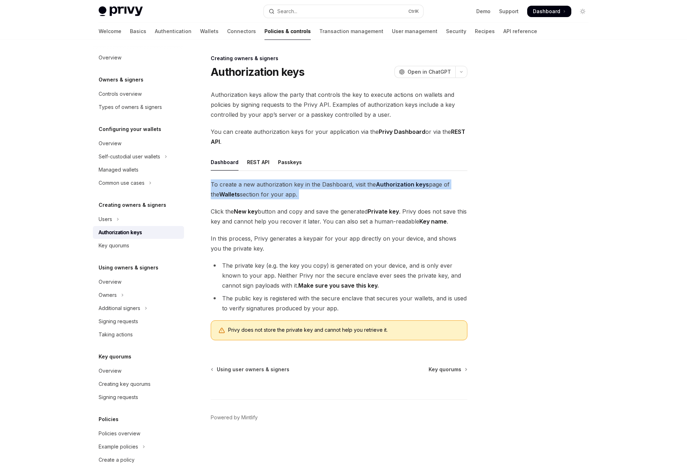
click at [230, 186] on span "To create a new authorization key in the Dashboard, visit the Authorization key…" at bounding box center [339, 189] width 256 height 20
click at [285, 192] on span "To create a new authorization key in the Dashboard, visit the Authorization key…" at bounding box center [339, 189] width 256 height 20
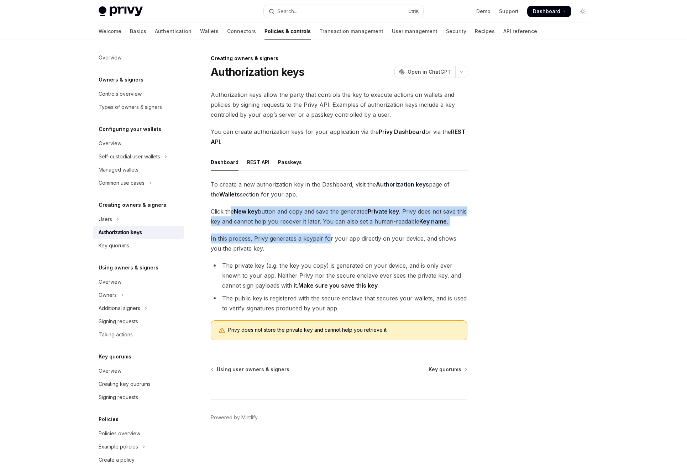
drag, startPoint x: 230, startPoint y: 211, endPoint x: 328, endPoint y: 232, distance: 100.4
click at [328, 232] on div "To create a new authorization key in the Dashboard, visit the Authorization key…" at bounding box center [339, 262] width 256 height 166
click at [306, 237] on span "In this process, Privy generates a keypair for your app directly on your device…" at bounding box center [339, 243] width 256 height 20
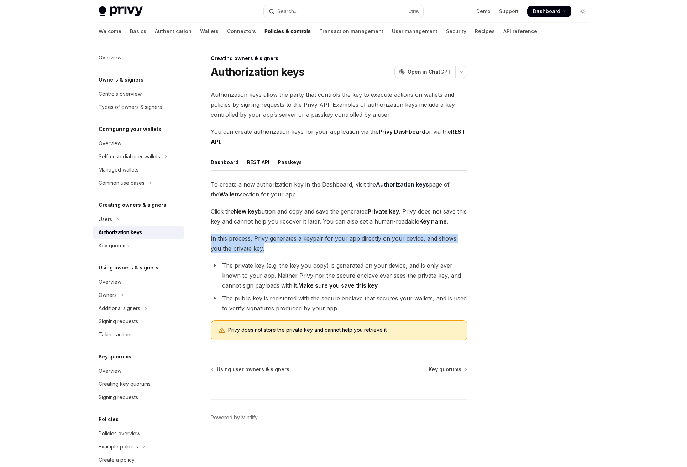
drag, startPoint x: 210, startPoint y: 236, endPoint x: 316, endPoint y: 247, distance: 106.6
click at [316, 247] on div "Creating owners & signers Authorization keys OpenAI Open in ChatGPT OpenAI Open…" at bounding box center [272, 260] width 393 height 413
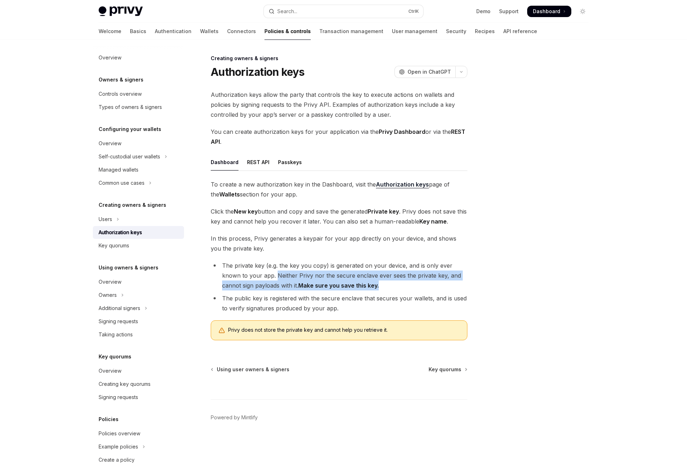
drag, startPoint x: 276, startPoint y: 274, endPoint x: 384, endPoint y: 287, distance: 108.9
click at [384, 287] on li "The private key (e.g. the key you copy) is generated on your device, and is onl…" at bounding box center [339, 275] width 256 height 30
click at [388, 287] on li "The private key (e.g. the key you copy) is generated on your device, and is onl…" at bounding box center [339, 275] width 256 height 30
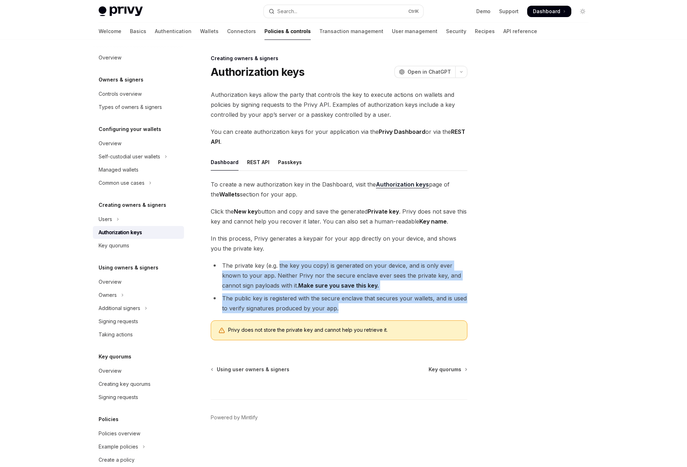
drag, startPoint x: 327, startPoint y: 298, endPoint x: 278, endPoint y: 261, distance: 61.5
click at [278, 261] on ul "The private key (e.g. the key you copy) is generated on your device, and is onl…" at bounding box center [339, 286] width 256 height 53
click at [318, 8] on button "Search... Ctrl K" at bounding box center [343, 11] width 159 height 13
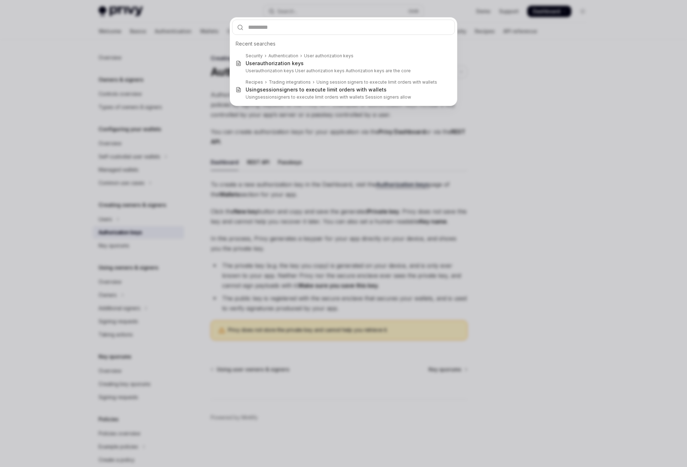
type input "**********"
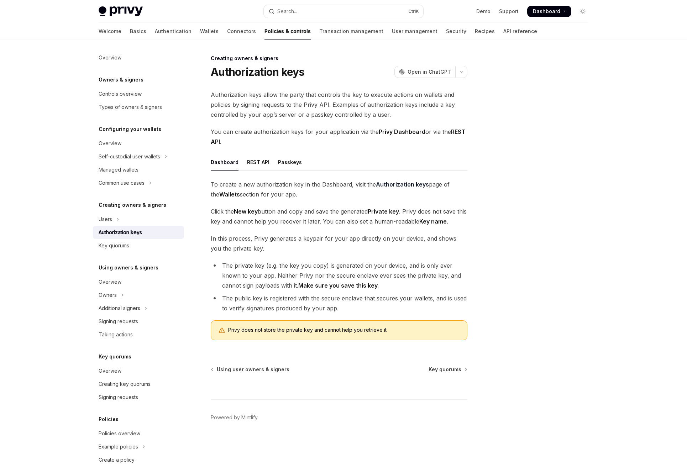
type textarea "*"
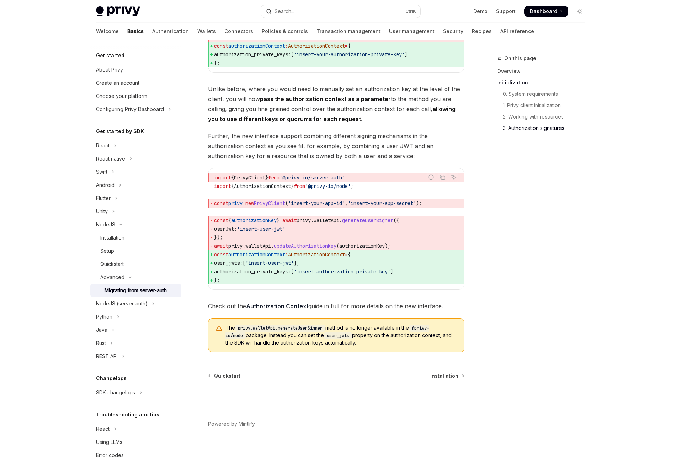
scroll to position [934, 0]
click at [266, 257] on span "authorizationContext" at bounding box center [256, 254] width 57 height 6
click at [294, 266] on span "'insert-user-jwt'" at bounding box center [269, 262] width 48 height 6
click at [317, 267] on span "user_jwts: [ 'insert-user-jwt' ]," at bounding box center [336, 262] width 244 height 9
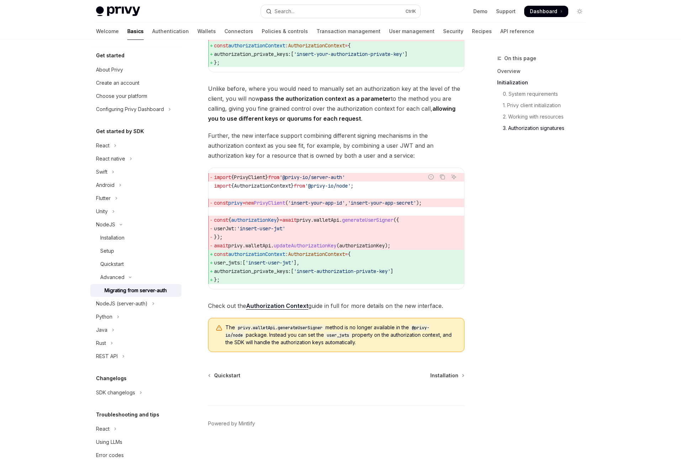
click at [280, 266] on span "'insert-user-jwt'" at bounding box center [269, 262] width 48 height 6
click at [294, 266] on span "'insert-user-jwt'" at bounding box center [269, 262] width 48 height 6
click at [270, 274] on span "authorization_private_keys:" at bounding box center [252, 271] width 77 height 6
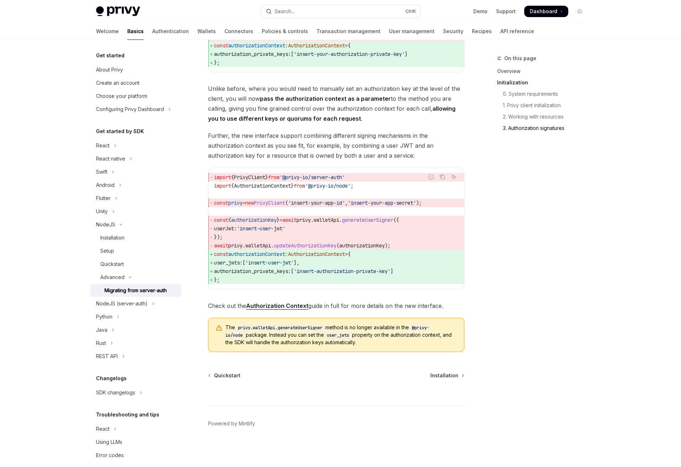
click at [270, 274] on span "authorization_private_keys:" at bounding box center [252, 271] width 77 height 6
copy code "authorization_private_keys: [ 'insert-authorization-private-key' ]"
click at [234, 274] on span "authorization_private_keys:" at bounding box center [252, 271] width 77 height 6
drag, startPoint x: 230, startPoint y: 286, endPoint x: 211, endPoint y: 262, distance: 30.2
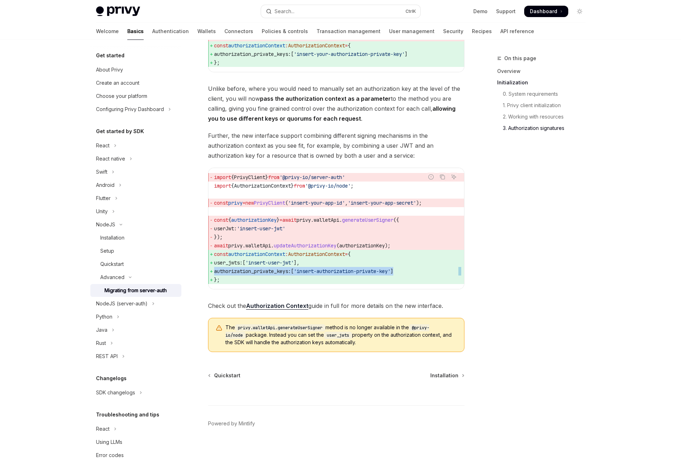
click at [214, 262] on code "import { PrivyClient } from '@privy-io/server-auth' import { AuthorizationConte…" at bounding box center [336, 228] width 244 height 111
copy code "const authorizationContext : AuthorizationContext = { user_jwts: [ 'insert-user…"
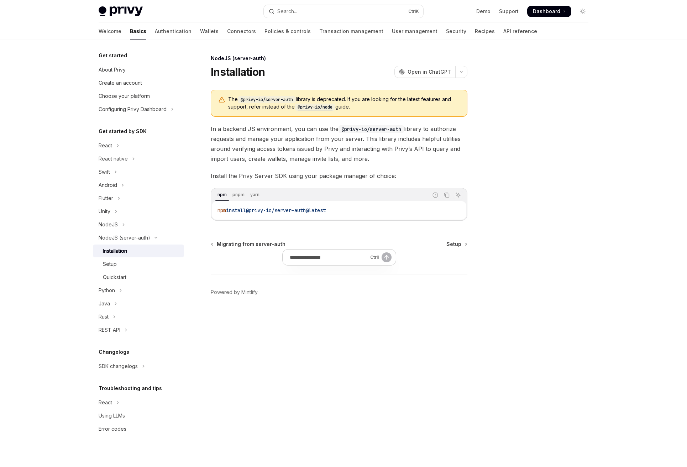
click at [546, 10] on span "Dashboard" at bounding box center [545, 11] width 27 height 7
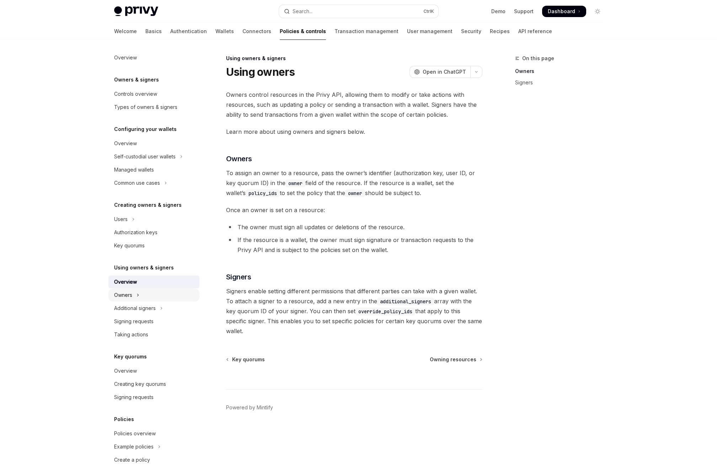
click at [138, 298] on icon "Toggle Owners section" at bounding box center [138, 295] width 3 height 9
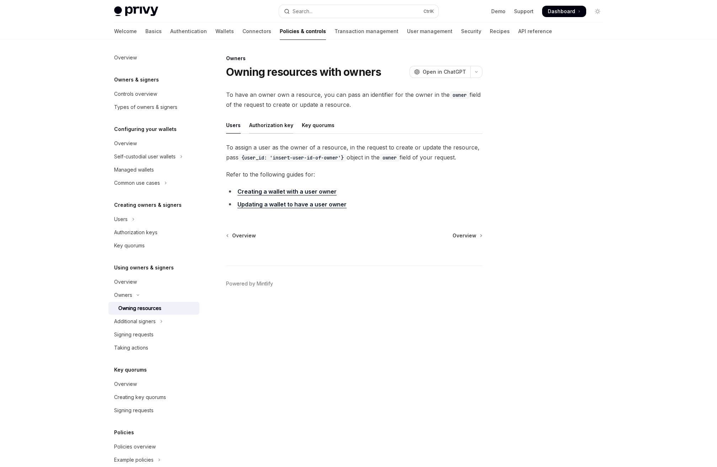
click at [279, 127] on div "Authorization key" at bounding box center [271, 125] width 44 height 17
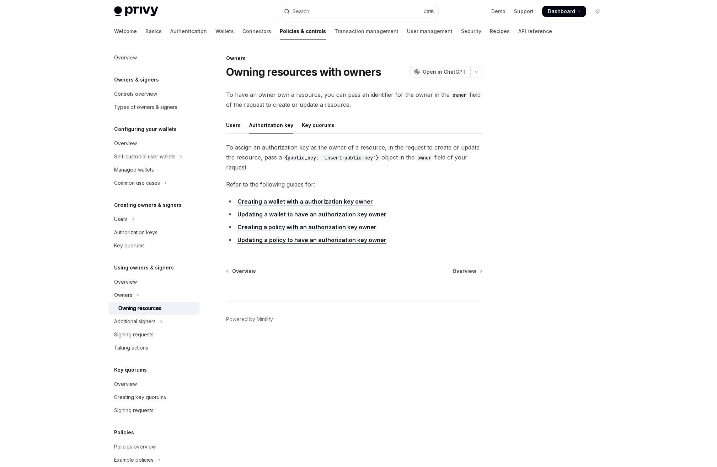
click at [419, 160] on span "To assign an authorization key as the owner of a resource, in the request to cr…" at bounding box center [354, 157] width 256 height 30
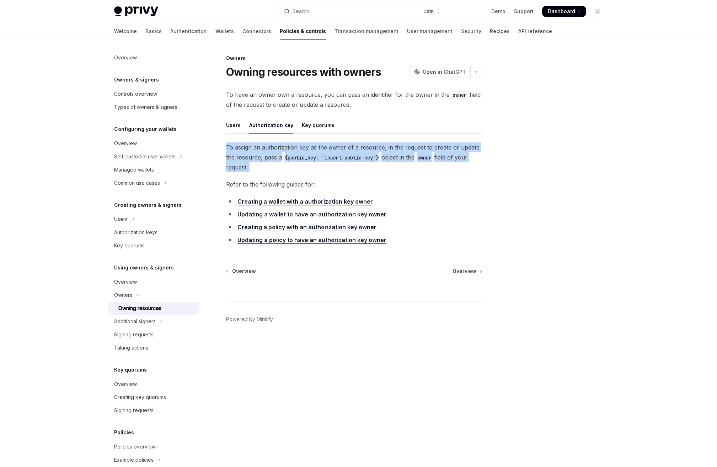
click at [419, 160] on span "To assign an authorization key as the owner of a resource, in the request to cr…" at bounding box center [354, 157] width 256 height 30
click at [354, 171] on span "To assign an authorization key as the owner of a resource, in the request to cr…" at bounding box center [354, 157] width 256 height 30
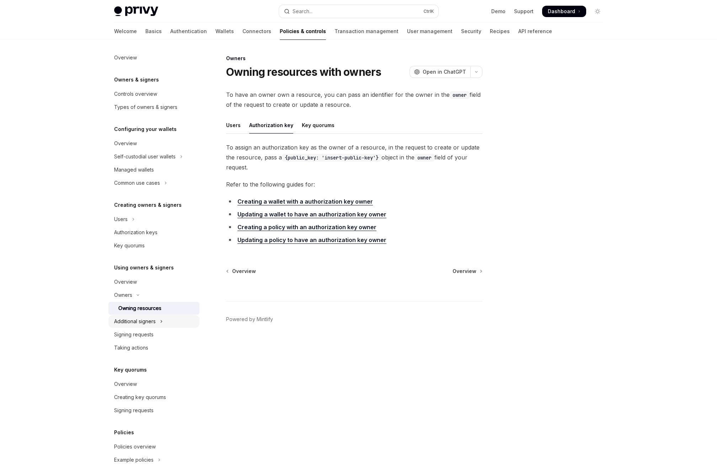
click at [148, 323] on div "Additional signers" at bounding box center [135, 321] width 42 height 9
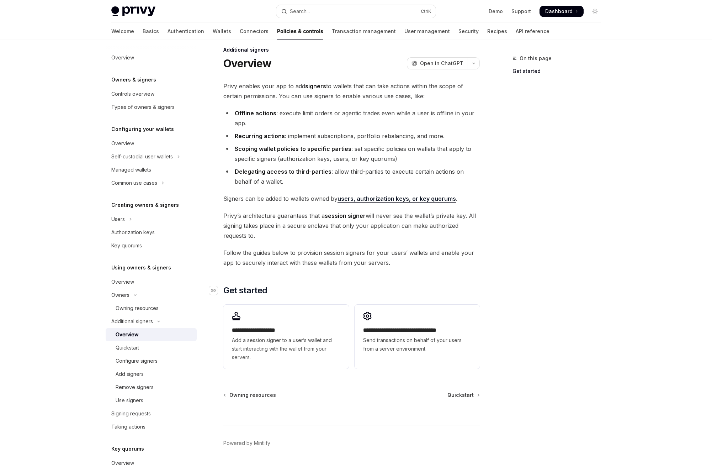
scroll to position [28, 0]
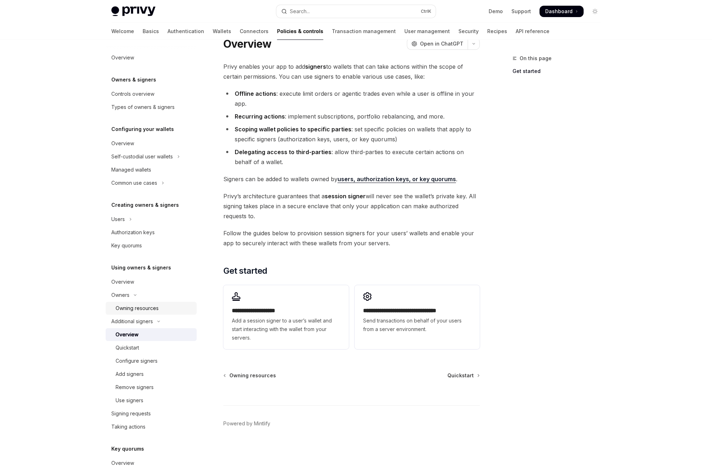
click at [139, 305] on div "Owning resources" at bounding box center [137, 308] width 43 height 9
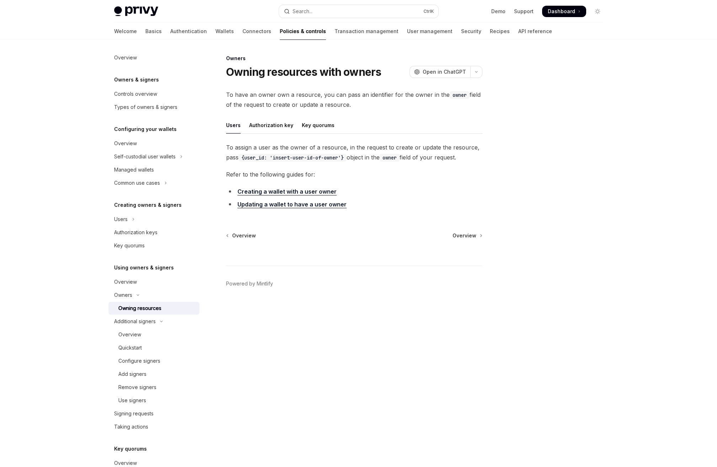
click at [59, 179] on div "Skip to main content Privy Docs home page Search... Ctrl K Demo Support Dashboa…" at bounding box center [358, 233] width 717 height 467
click at [138, 284] on div "Overview" at bounding box center [154, 281] width 81 height 9
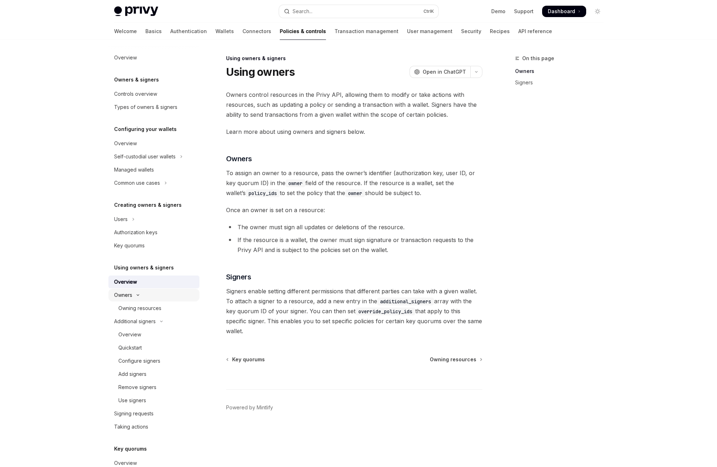
click at [142, 299] on button "Owners" at bounding box center [153, 294] width 91 height 13
click at [143, 300] on button "Owners" at bounding box center [153, 294] width 91 height 13
click at [145, 308] on div "Owning resources" at bounding box center [139, 308] width 43 height 9
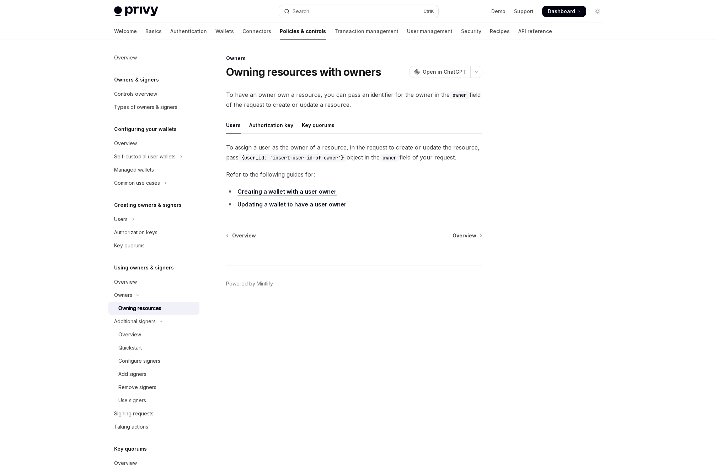
click at [264, 192] on link "Creating a wallet with a user owner" at bounding box center [287, 191] width 99 height 7
type textarea "*"
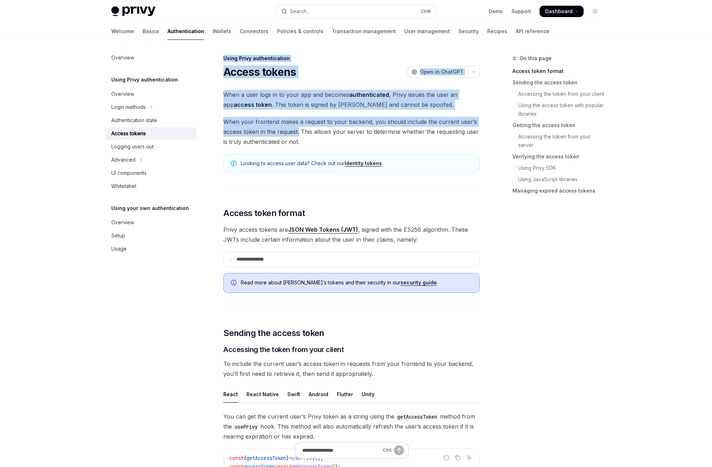
drag, startPoint x: 220, startPoint y: 59, endPoint x: 302, endPoint y: 138, distance: 114.0
click at [311, 140] on span "When your frontend makes a request to your backend, you should include the curr…" at bounding box center [351, 132] width 256 height 30
click at [317, 108] on span "When a user logs in to your app and becomes authenticated , Privy issues the us…" at bounding box center [351, 100] width 256 height 20
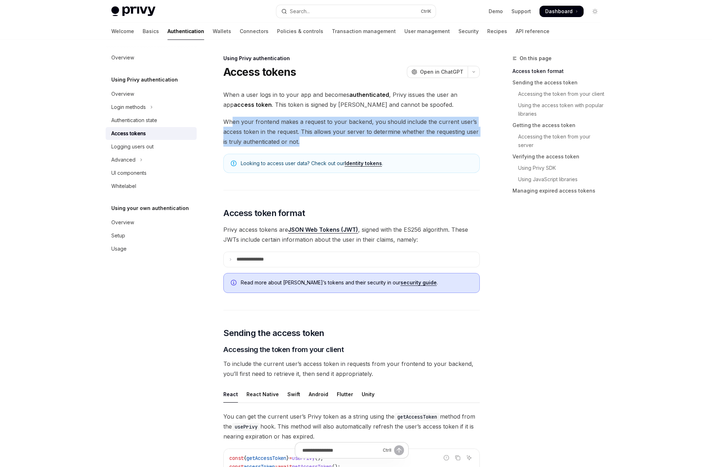
drag, startPoint x: 231, startPoint y: 119, endPoint x: 330, endPoint y: 141, distance: 101.9
click at [330, 141] on span "When your frontend makes a request to your backend, you should include the curr…" at bounding box center [351, 132] width 256 height 30
click at [329, 143] on span "When your frontend makes a request to your backend, you should include the curr…" at bounding box center [351, 132] width 256 height 30
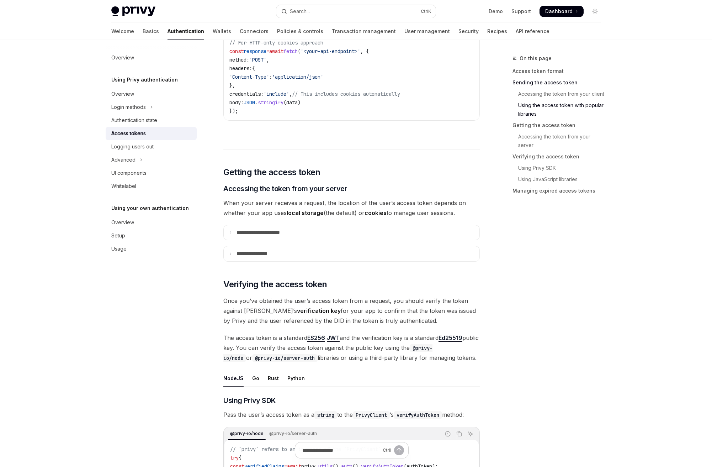
scroll to position [818, 0]
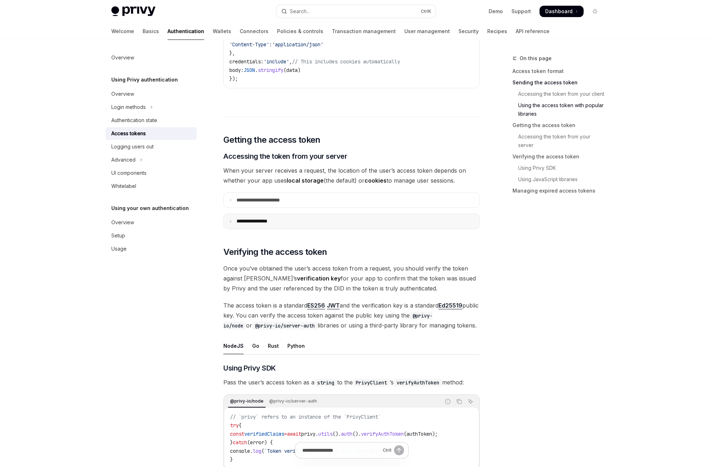
click at [289, 220] on summary "**********" at bounding box center [352, 221] width 256 height 15
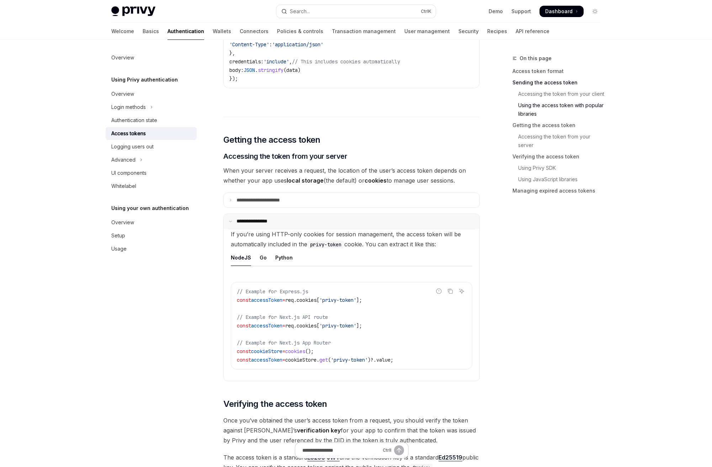
click at [289, 220] on summary "**********" at bounding box center [352, 221] width 256 height 15
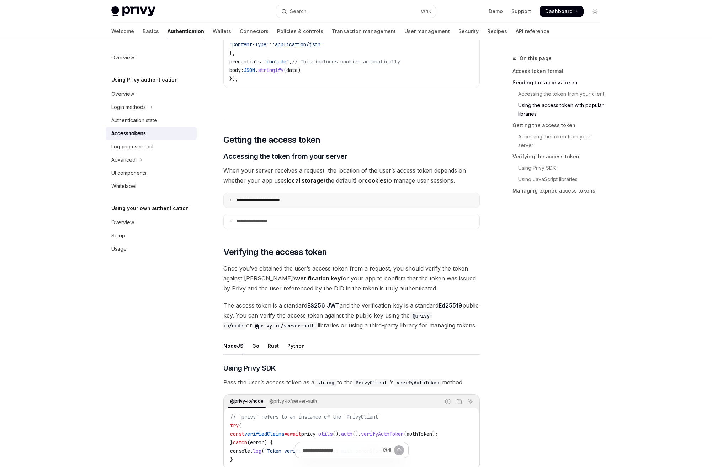
click at [285, 203] on summary "**********" at bounding box center [352, 200] width 256 height 15
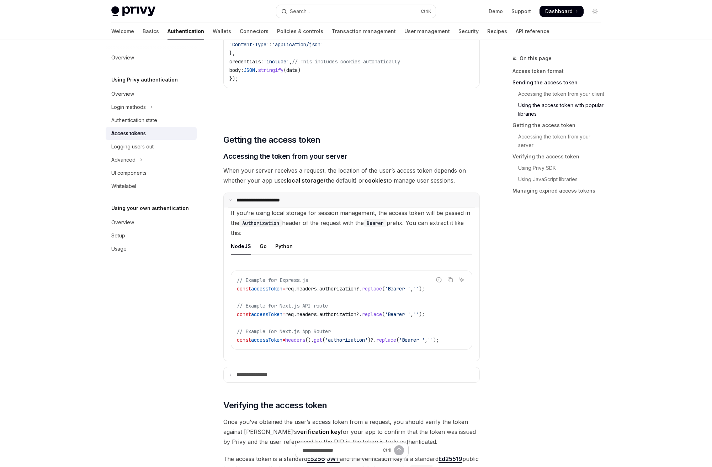
click at [285, 203] on summary "**********" at bounding box center [352, 200] width 256 height 15
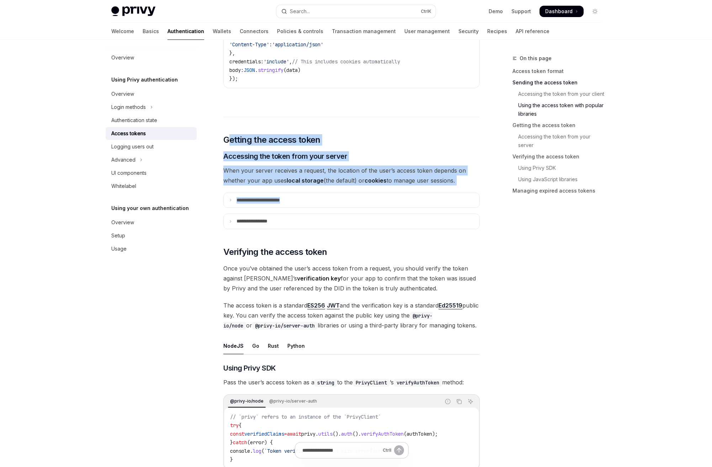
drag, startPoint x: 230, startPoint y: 134, endPoint x: 318, endPoint y: 207, distance: 114.9
click at [318, 207] on div "**********" at bounding box center [351, 293] width 256 height 2042
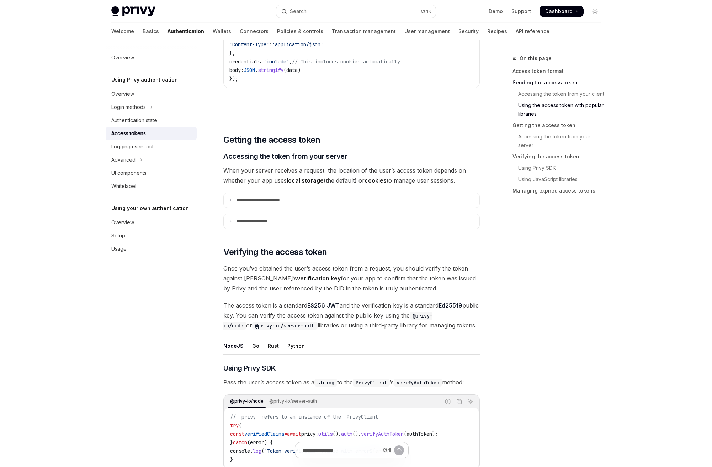
click at [541, 240] on div "On this page Access token format Sending the access token Accessing the token f…" at bounding box center [552, 260] width 108 height 413
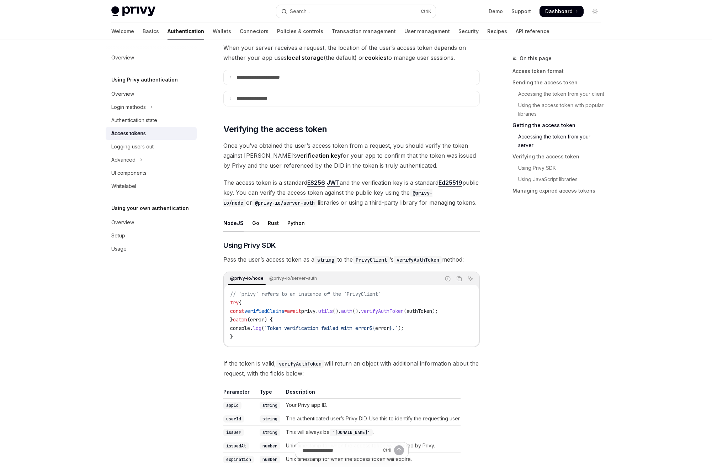
scroll to position [960, 0]
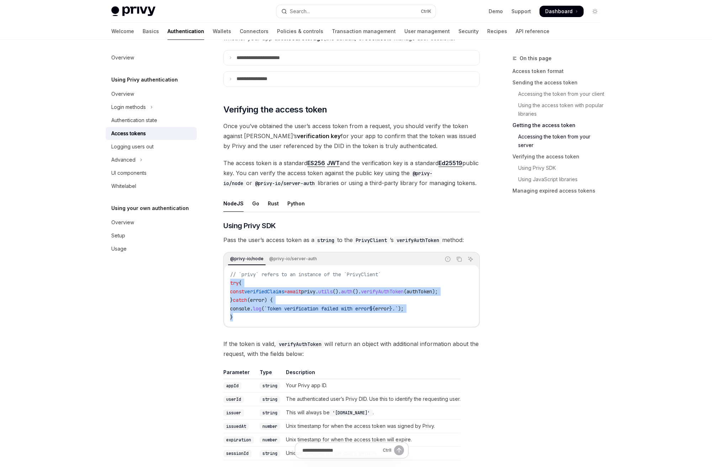
drag, startPoint x: 274, startPoint y: 316, endPoint x: 229, endPoint y: 283, distance: 55.8
click at [229, 283] on div "// `privy` refers to an instance of the `PrivyClient` try { const verifiedClaim…" at bounding box center [351, 295] width 254 height 61
copy code "try { const verifiedClaims = await privy . utils (). auth (). verifyAuthToken (…"
click at [301, 290] on span "await" at bounding box center [294, 291] width 14 height 6
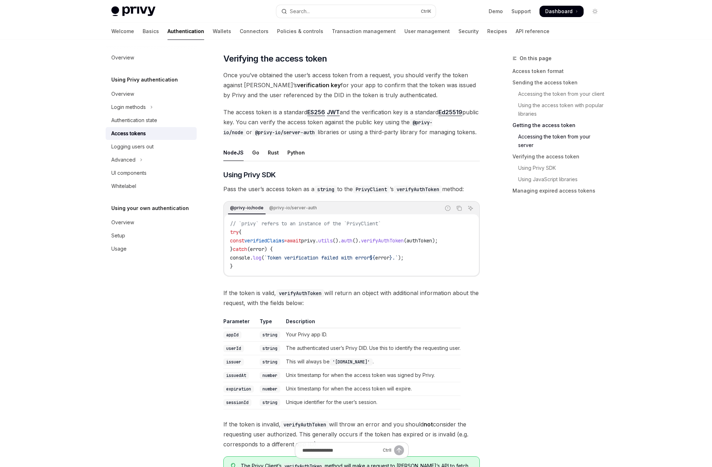
scroll to position [1032, 0]
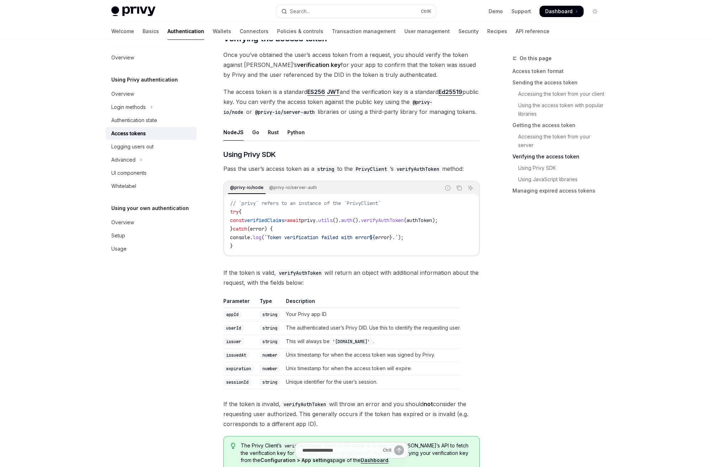
click at [302, 276] on code "verifyAuthToken" at bounding box center [300, 273] width 48 height 8
click at [265, 220] on span "verifiedClaims" at bounding box center [264, 220] width 40 height 6
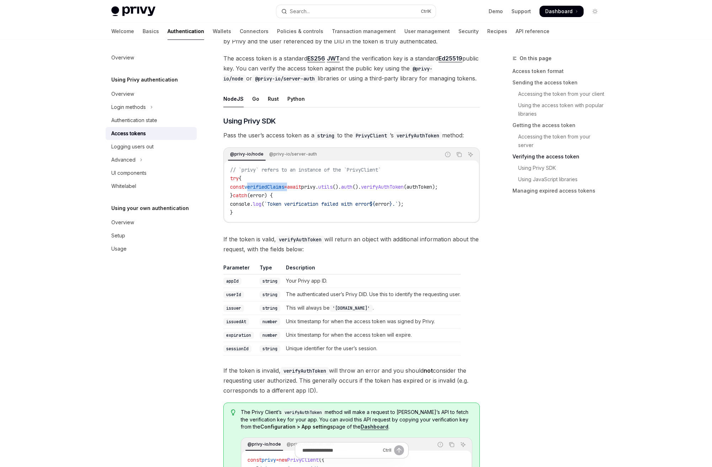
scroll to position [1067, 0]
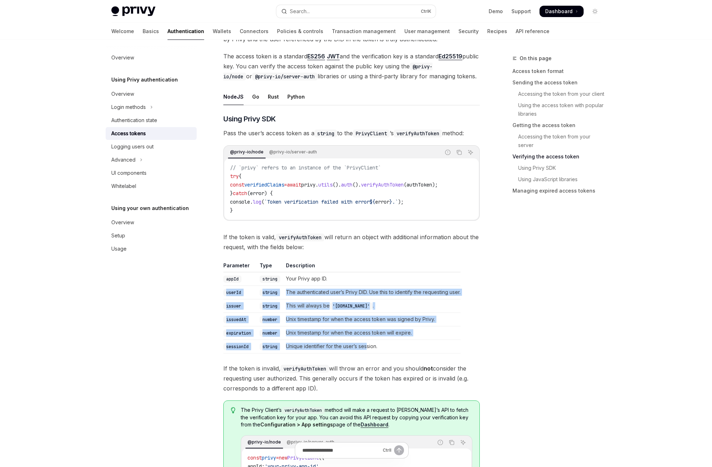
drag, startPoint x: 222, startPoint y: 291, endPoint x: 375, endPoint y: 352, distance: 164.7
click at [370, 353] on div "**********" at bounding box center [285, 83] width 393 height 2193
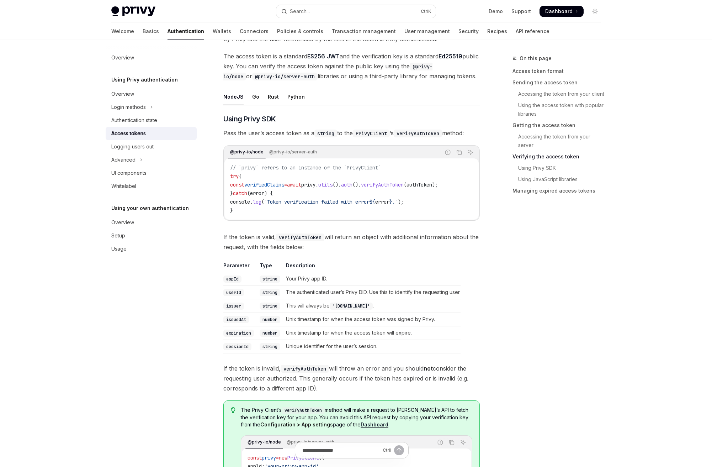
click at [381, 352] on td "Unique identifier for the user’s session." at bounding box center [371, 346] width 177 height 14
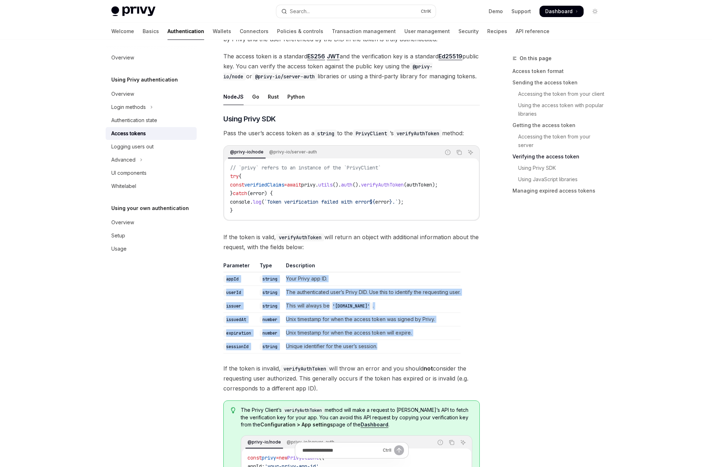
drag, startPoint x: 391, startPoint y: 350, endPoint x: 225, endPoint y: 283, distance: 179.3
click at [225, 283] on tbody "appId string Your Privy app ID. userId string The authenticated user’s Privy DI…" at bounding box center [341, 312] width 237 height 81
click at [225, 282] on code "appId" at bounding box center [232, 278] width 18 height 7
drag, startPoint x: 218, startPoint y: 281, endPoint x: 392, endPoint y: 345, distance: 185.6
click at [392, 345] on div "**********" at bounding box center [285, 83] width 393 height 2193
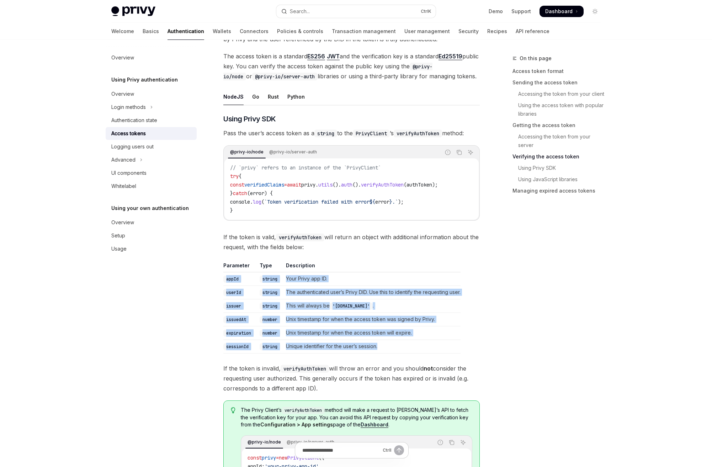
click at [394, 346] on td "Unique identifier for the user’s session." at bounding box center [371, 346] width 177 height 14
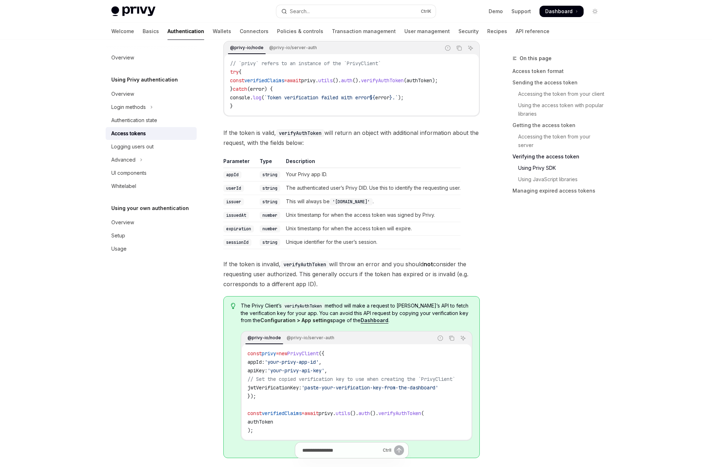
scroll to position [1174, 0]
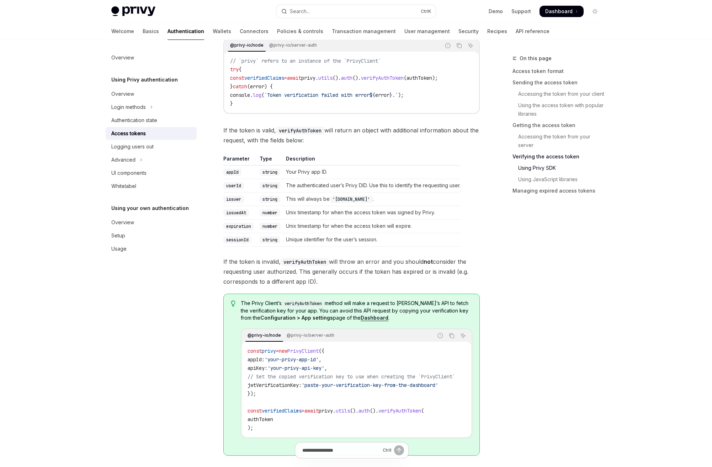
click at [372, 388] on span "'paste-your-verification-key-from-the-dashboard'" at bounding box center [370, 385] width 137 height 6
click at [367, 396] on code "const privy = new PrivyClient ({ appId: 'your-privy-app-id' , apiKey: 'your-pri…" at bounding box center [360, 388] width 225 height 85
drag, startPoint x: 343, startPoint y: 398, endPoint x: 290, endPoint y: 397, distance: 53.4
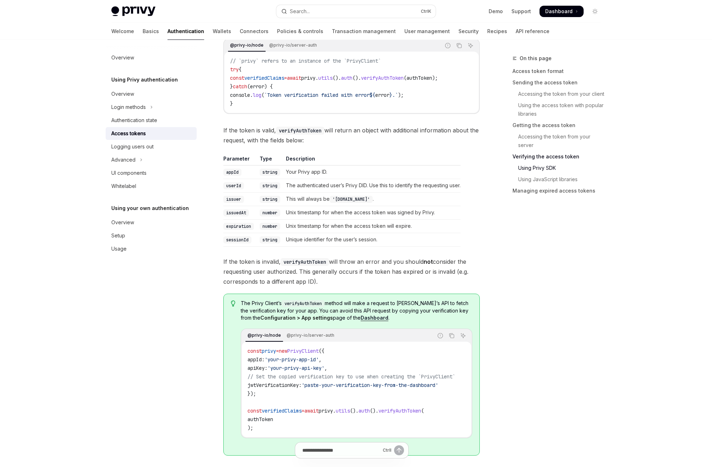
click at [290, 397] on code "const privy = new PrivyClient ({ appId: 'your-privy-app-id' , apiKey: 'your-pri…" at bounding box center [360, 388] width 225 height 85
drag, startPoint x: 313, startPoint y: 387, endPoint x: 422, endPoint y: 393, distance: 109.0
click at [422, 393] on code "const privy = new PrivyClient ({ appId: 'your-privy-app-id' , apiKey: 'your-pri…" at bounding box center [360, 388] width 225 height 85
click at [406, 393] on code "const privy = new PrivyClient ({ appId: 'your-privy-app-id' , apiKey: 'your-pri…" at bounding box center [360, 388] width 225 height 85
click at [370, 388] on span "'paste-your-verification-key-from-the-dashboard'" at bounding box center [370, 385] width 137 height 6
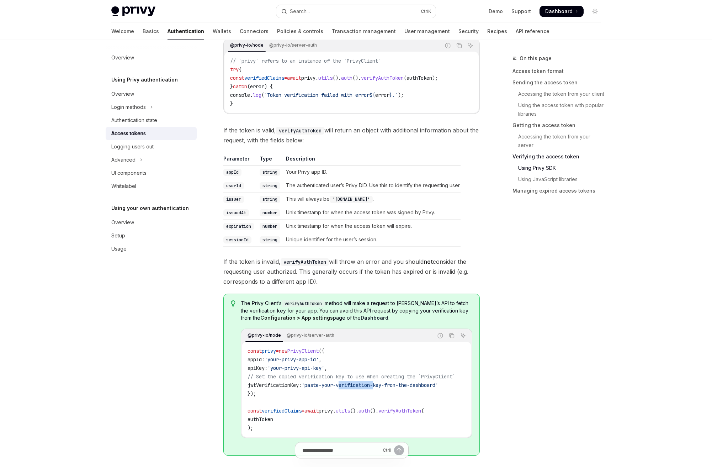
click at [370, 388] on span "'paste-your-verification-key-from-the-dashboard'" at bounding box center [370, 385] width 137 height 6
click at [353, 394] on code "const privy = new PrivyClient ({ appId: 'your-privy-app-id' , apiKey: 'your-pri…" at bounding box center [360, 388] width 225 height 85
click at [330, 388] on span "'paste-your-verification-key-from-the-dashboard'" at bounding box center [370, 385] width 137 height 6
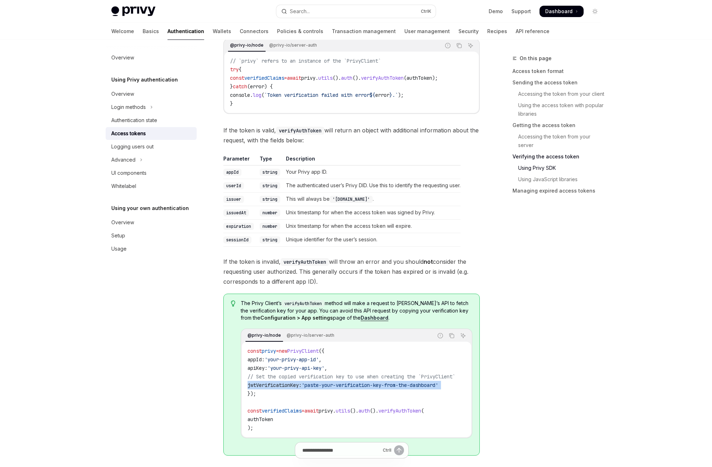
click at [330, 388] on span "'paste-your-verification-key-from-the-dashboard'" at bounding box center [370, 385] width 137 height 6
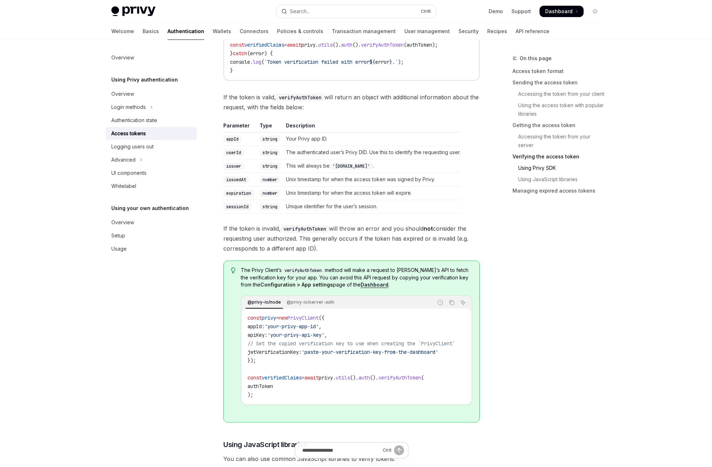
scroll to position [1209, 0]
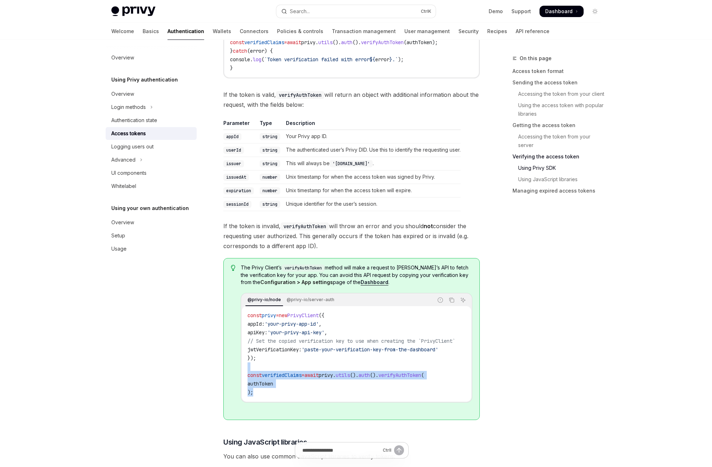
drag, startPoint x: 321, startPoint y: 372, endPoint x: 346, endPoint y: 392, distance: 32.1
click at [346, 392] on code "const privy = new PrivyClient ({ appId: 'your-privy-app-id' , apiKey: 'your-pri…" at bounding box center [360, 353] width 225 height 85
drag, startPoint x: 332, startPoint y: 371, endPoint x: 352, endPoint y: 393, distance: 30.0
click at [352, 393] on code "const privy = new PrivyClient ({ appId: 'your-privy-app-id' , apiKey: 'your-pri…" at bounding box center [360, 353] width 225 height 85
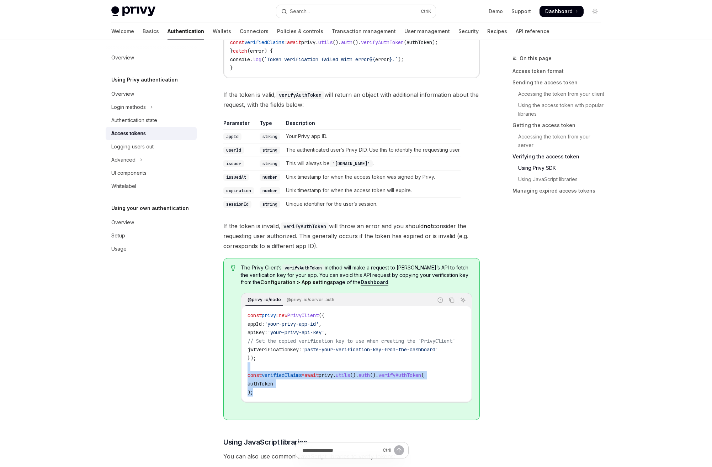
click at [352, 393] on code "const privy = new PrivyClient ({ appId: 'your-privy-app-id' , apiKey: 'your-pri…" at bounding box center [360, 353] width 225 height 85
drag, startPoint x: 335, startPoint y: 371, endPoint x: 350, endPoint y: 389, distance: 23.2
click at [350, 389] on code "const privy = new PrivyClient ({ appId: 'your-privy-app-id' , apiKey: 'your-pri…" at bounding box center [360, 353] width 225 height 85
click at [333, 378] on span "privy" at bounding box center [326, 375] width 14 height 6
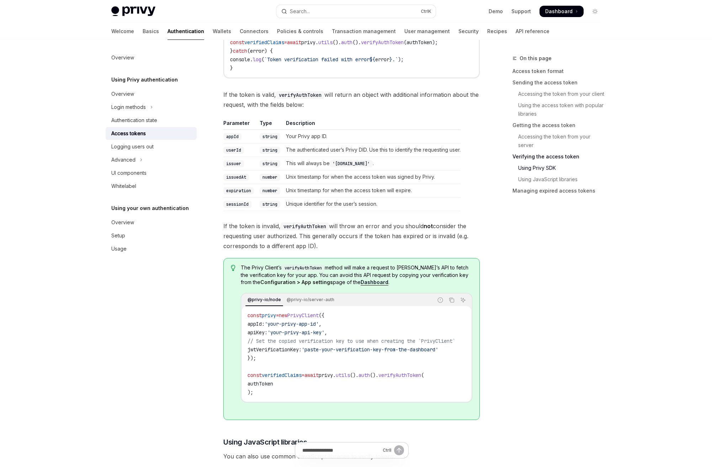
click at [333, 378] on span "privy" at bounding box center [326, 375] width 14 height 6
click at [348, 387] on code "const privy = new PrivyClient ({ appId: 'your-privy-app-id' , apiKey: 'your-pri…" at bounding box center [360, 353] width 225 height 85
click at [271, 385] on span "authToken" at bounding box center [261, 383] width 26 height 6
click at [296, 352] on span "jwtVerificationKey:" at bounding box center [275, 349] width 54 height 6
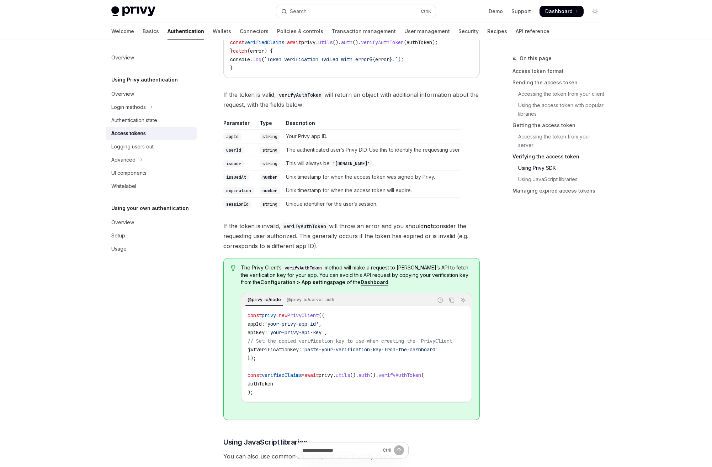
click at [296, 352] on span "jwtVerificationKey:" at bounding box center [275, 349] width 54 height 6
click at [299, 370] on code "const privy = new PrivyClient ({ appId: 'your-privy-app-id' , apiKey: 'your-pri…" at bounding box center [360, 353] width 225 height 85
click at [289, 350] on span "jwtVerificationKey:" at bounding box center [275, 349] width 54 height 6
click at [307, 361] on code "const privy = new PrivyClient ({ appId: 'your-privy-app-id' , apiKey: 'your-pri…" at bounding box center [360, 353] width 225 height 85
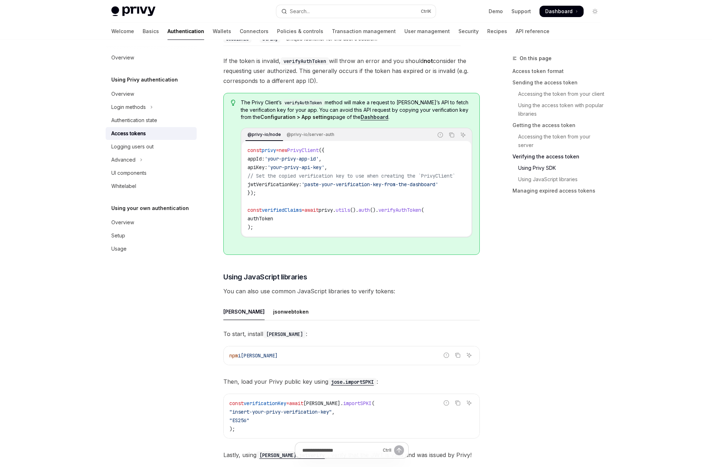
scroll to position [1316, 0]
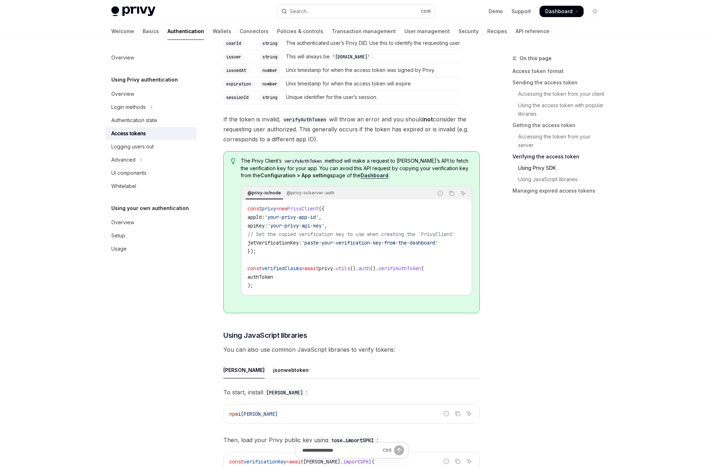
click at [281, 271] on span "verifiedClaims" at bounding box center [282, 268] width 40 height 6
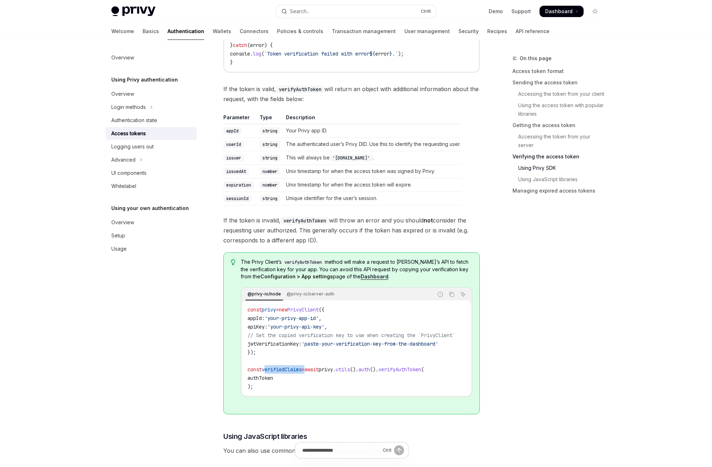
scroll to position [1209, 0]
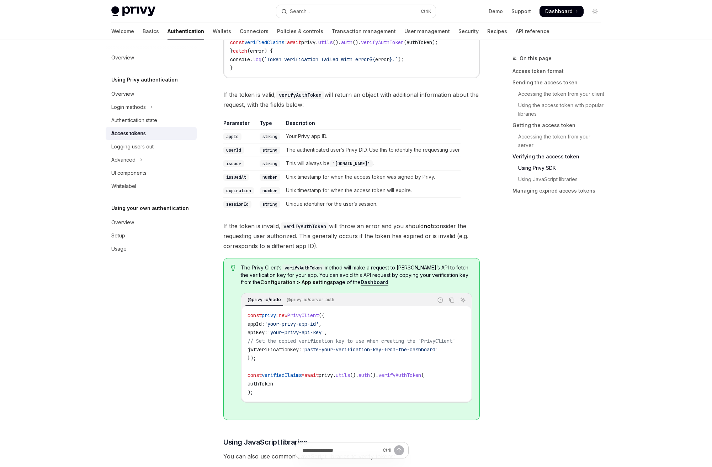
click at [333, 378] on span "privy" at bounding box center [326, 375] width 14 height 6
click at [278, 353] on span "jwtVerificationKey:" at bounding box center [275, 349] width 54 height 6
click at [280, 353] on span "jwtVerificationKey:" at bounding box center [275, 349] width 54 height 6
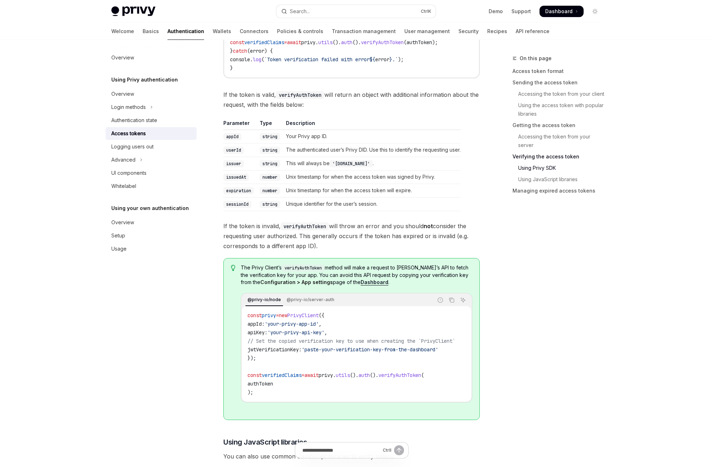
click at [280, 353] on span "jwtVerificationKey:" at bounding box center [275, 349] width 54 height 6
drag, startPoint x: 317, startPoint y: 351, endPoint x: 440, endPoint y: 352, distance: 122.4
click at [432, 352] on span "'paste-your-verification-key-from-the-dashboard'" at bounding box center [370, 349] width 137 height 6
click at [438, 352] on span "'paste-your-verification-key-from-the-dashboard'" at bounding box center [370, 349] width 137 height 6
click at [286, 348] on code "const privy = new PrivyClient ({ appId: 'your-privy-app-id' , apiKey: 'your-pri…" at bounding box center [360, 353] width 225 height 85
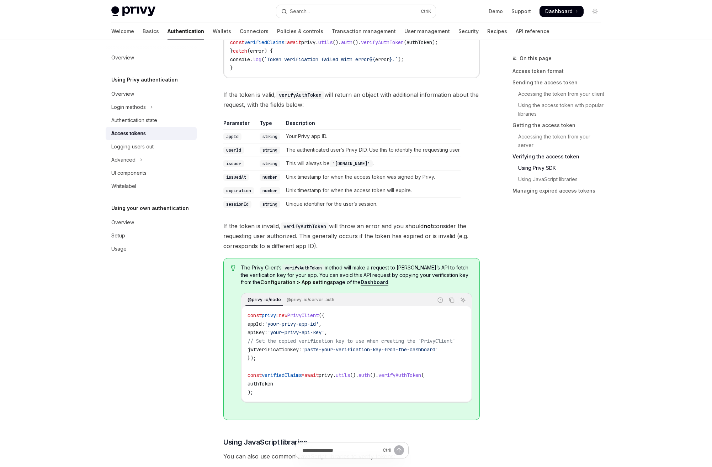
click at [285, 351] on span "jwtVerificationKey:" at bounding box center [275, 349] width 54 height 6
copy span "jwtVerificationKey"
click at [121, 317] on div "Overview Using Privy authentication Overview Login methods Authentication state…" at bounding box center [157, 253] width 102 height 427
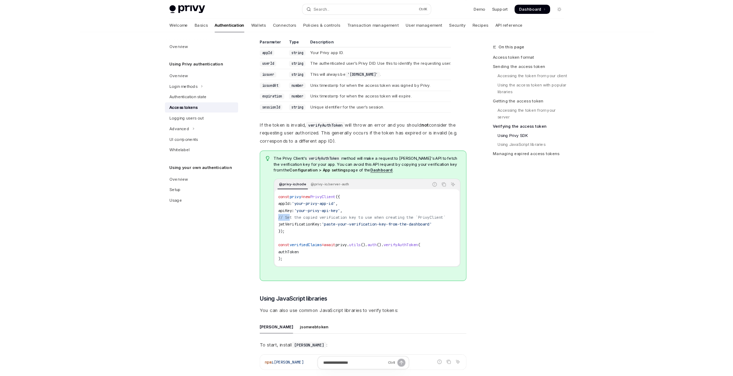
scroll to position [0, 0]
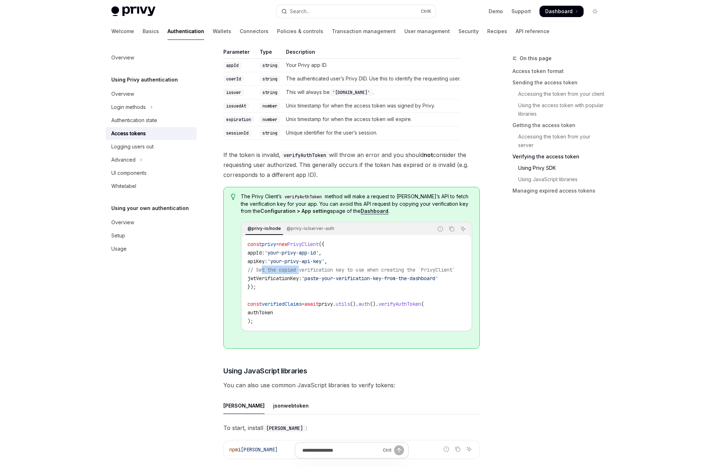
drag, startPoint x: 263, startPoint y: 272, endPoint x: 302, endPoint y: 271, distance: 38.4
click at [302, 271] on span "// Set the copied verification key to use when creating the `PrivyClient`" at bounding box center [352, 269] width 208 height 6
drag, startPoint x: 253, startPoint y: 273, endPoint x: 374, endPoint y: 271, distance: 120.6
click at [374, 271] on span "// Set the copied verification key to use when creating the `PrivyClient`" at bounding box center [352, 269] width 208 height 6
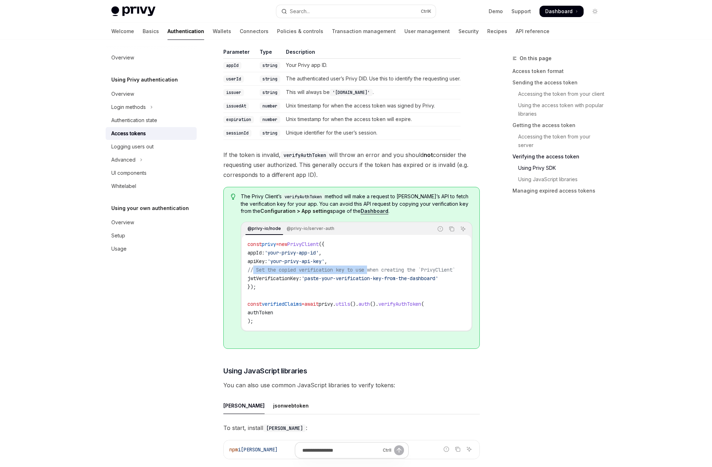
click at [374, 271] on span "// Set the copied verification key to use when creating the `PrivyClient`" at bounding box center [352, 269] width 208 height 6
drag, startPoint x: 345, startPoint y: 206, endPoint x: 402, endPoint y: 206, distance: 56.2
click at [386, 206] on span "The Privy Client’s verifyAuthToken method will make a request to Privy’s API to…" at bounding box center [357, 204] width 232 height 22
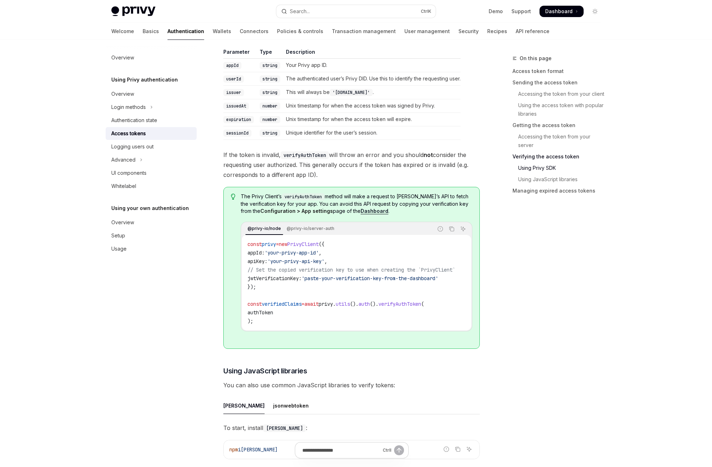
click at [402, 206] on span "The Privy Client’s verifyAuthToken method will make a request to Privy’s API to…" at bounding box center [357, 204] width 232 height 22
click at [271, 280] on span "jwtVerificationKey:" at bounding box center [275, 278] width 54 height 6
copy span "jwtVerificationKey"
type textarea "*"
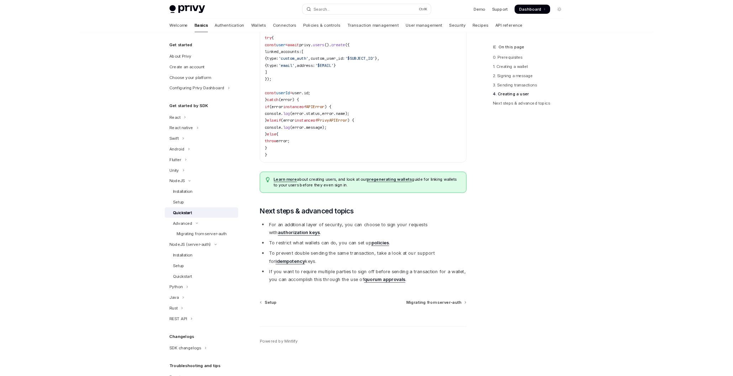
scroll to position [48, 0]
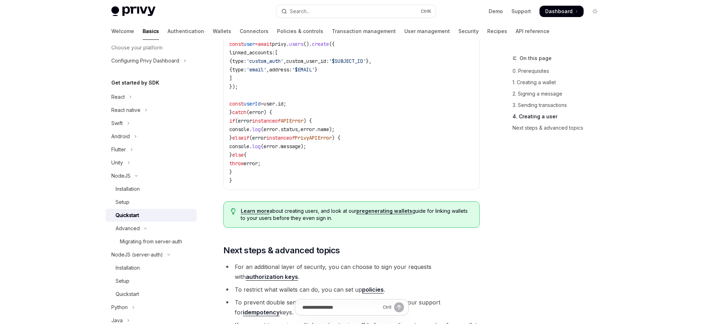
type textarea "*"
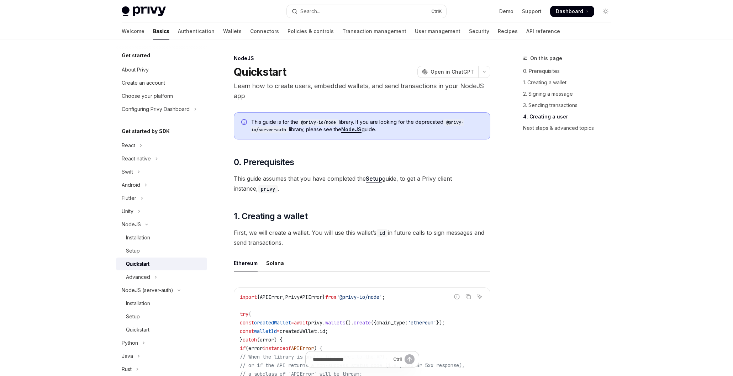
scroll to position [1349, 0]
